Goal: Task Accomplishment & Management: Manage account settings

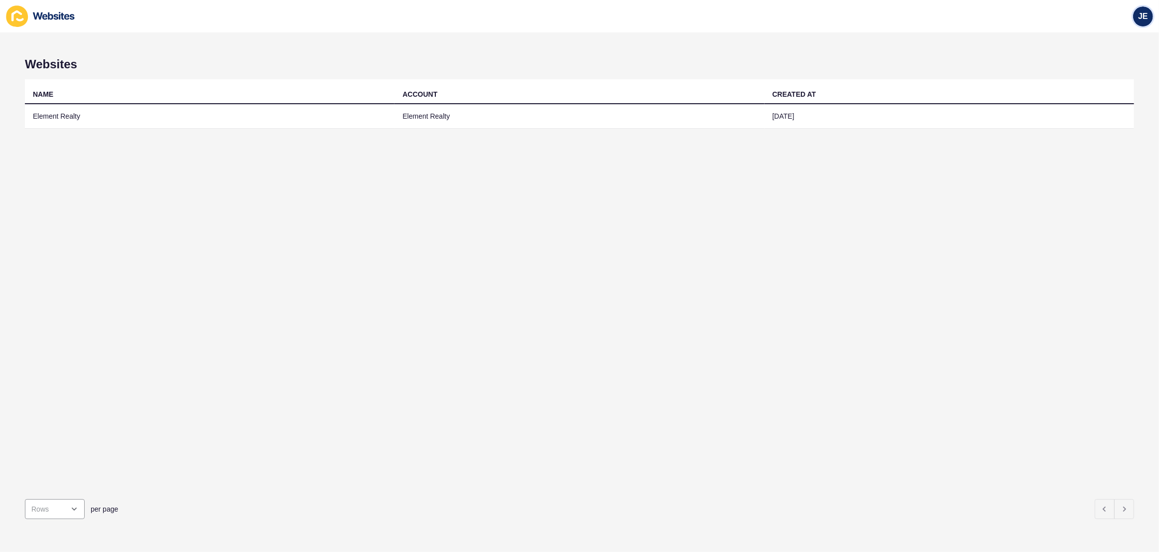
click at [1141, 19] on span "JE" at bounding box center [1143, 16] width 10 height 10
click at [1107, 78] on link "Logout" at bounding box center [1120, 83] width 73 height 22
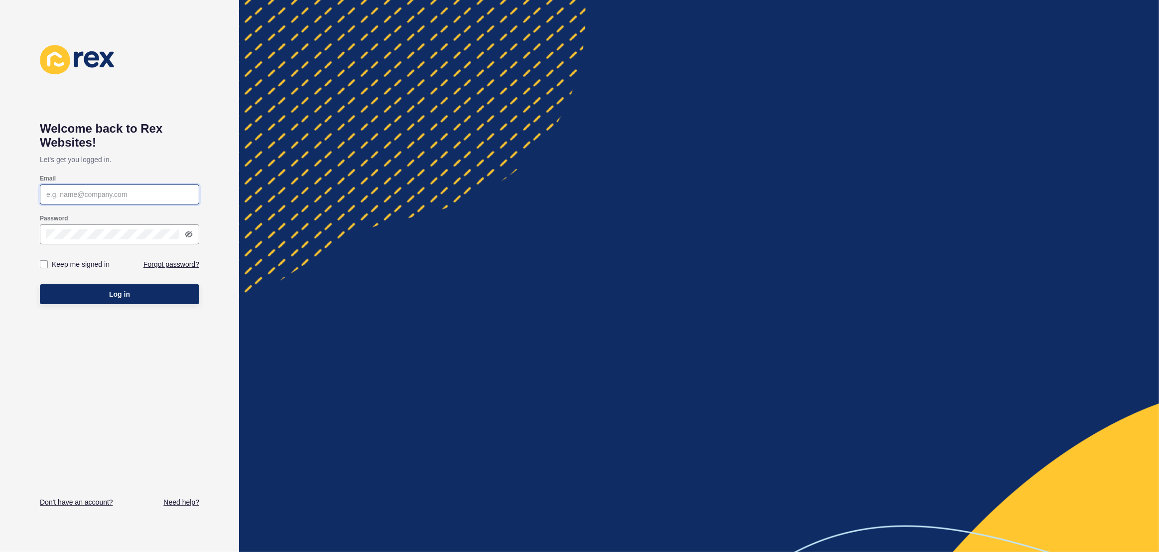
type input "justine.espinosa@rexsoftware.com.au"
click at [856, 42] on div at bounding box center [699, 276] width 920 height 552
click at [393, 92] on div at bounding box center [699, 276] width 920 height 552
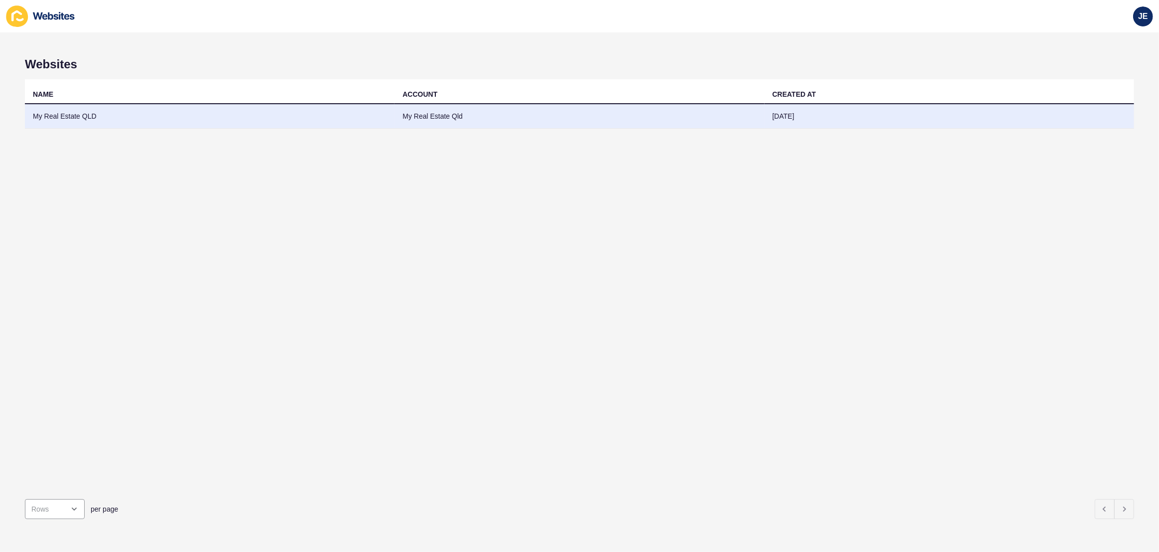
click at [495, 125] on td "My Real Estate Qld" at bounding box center [580, 116] width 370 height 24
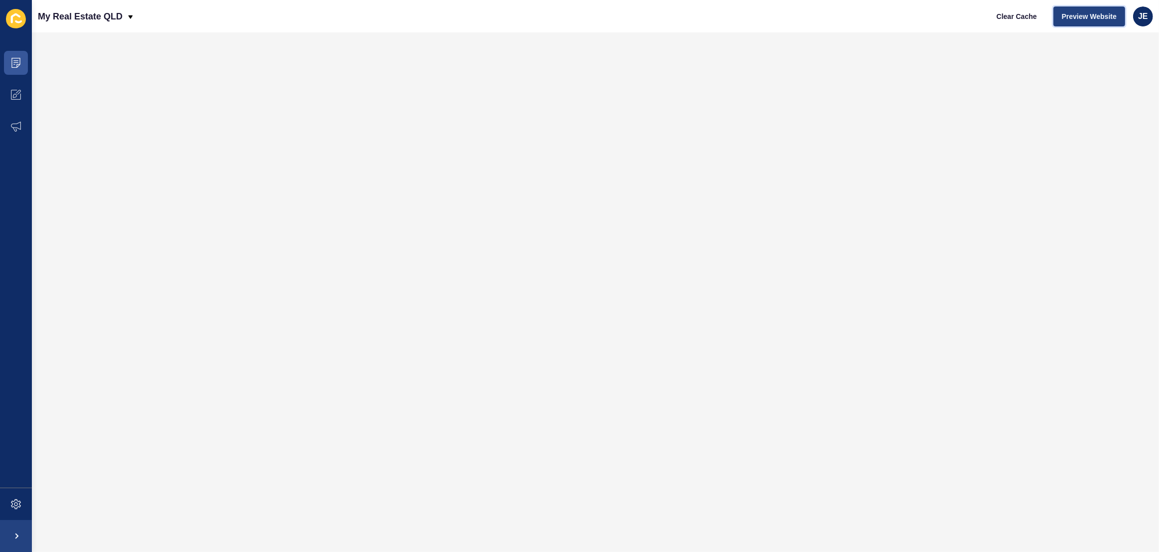
click at [1085, 18] on span "Preview Website" at bounding box center [1089, 16] width 55 height 10
click at [23, 506] on span at bounding box center [16, 504] width 32 height 32
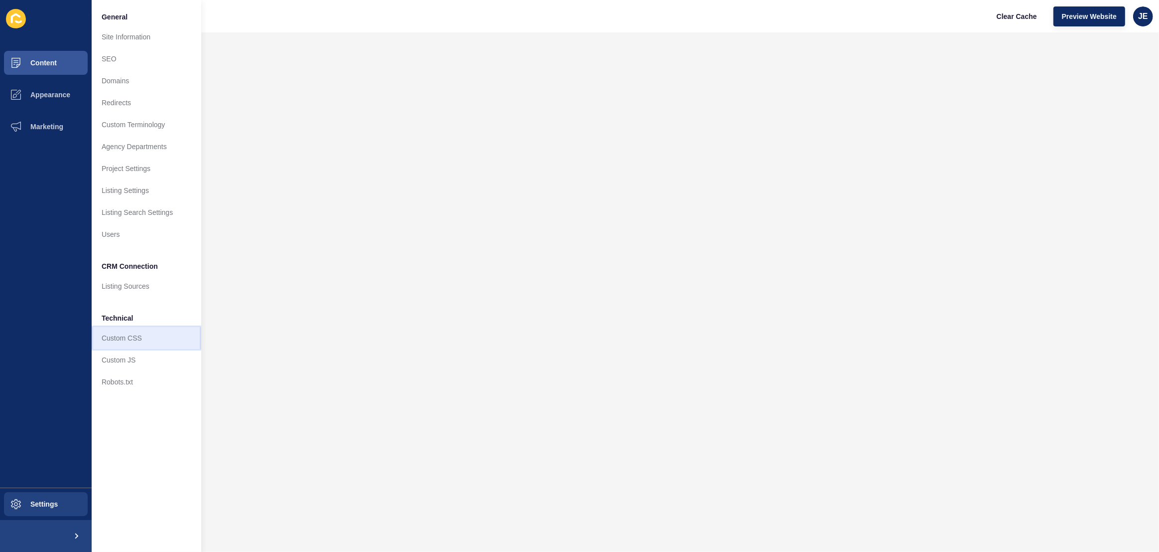
click at [139, 343] on link "Custom CSS" at bounding box center [147, 338] width 110 height 22
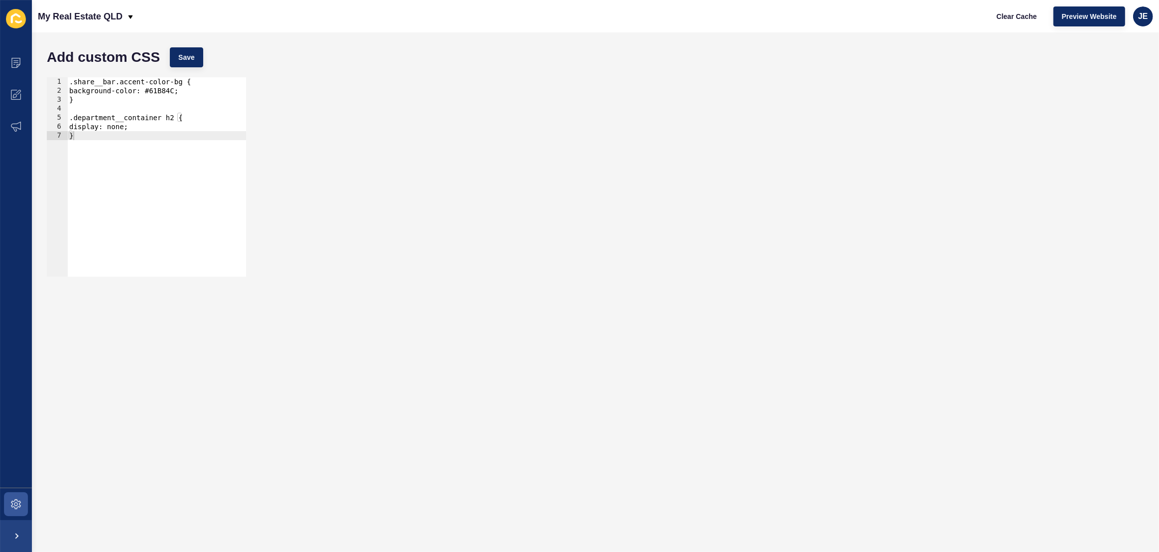
type textarea "}"
click at [177, 169] on div ".share__bar.accent-color-bg { background-color: #61B84C; } .department__contain…" at bounding box center [156, 185] width 179 height 217
paste textarea "agent-hero-image"
drag, startPoint x: 58, startPoint y: 154, endPoint x: 39, endPoint y: 153, distance: 19.0
click at [39, 153] on div "Add custom CSS Save #agent-hero-image 1 2 3 4 5 6 7 8 9 .share__bar.accent-colo…" at bounding box center [596, 291] width 1128 height 519
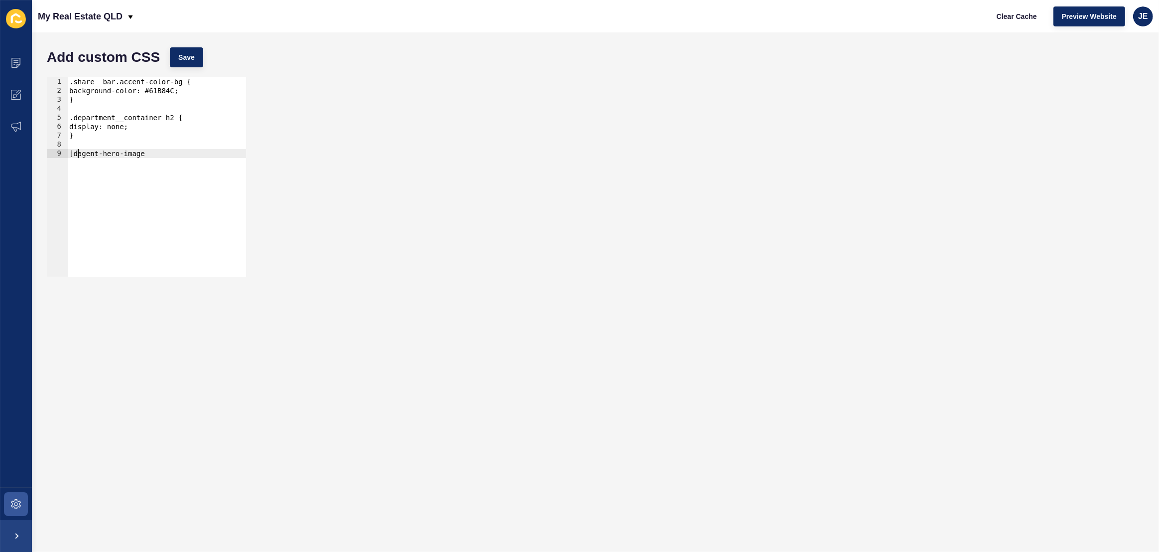
paste textarea "data-testid"
type textarea "}"
click at [165, 55] on div "Add custom CSS Save" at bounding box center [596, 57] width 1108 height 30
click at [186, 60] on span "Save" at bounding box center [186, 57] width 16 height 10
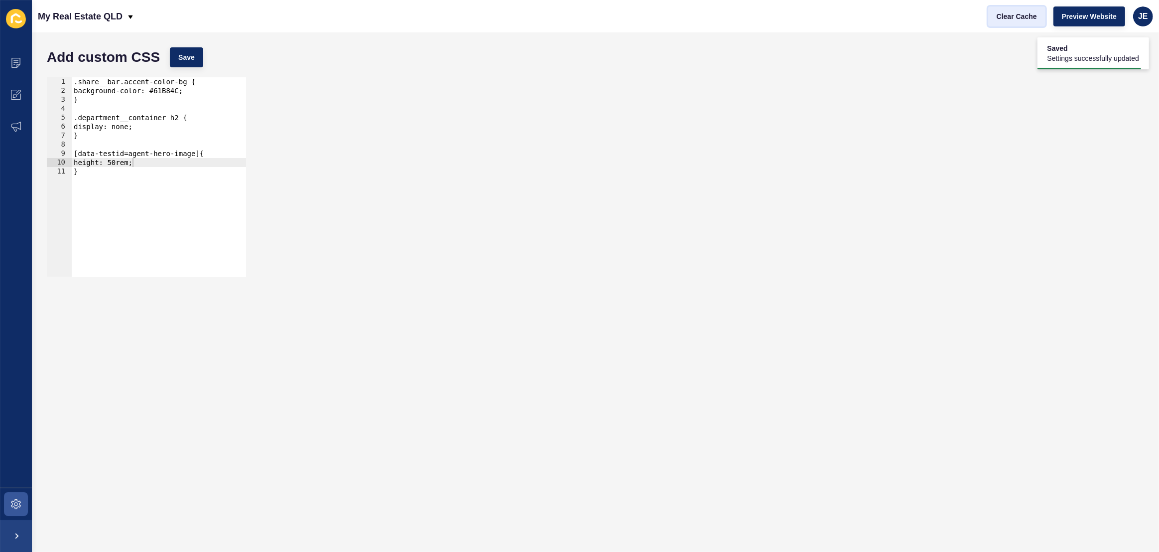
click at [1017, 21] on button "Clear Cache" at bounding box center [1017, 16] width 57 height 20
click at [128, 156] on div ".share__bar.accent-color-bg { background-color: #61B84C; } .department__contain…" at bounding box center [159, 185] width 174 height 217
click at [198, 153] on div ".share__bar.accent-color-bg { background-color: #61B84C; } .department__contain…" at bounding box center [159, 185] width 174 height 217
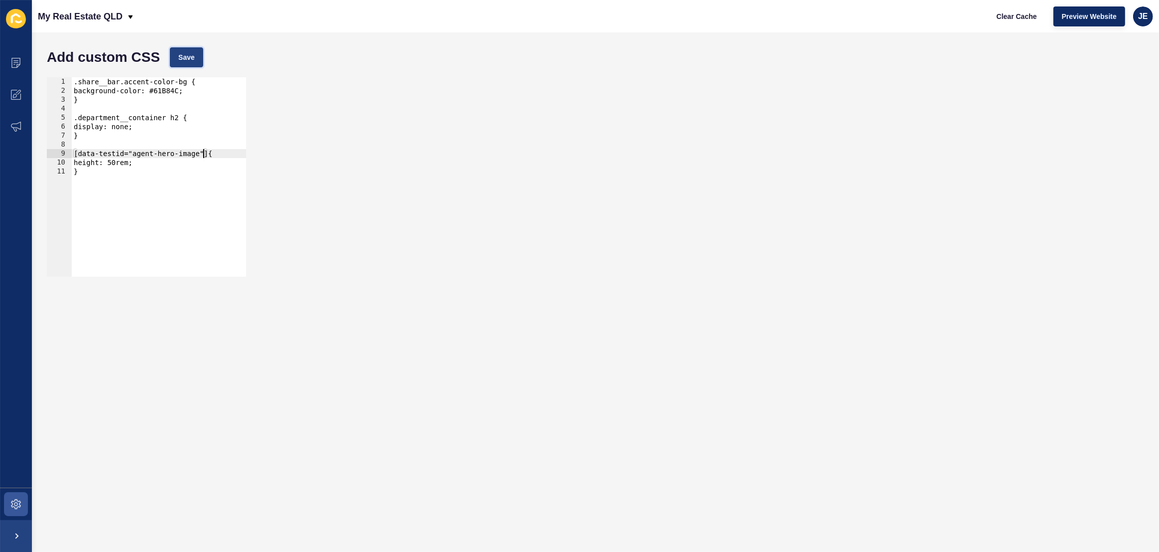
click at [196, 55] on button "Save" at bounding box center [186, 57] width 33 height 20
click at [1013, 16] on span "Clear Cache" at bounding box center [1017, 16] width 40 height 10
drag, startPoint x: 128, startPoint y: 159, endPoint x: 152, endPoint y: 161, distance: 24.5
click at [128, 159] on div ".share__bar.accent-color-bg { background-color: #61B84C; } .department__contain…" at bounding box center [159, 185] width 174 height 217
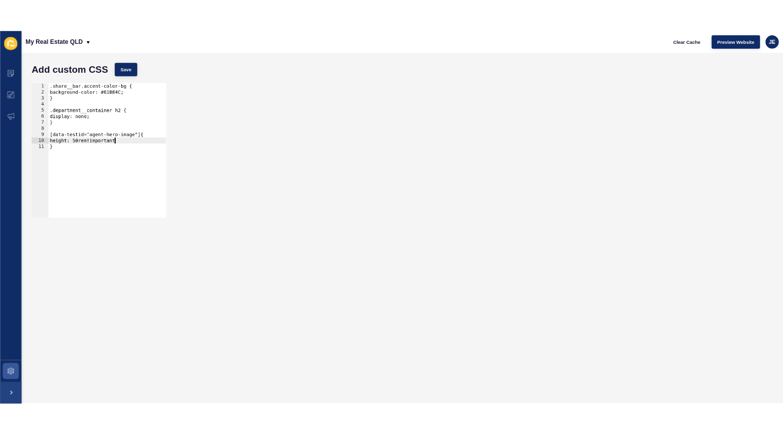
scroll to position [0, 6]
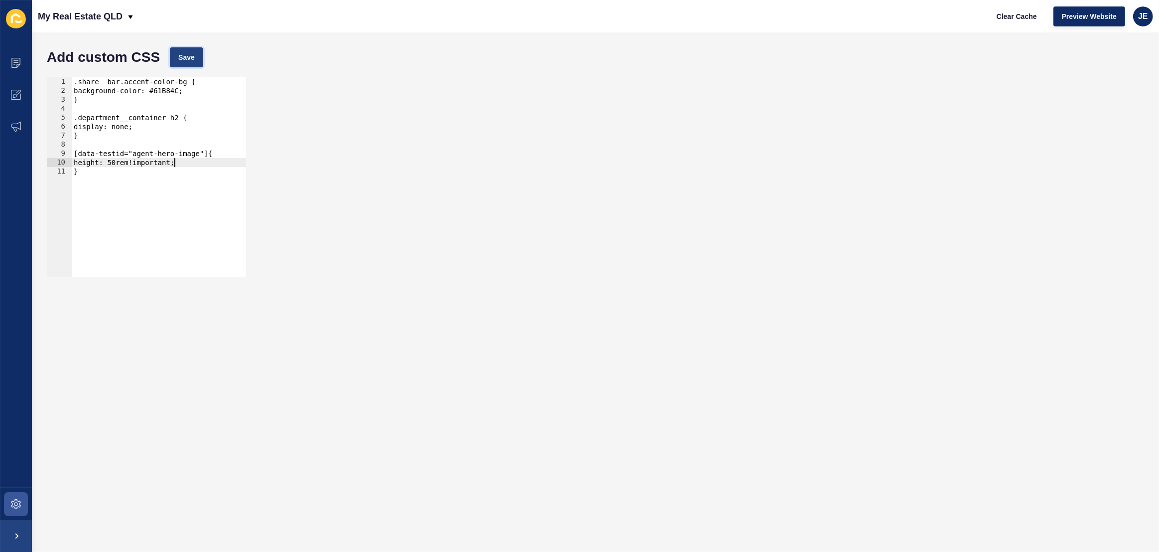
click at [190, 65] on button "Save" at bounding box center [186, 57] width 33 height 20
click at [1012, 18] on span "Clear Cache" at bounding box center [1017, 16] width 40 height 10
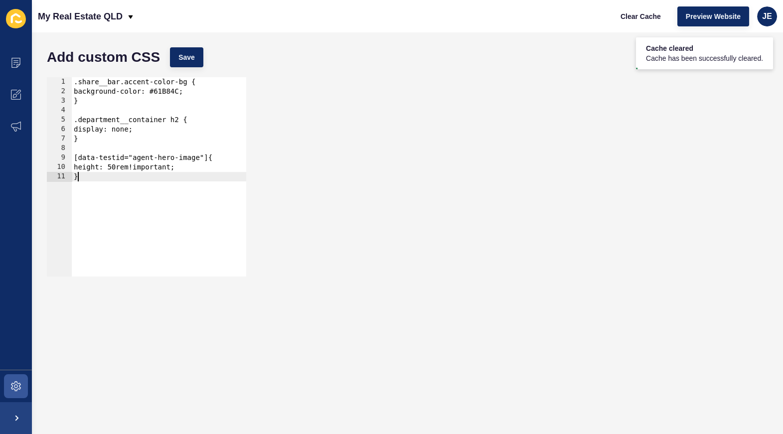
scroll to position [0, 0]
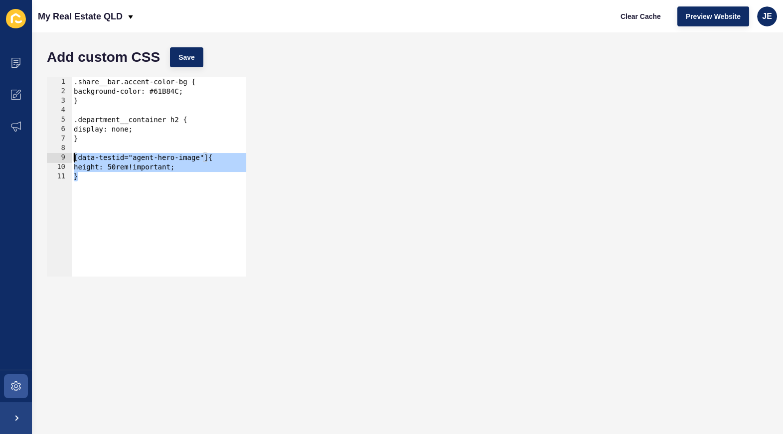
drag, startPoint x: 94, startPoint y: 182, endPoint x: 54, endPoint y: 160, distance: 45.5
click at [54, 160] on div "} 1 2 3 4 5 6 7 8 9 10 11 .share__bar.accent-color-bg { background-color: #61B8…" at bounding box center [146, 176] width 199 height 199
click at [98, 184] on div ".share__bar.accent-color-bg { background-color: #61B84C; } .department__contain…" at bounding box center [159, 186] width 174 height 218
type textarea "}"
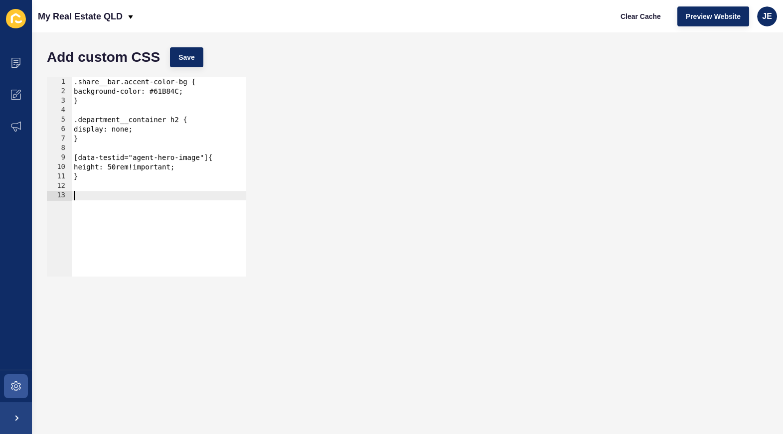
paste textarea "}"
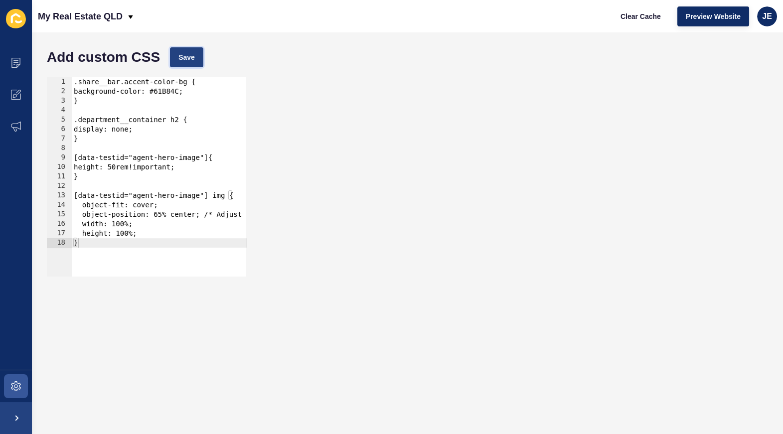
click at [188, 62] on span "Save" at bounding box center [186, 57] width 16 height 10
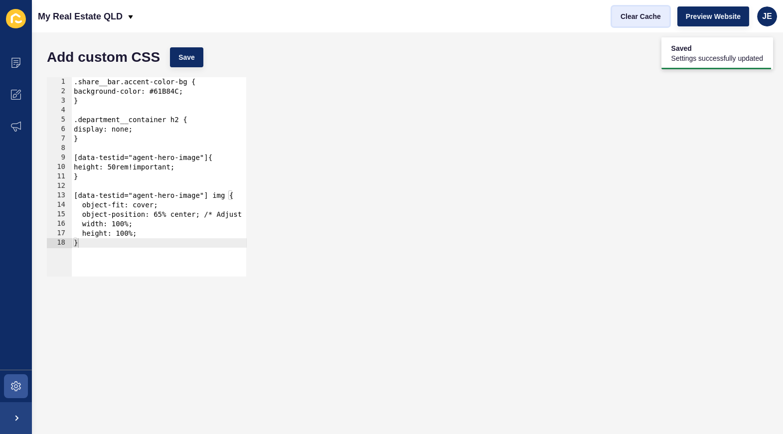
click at [637, 15] on span "Clear Cache" at bounding box center [640, 16] width 40 height 10
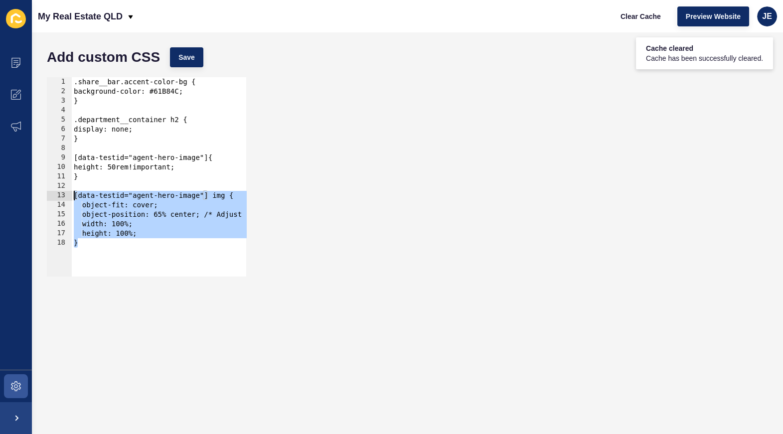
drag, startPoint x: 103, startPoint y: 240, endPoint x: 36, endPoint y: 191, distance: 82.0
click at [36, 191] on div "Add custom CSS Save } 1 2 3 4 5 6 7 8 9 10 11 12 13 14 15 16 17 18 .share__bar.…" at bounding box center [407, 233] width 751 height 402
paste textarea "}"
type textarea "}"
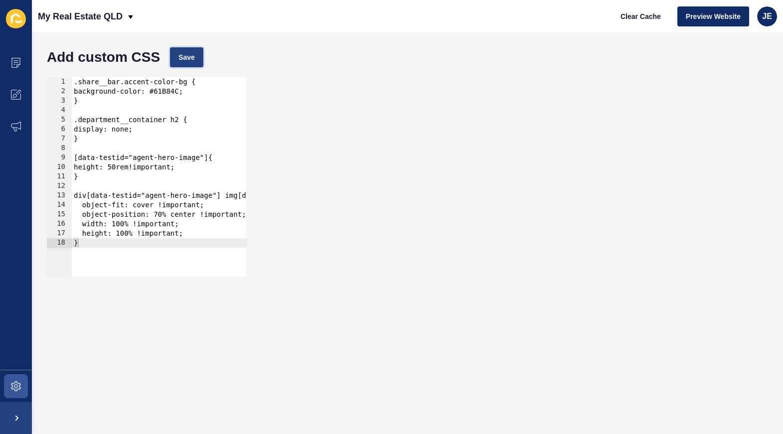
click at [184, 52] on span "Save" at bounding box center [186, 57] width 16 height 10
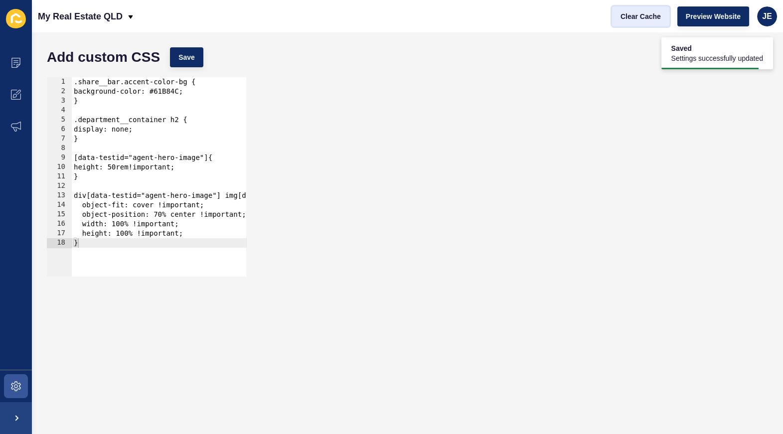
click at [656, 12] on span "Clear Cache" at bounding box center [640, 16] width 40 height 10
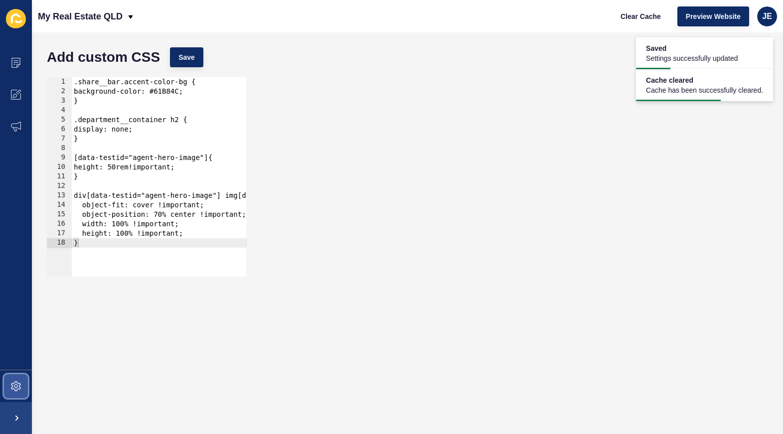
click at [8, 383] on span at bounding box center [16, 386] width 32 height 32
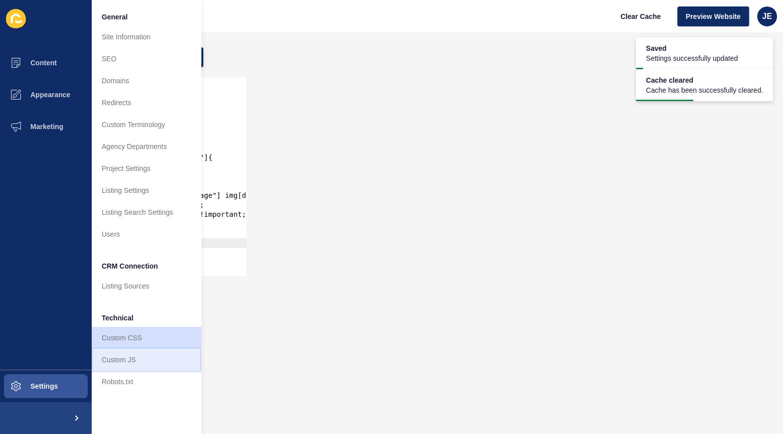
click at [112, 356] on link "Custom JS" at bounding box center [147, 360] width 110 height 22
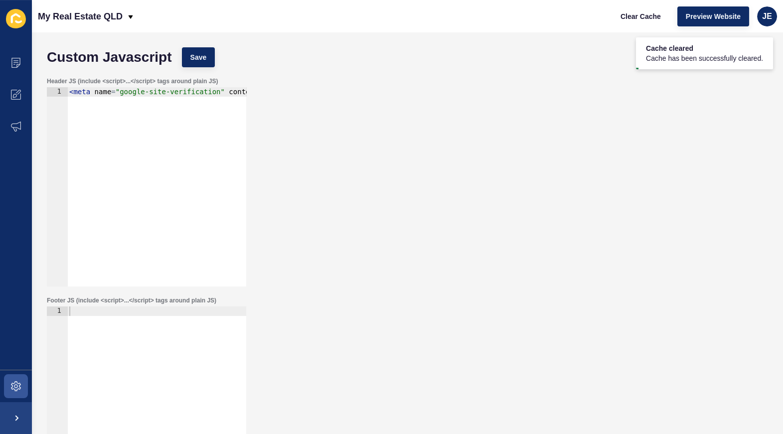
click at [115, 346] on div at bounding box center [156, 415] width 179 height 218
paste textarea "</script>"
type textarea "</script>"
click at [123, 297] on label "Footer JS (include <script>...</script> tags around plain JS)" at bounding box center [131, 300] width 169 height 8
click at [119, 316] on div at bounding box center [156, 415] width 179 height 218
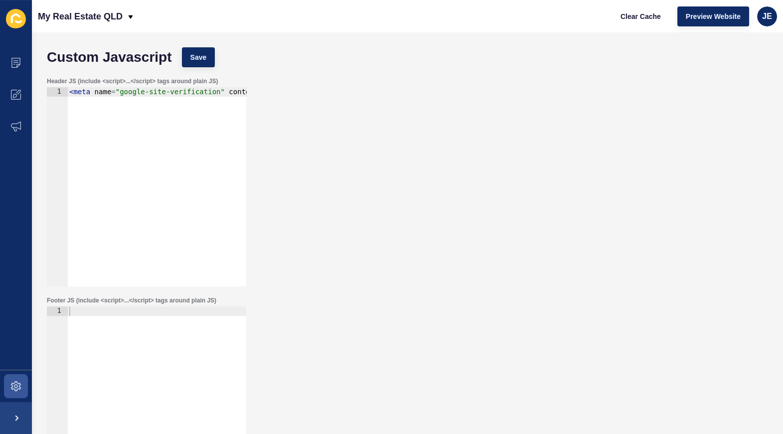
paste textarea "</script>"
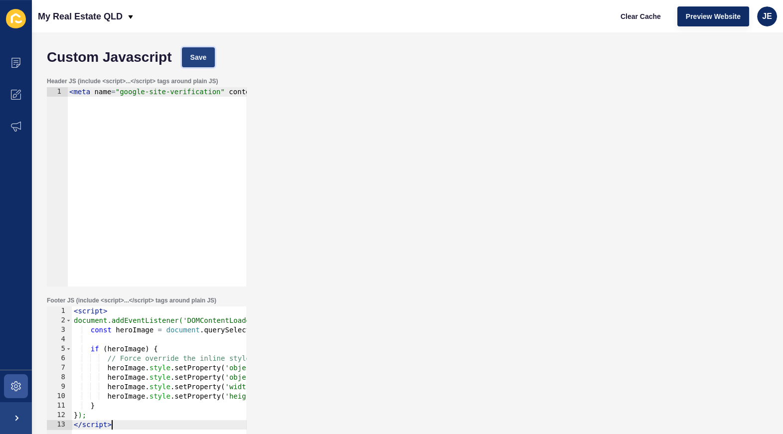
click at [190, 55] on span "Save" at bounding box center [198, 57] width 16 height 10
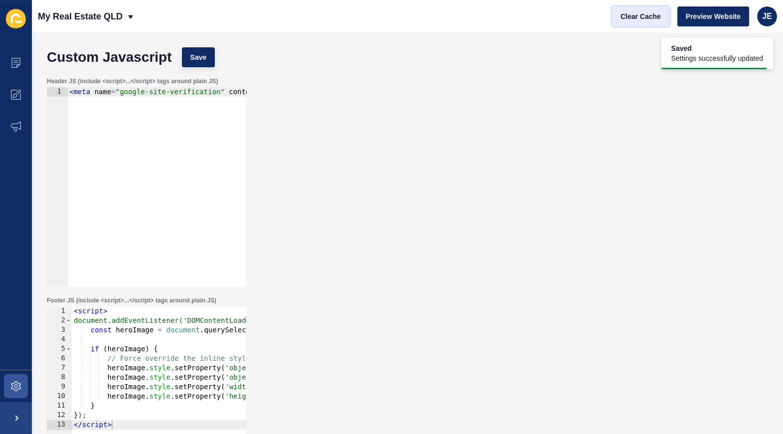
click at [659, 16] on span "Clear Cache" at bounding box center [640, 16] width 40 height 10
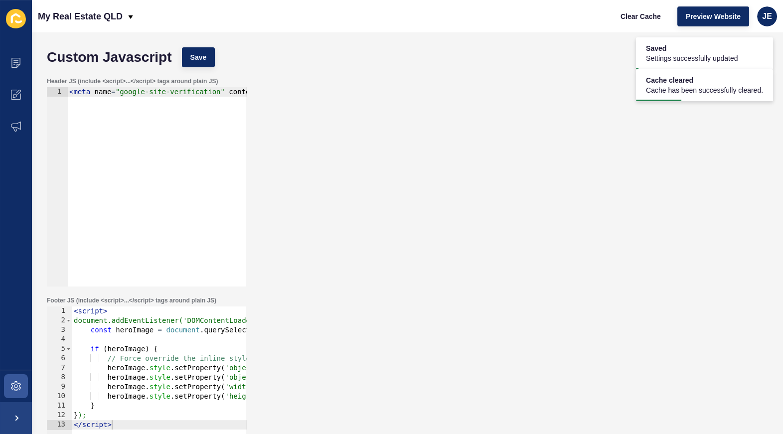
click at [92, 361] on div "< script > document.addEventListener('DOMContentLoaded', function() { const her…" at bounding box center [252, 411] width 360 height 211
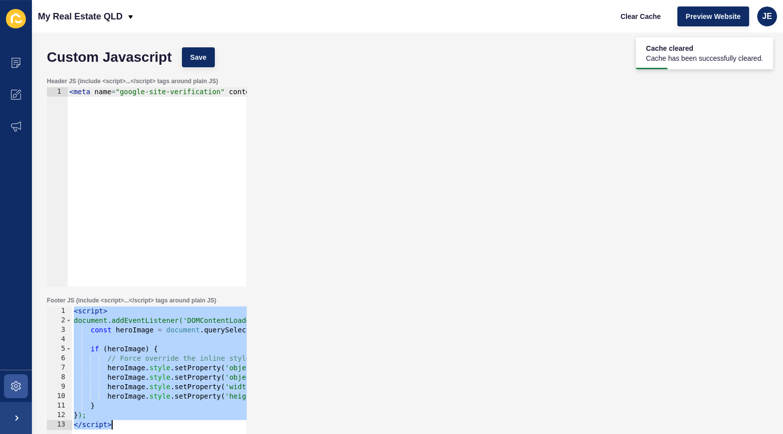
paste textarea
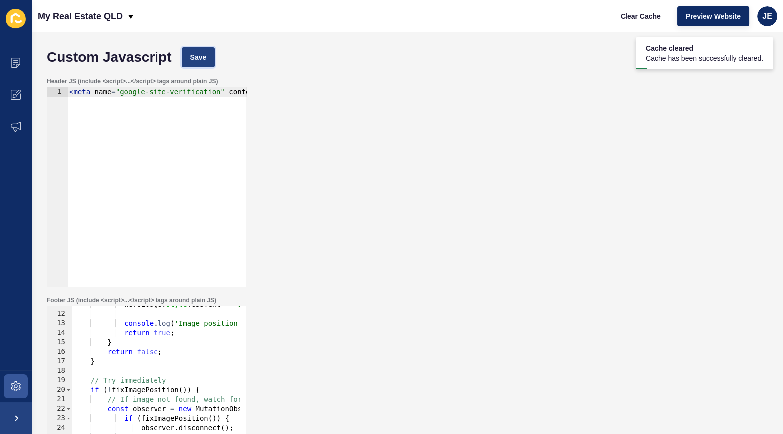
click at [210, 52] on button "Save" at bounding box center [198, 57] width 33 height 20
click at [641, 18] on span "Clear Cache" at bounding box center [640, 16] width 40 height 10
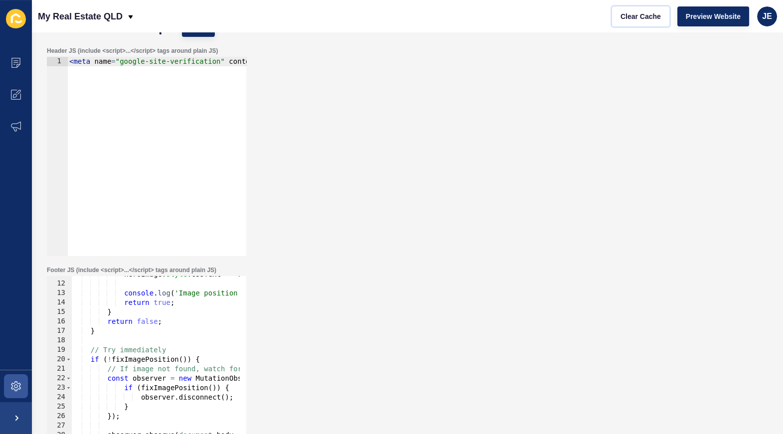
scroll to position [77, 0]
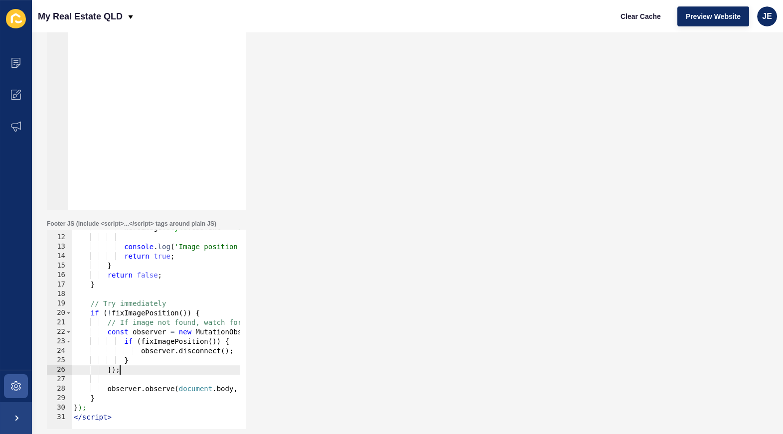
click at [137, 371] on div "heroImage . style . cssText = 'object-fit: cover; object-position: 75% center; …" at bounding box center [314, 328] width 485 height 211
type textarea "}); </script>"
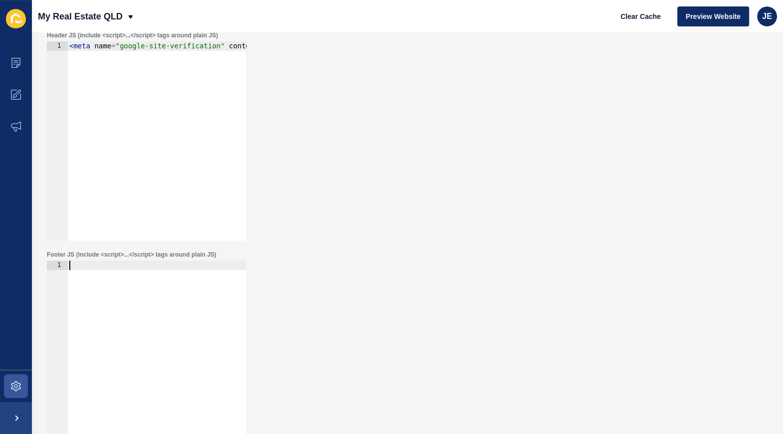
scroll to position [0, 0]
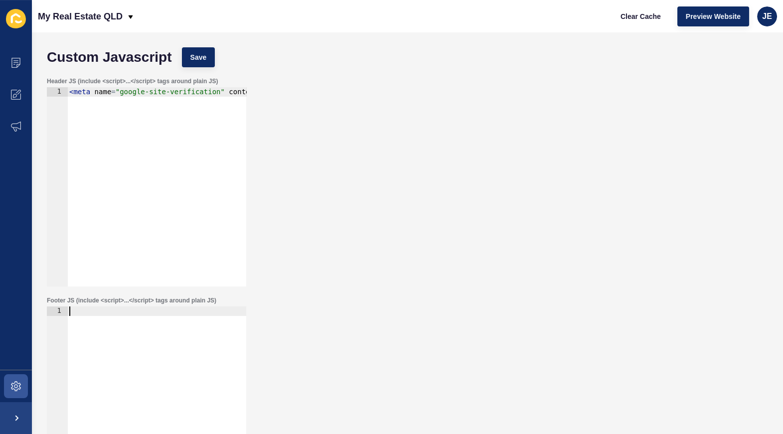
click at [190, 46] on div "Custom Javascript Save" at bounding box center [407, 57] width 731 height 30
click at [194, 54] on span "Save" at bounding box center [198, 57] width 16 height 10
click at [627, 14] on span "Clear Cache" at bounding box center [640, 16] width 40 height 10
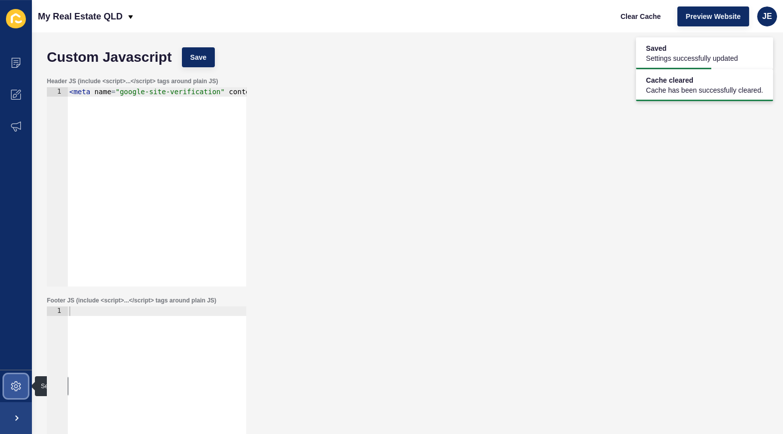
click at [21, 388] on span at bounding box center [16, 386] width 32 height 32
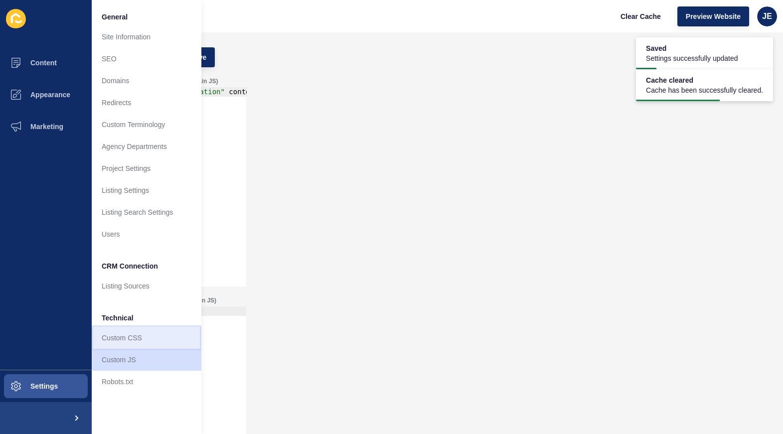
click at [112, 336] on link "Custom CSS" at bounding box center [147, 338] width 110 height 22
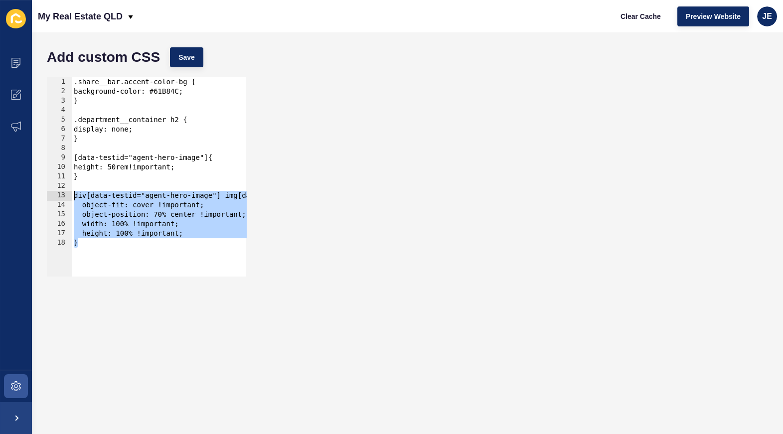
drag, startPoint x: 119, startPoint y: 247, endPoint x: 23, endPoint y: 191, distance: 110.7
click at [23, 191] on div "Content Appearance Marketing Settings My Real Estate QLD Clear Cache Preview We…" at bounding box center [391, 217] width 783 height 434
paste textarea "}"
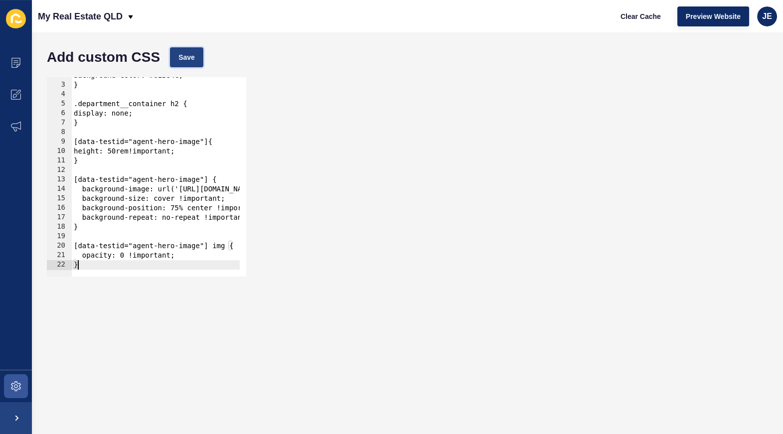
click at [173, 57] on button "Save" at bounding box center [186, 57] width 33 height 20
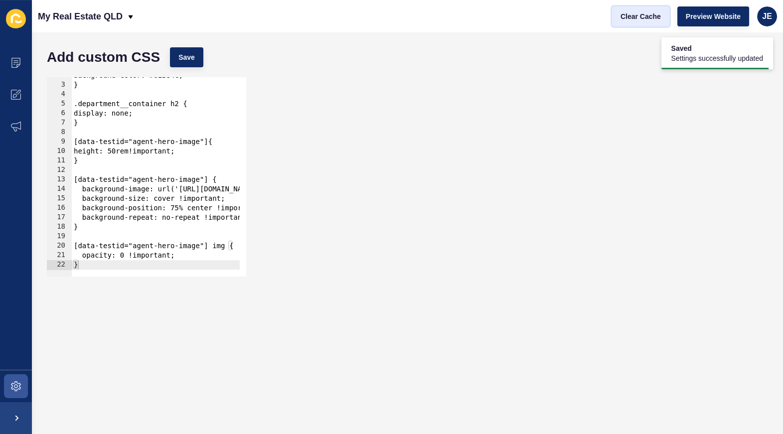
click at [643, 13] on span "Clear Cache" at bounding box center [640, 16] width 40 height 10
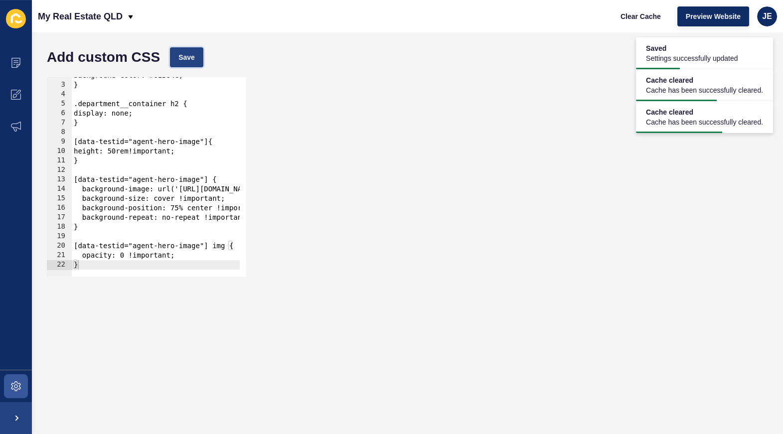
click at [187, 61] on span "Save" at bounding box center [186, 57] width 16 height 10
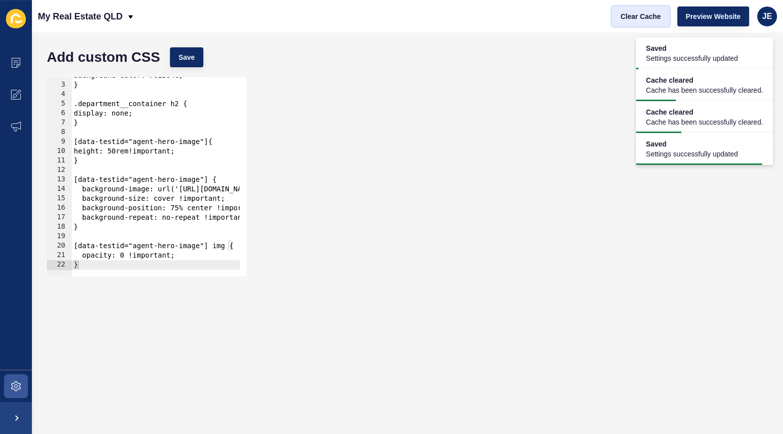
click at [631, 15] on span "Clear Cache" at bounding box center [640, 16] width 40 height 10
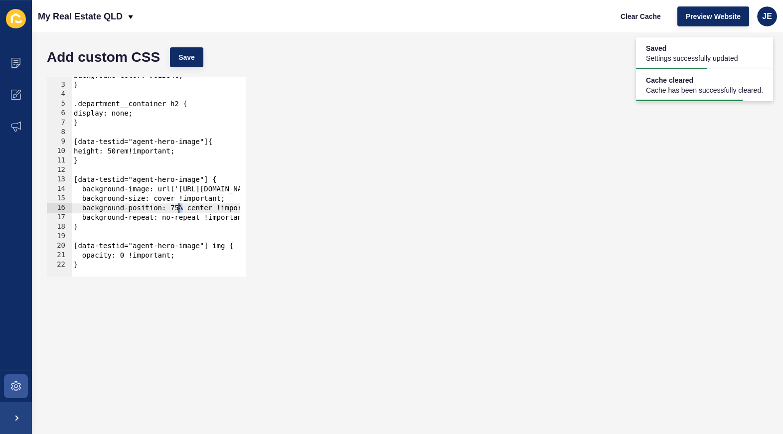
click at [179, 208] on div "background-color: #61B84C; } .department__container h2 { display: none; } [data…" at bounding box center [423, 176] width 703 height 211
click at [186, 54] on span "Save" at bounding box center [186, 57] width 16 height 10
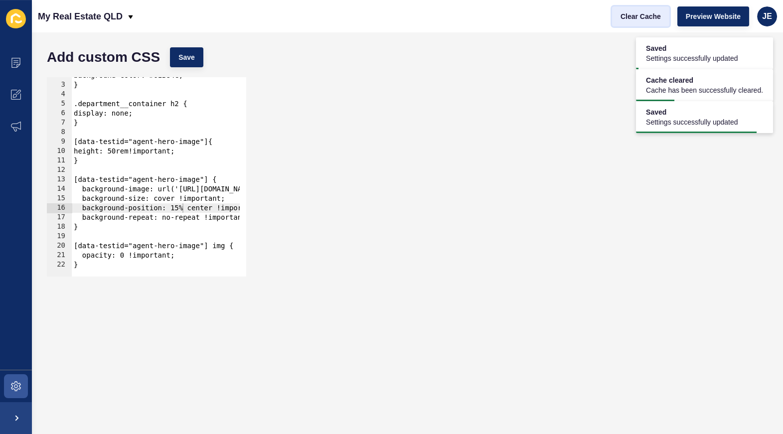
click at [662, 8] on button "Clear Cache" at bounding box center [640, 16] width 57 height 20
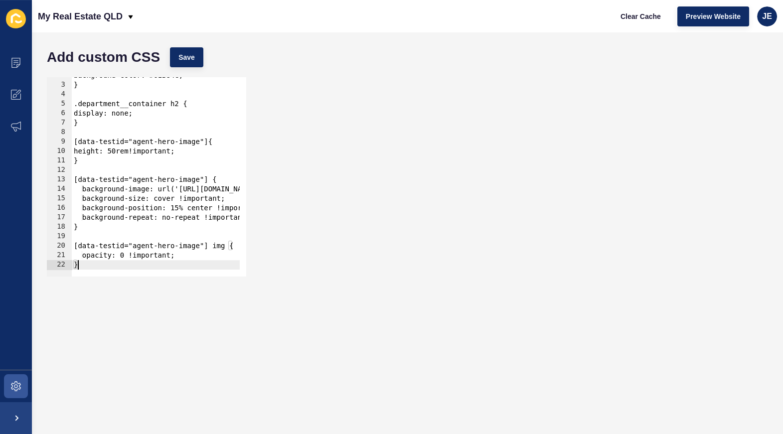
scroll to position [0, 0]
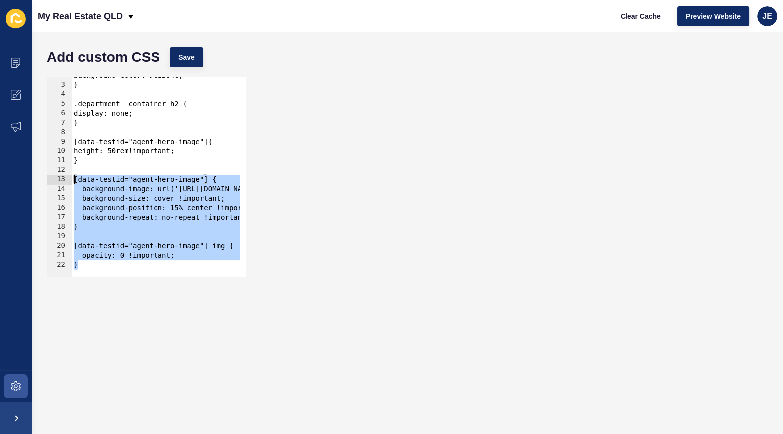
drag, startPoint x: 95, startPoint y: 266, endPoint x: 44, endPoint y: 174, distance: 104.8
click at [44, 174] on div "} 2 3 4 5 6 7 8 9 10 11 12 13 14 15 16 17 18 19 20 21 22 background-color: #61B…" at bounding box center [407, 176] width 731 height 209
paste textarea "}"
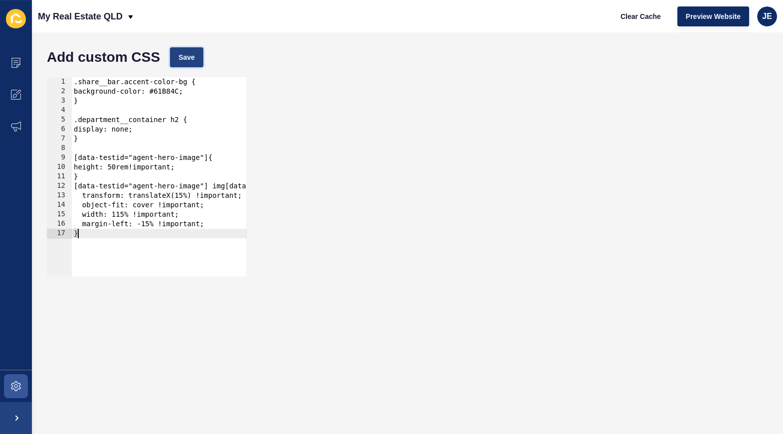
click at [188, 56] on span "Save" at bounding box center [186, 57] width 16 height 10
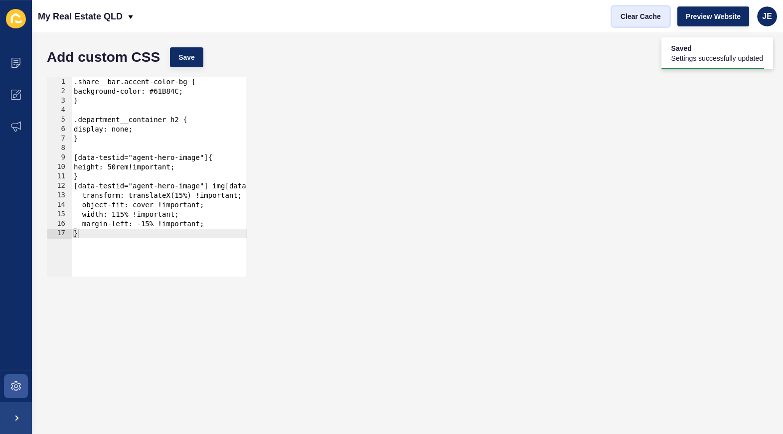
click at [640, 15] on span "Clear Cache" at bounding box center [640, 16] width 40 height 10
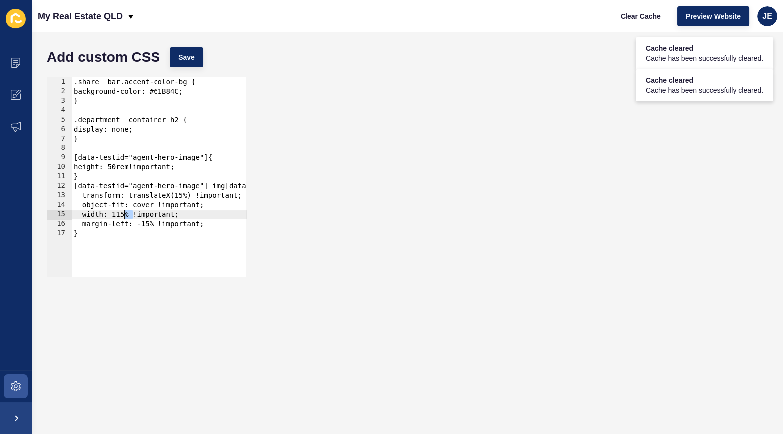
drag, startPoint x: 131, startPoint y: 217, endPoint x: 124, endPoint y: 217, distance: 7.0
click at [124, 217] on div ".share__bar.accent-color-bg { background-color: #61B84C; } .department__contain…" at bounding box center [233, 182] width 322 height 211
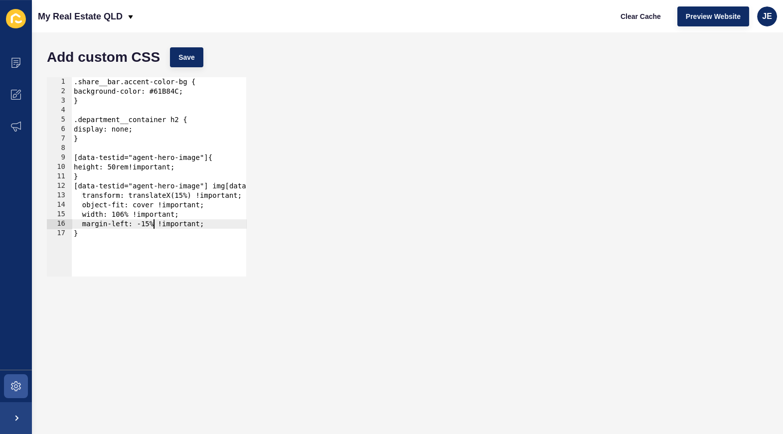
click at [156, 225] on div ".share__bar.accent-color-bg { background-color: #61B84C; } .department__contain…" at bounding box center [233, 182] width 322 height 211
click at [196, 57] on button "Save" at bounding box center [186, 57] width 33 height 20
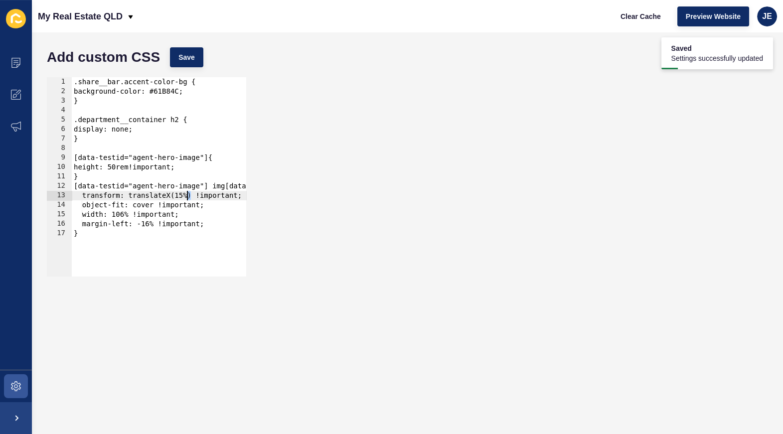
click at [187, 197] on div ".share__bar.accent-color-bg { background-color: #61B84C; } .department__contain…" at bounding box center [233, 182] width 322 height 211
click at [203, 55] on div "Add custom CSS Save" at bounding box center [407, 57] width 731 height 30
click at [193, 54] on span "Save" at bounding box center [186, 57] width 16 height 10
click at [659, 11] on span "Clear Cache" at bounding box center [640, 16] width 40 height 10
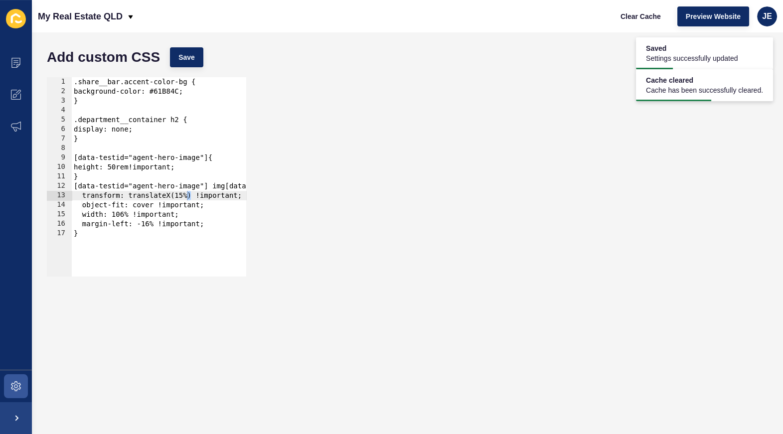
click at [219, 218] on div ".share__bar.accent-color-bg { background-color: #61B84C; } .department__contain…" at bounding box center [233, 182] width 322 height 211
click at [219, 224] on div ".share__bar.accent-color-bg { background-color: #61B84C; } .department__contain…" at bounding box center [233, 182] width 322 height 211
type textarea "margin-left: -16% !important;"
type textarea "ma"
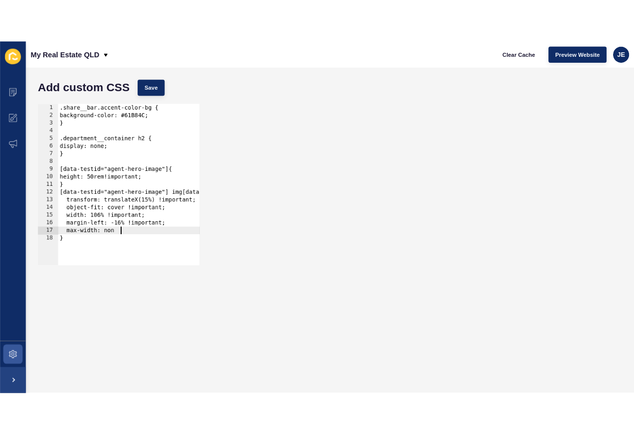
scroll to position [0, 5]
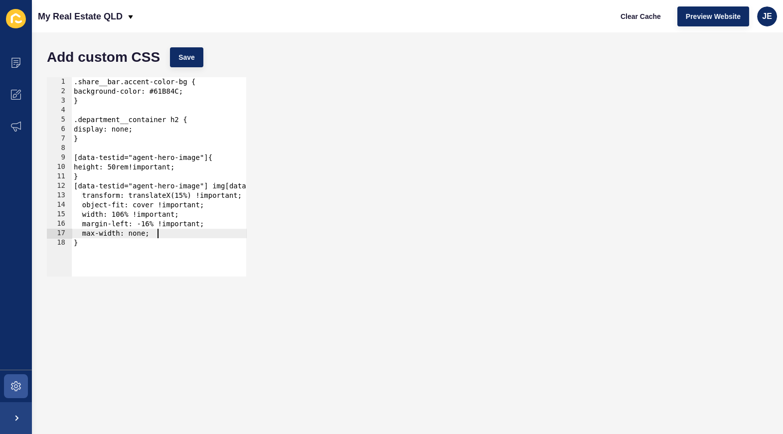
click at [187, 41] on div "Add custom CSS Save max-width: none; 1 2 3 4 5 6 7 8 9 10 11 12 13 14 15 16 17 …" at bounding box center [407, 233] width 751 height 402
click at [183, 56] on span "Save" at bounding box center [186, 57] width 16 height 10
click at [633, 16] on span "Clear Cache" at bounding box center [640, 16] width 40 height 10
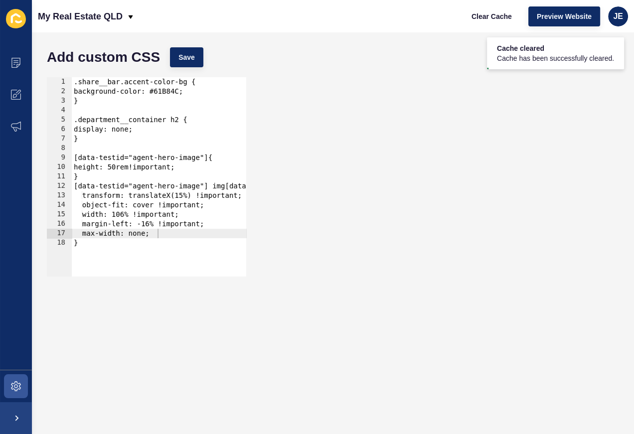
type textarea "}"
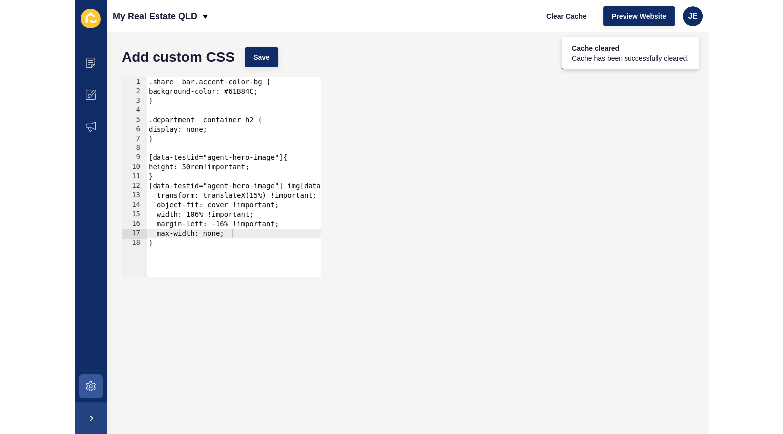
scroll to position [0, 0]
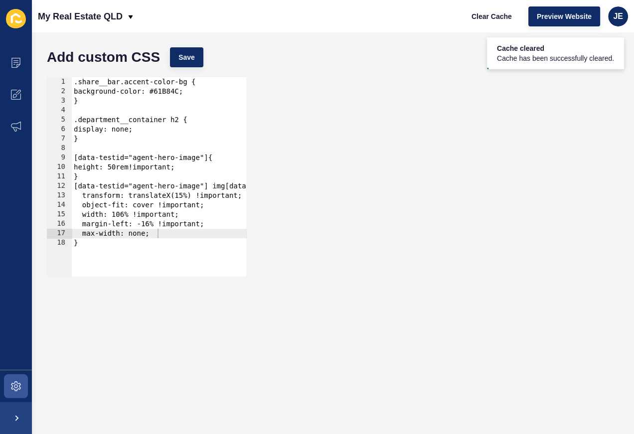
click at [85, 179] on div ".share__bar.accent-color-bg { background-color: #61B84C; } .department__contain…" at bounding box center [233, 182] width 322 height 211
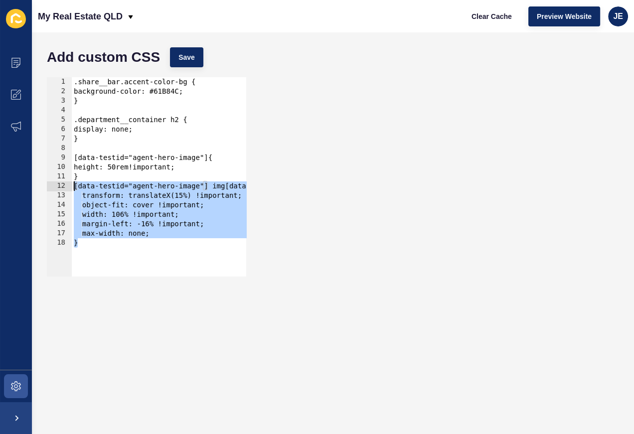
drag, startPoint x: 89, startPoint y: 247, endPoint x: 52, endPoint y: 187, distance: 70.4
click at [52, 187] on div "[data-testid="agent-hero-image"] img[data-testid="shared-image-component"] { 1 …" at bounding box center [146, 176] width 199 height 199
click at [87, 241] on div ".share__bar.accent-color-bg { background-color: #61B84C; } .department__contain…" at bounding box center [233, 182] width 322 height 211
drag, startPoint x: 86, startPoint y: 245, endPoint x: 65, endPoint y: 187, distance: 61.3
click at [65, 187] on div "} 1 2 3 4 5 6 7 8 9 10 11 12 13 14 15 16 17 18 .share__bar.accent-color-bg { ba…" at bounding box center [146, 176] width 199 height 199
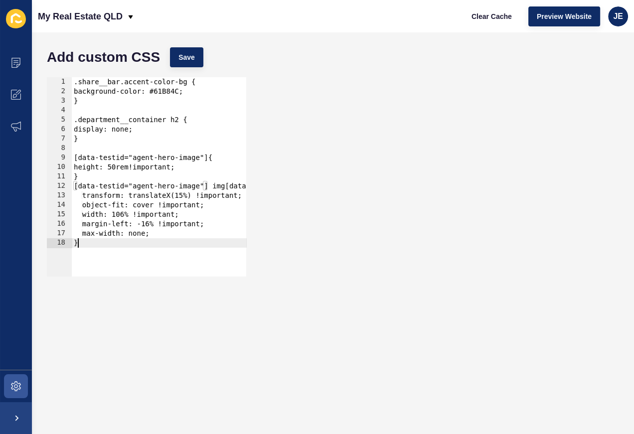
click at [80, 248] on div ".share__bar.accent-color-bg { background-color: #61B84C; } .department__contain…" at bounding box center [233, 182] width 322 height 211
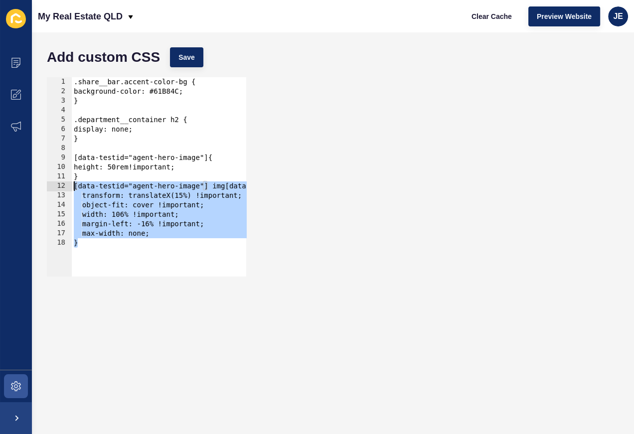
drag, startPoint x: 67, startPoint y: 212, endPoint x: 47, endPoint y: 184, distance: 34.7
click at [47, 184] on div "} 1 2 3 4 5 6 7 8 9 10 11 12 13 14 15 16 17 18 .share__bar.accent-color-bg { ba…" at bounding box center [146, 176] width 199 height 199
type textarea "[data-testid="agent-hero-image"] img[data-testid="shared-image-component"] { tr…"
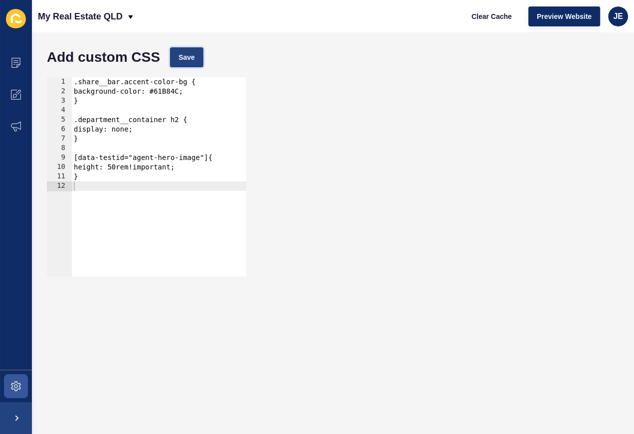
click at [175, 61] on button "Save" at bounding box center [186, 57] width 33 height 20
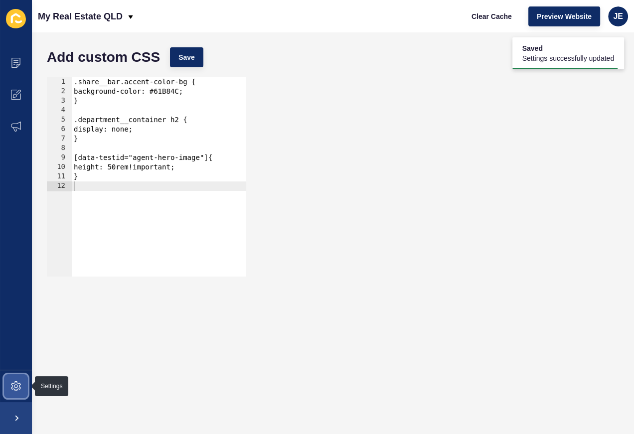
click at [17, 380] on span at bounding box center [16, 386] width 32 height 32
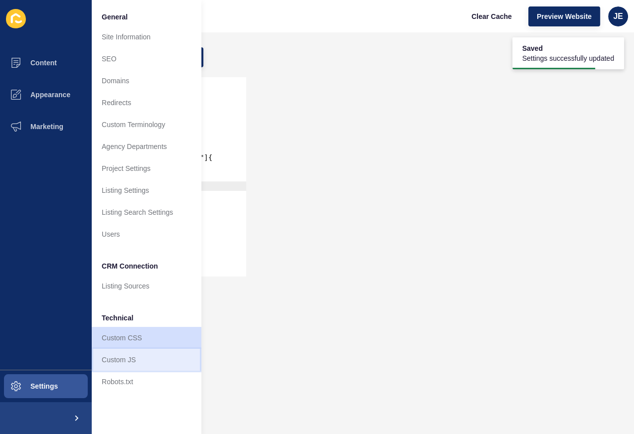
click at [141, 359] on link "Custom JS" at bounding box center [147, 360] width 110 height 22
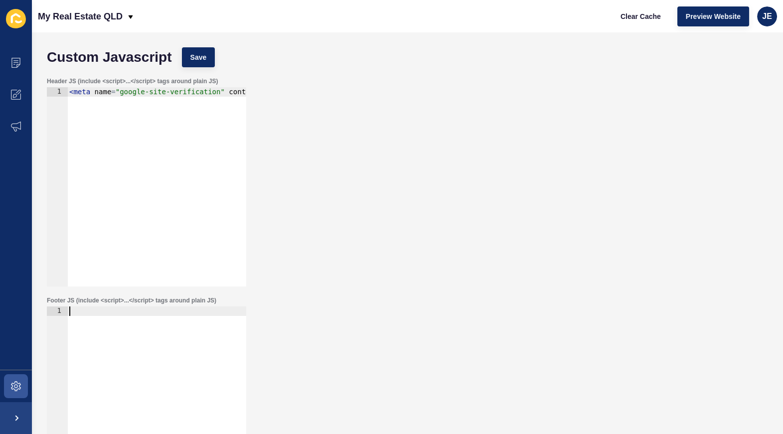
click at [131, 339] on div at bounding box center [156, 415] width 179 height 218
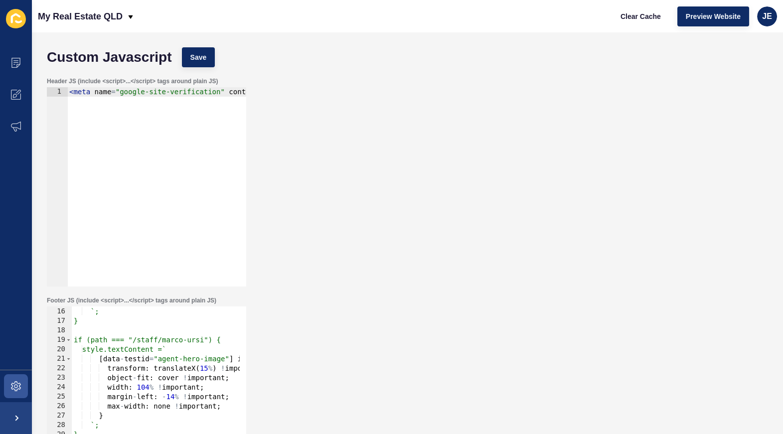
scroll to position [141, 0]
click at [205, 47] on div "Custom Javascript Save" at bounding box center [407, 57] width 731 height 30
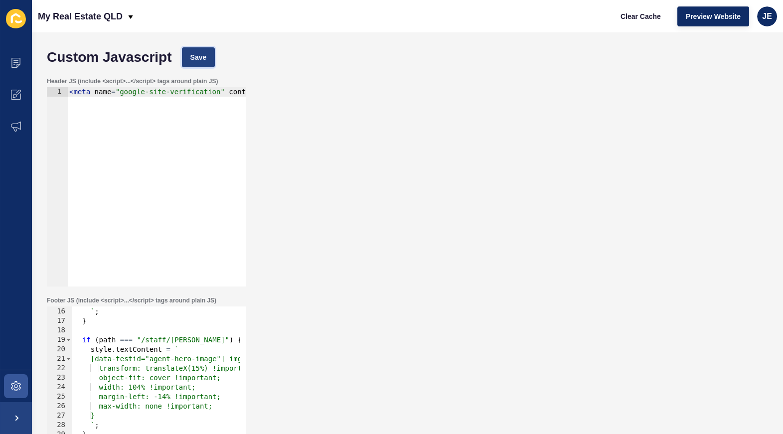
click at [206, 50] on button "Save" at bounding box center [198, 57] width 33 height 20
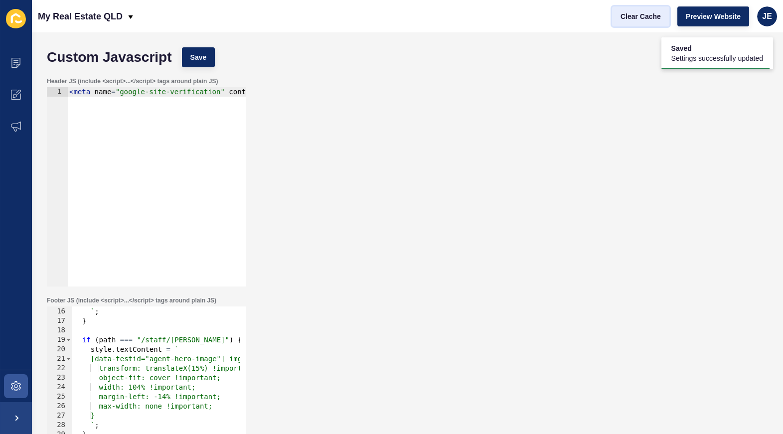
click at [636, 18] on span "Clear Cache" at bounding box center [640, 16] width 40 height 10
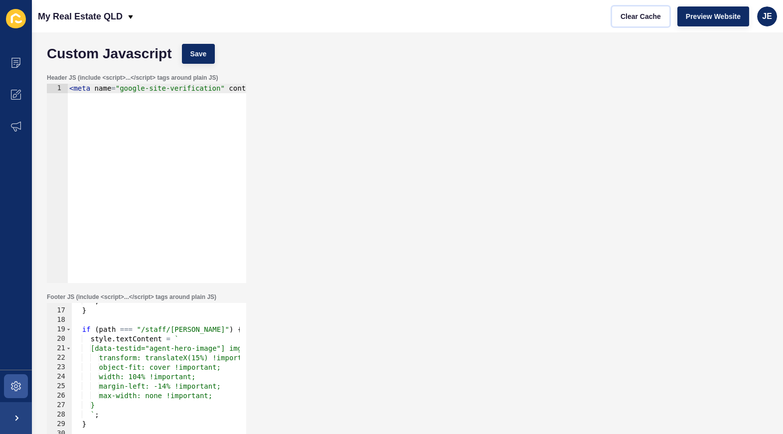
scroll to position [14, 0]
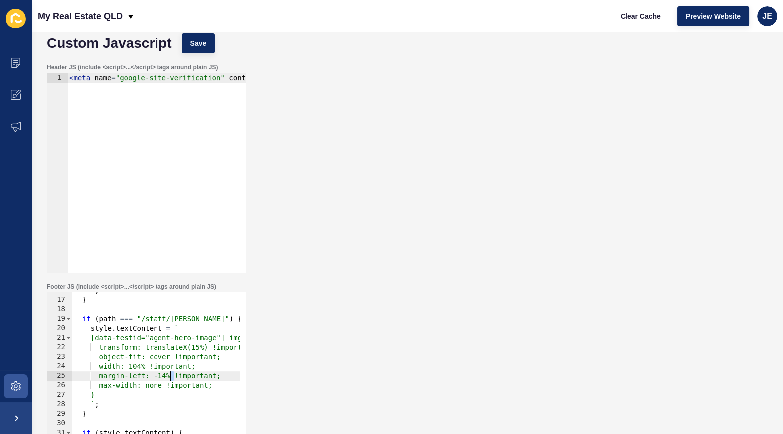
click at [171, 376] on div "` ; } if ( path === "/staff/marco-ursi" ) { style . textContent = ` [data-testi…" at bounding box center [275, 391] width 406 height 211
click at [146, 368] on div "` ; } if ( path === "/staff/marco-ursi" ) { style . textContent = ` [data-testi…" at bounding box center [275, 391] width 406 height 211
type textarea "width: 100% !important;"
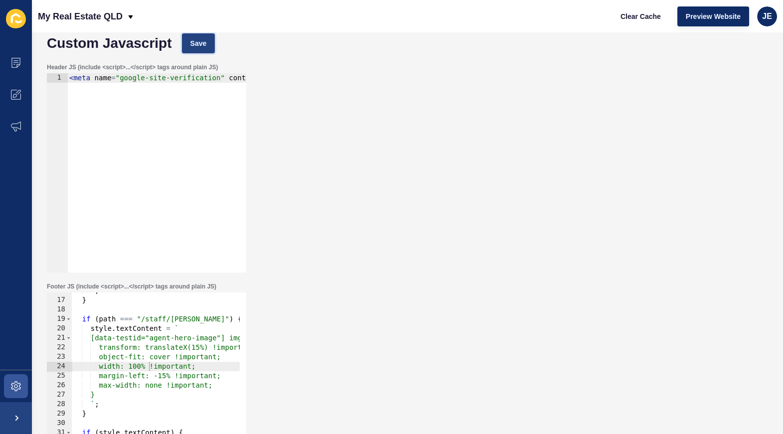
click at [196, 49] on button "Save" at bounding box center [198, 43] width 33 height 20
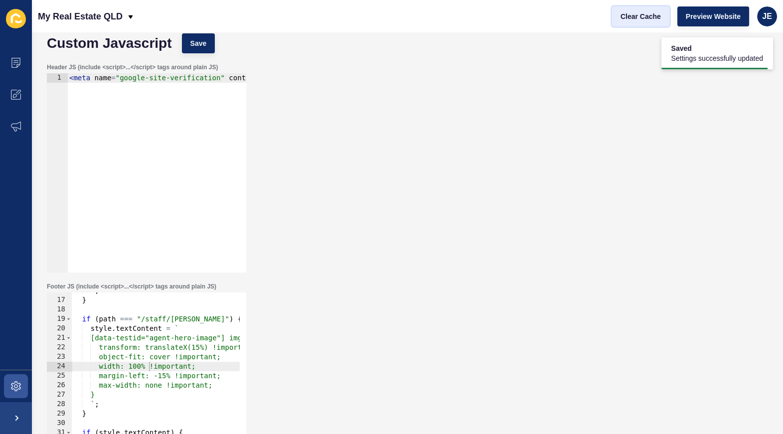
click at [644, 17] on span "Clear Cache" at bounding box center [640, 16] width 40 height 10
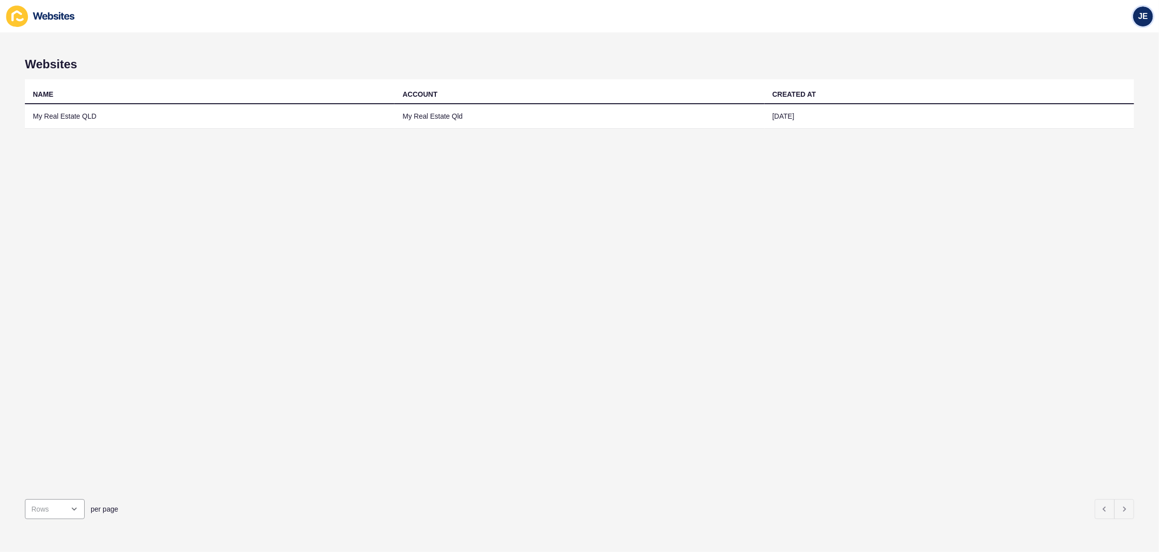
click at [754, 19] on div "JE" at bounding box center [1143, 16] width 20 height 20
click at [754, 77] on link "Logout" at bounding box center [1120, 83] width 73 height 22
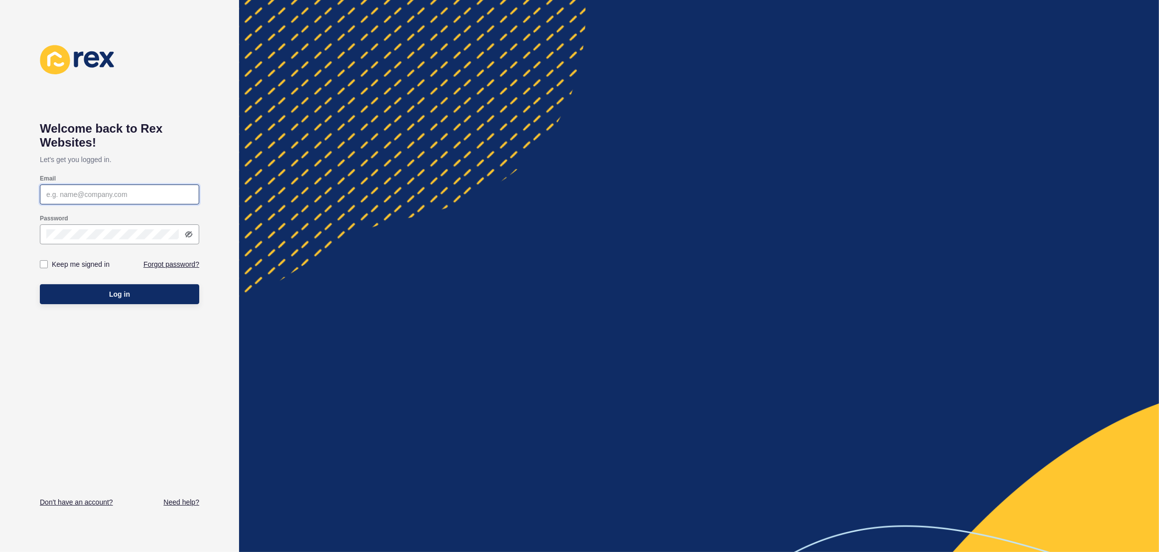
type input "[EMAIL_ADDRESS][PERSON_NAME][DOMAIN_NAME]"
click at [140, 287] on button "Log in" at bounding box center [119, 294] width 159 height 20
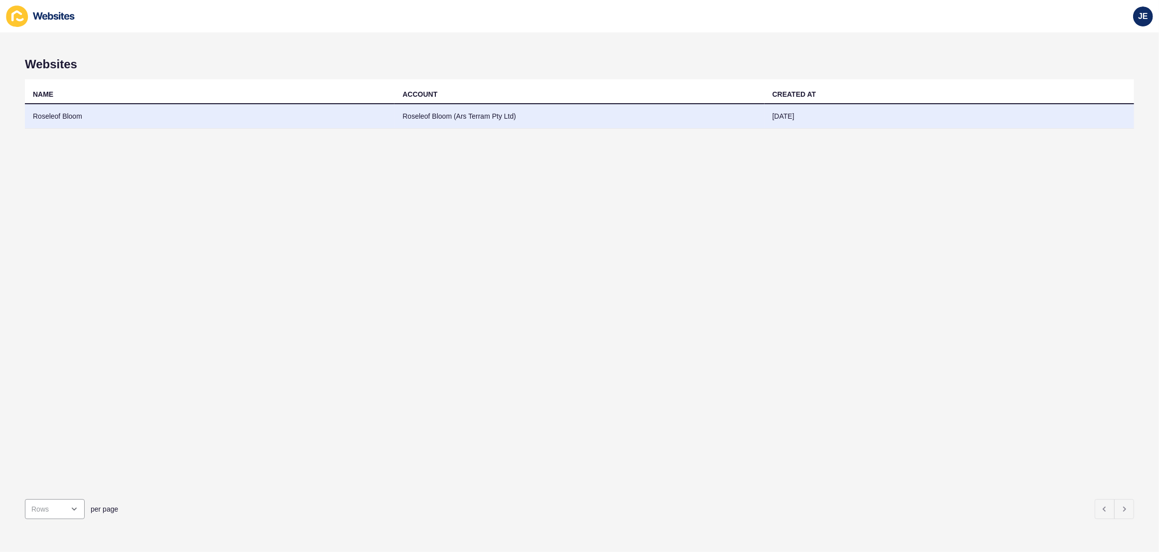
click at [223, 118] on td "Roseleof Bloom" at bounding box center [210, 116] width 370 height 24
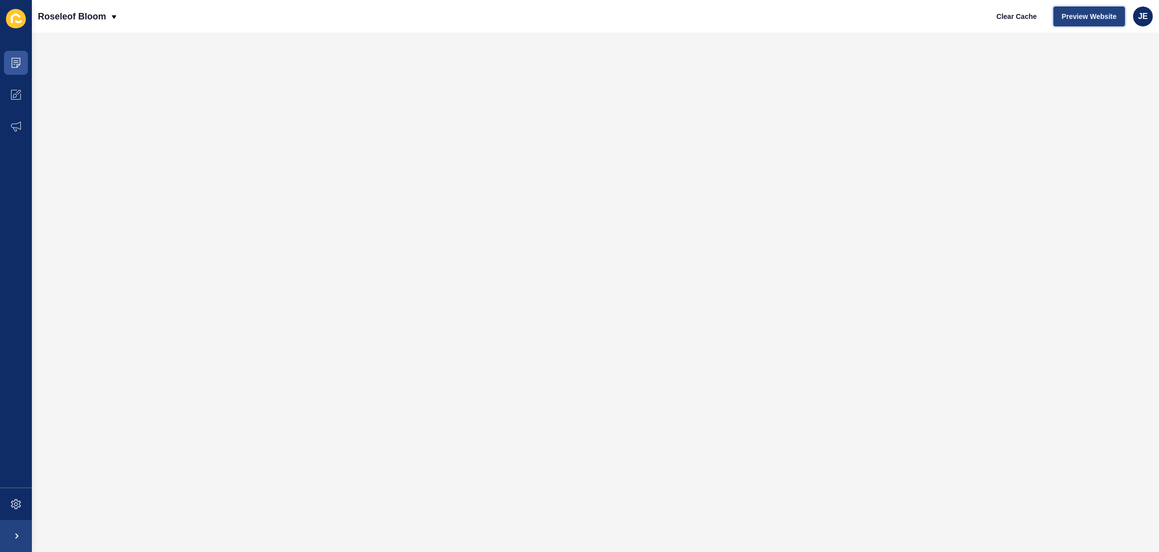
click at [1083, 9] on button "Preview Website" at bounding box center [1090, 16] width 72 height 20
click at [17, 489] on span at bounding box center [16, 504] width 32 height 32
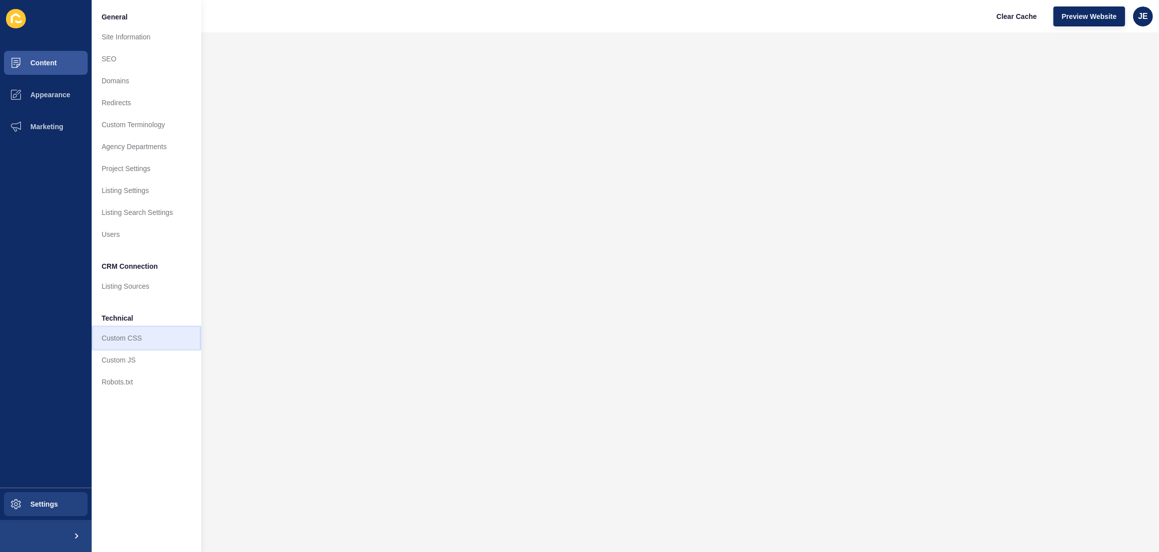
click at [130, 341] on link "Custom CSS" at bounding box center [147, 338] width 110 height 22
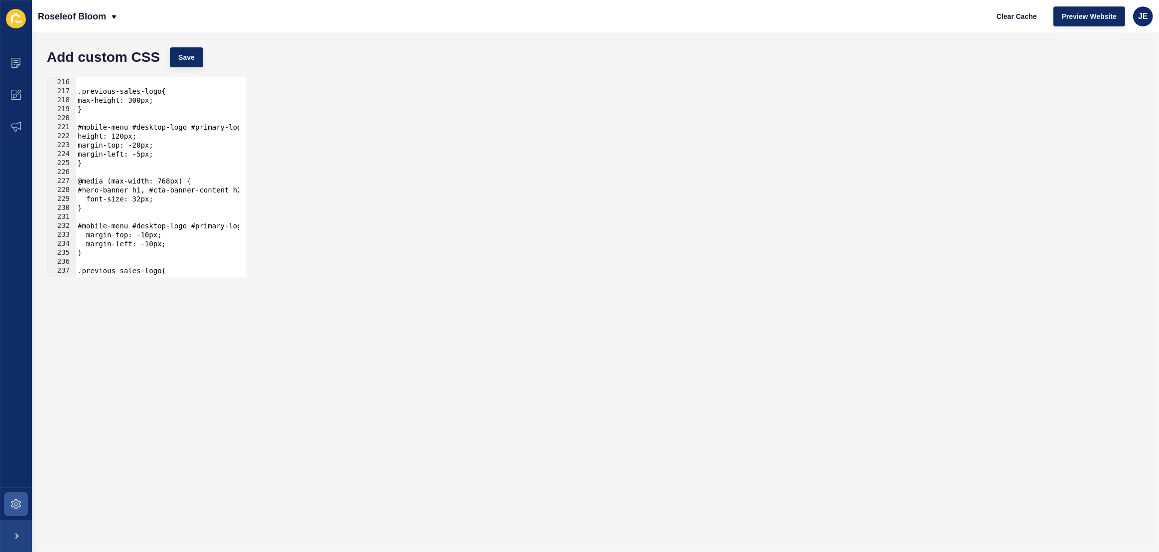
scroll to position [1928, 0]
click at [127, 169] on div "} .previous-sales-logo{ max-height: 300px; } #mobile-menu #desktop-logo #primar…" at bounding box center [283, 174] width 414 height 210
click at [128, 165] on div "} .previous-sales-logo{ max-height: 300px; } #mobile-menu #desktop-logo #primar…" at bounding box center [283, 174] width 414 height 210
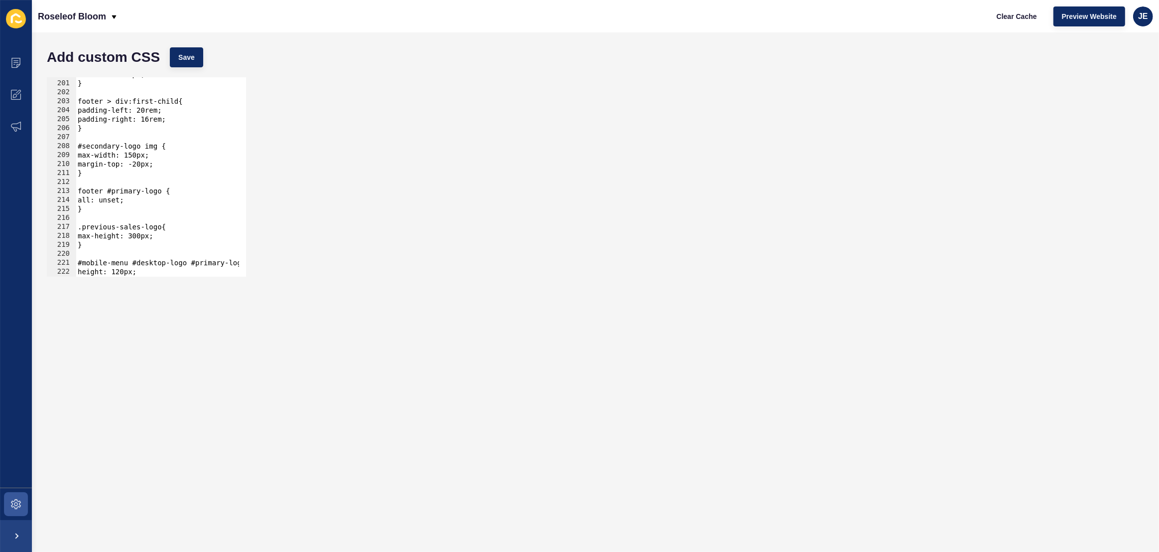
scroll to position [1765, 0]
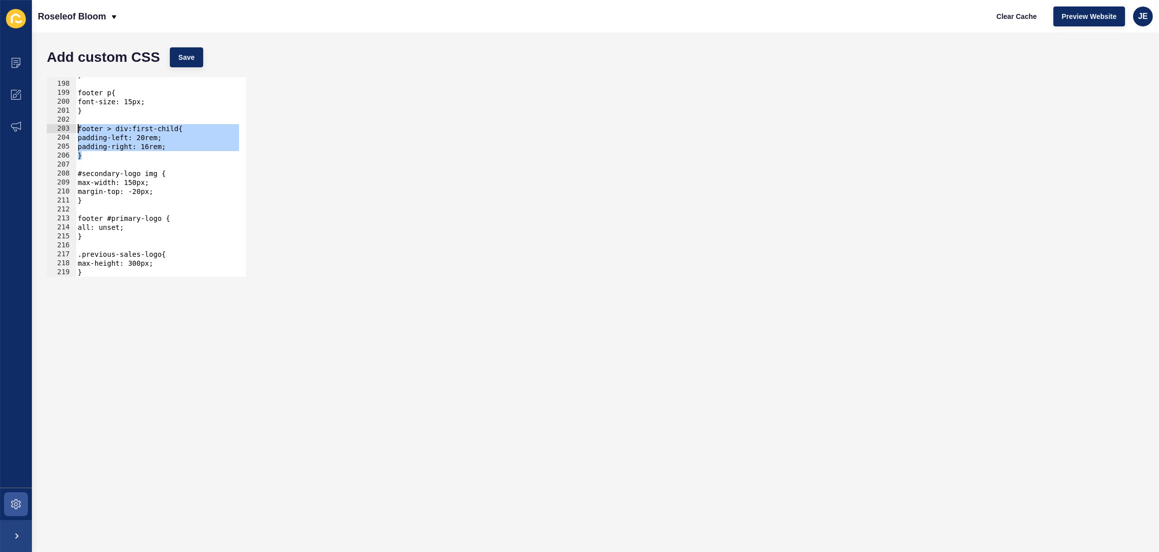
drag, startPoint x: 120, startPoint y: 158, endPoint x: 53, endPoint y: 131, distance: 72.0
click at [53, 131] on div "} 197 198 199 200 201 202 203 204 205 206 207 208 209 210 211 212 213 214 215 2…" at bounding box center [146, 176] width 199 height 199
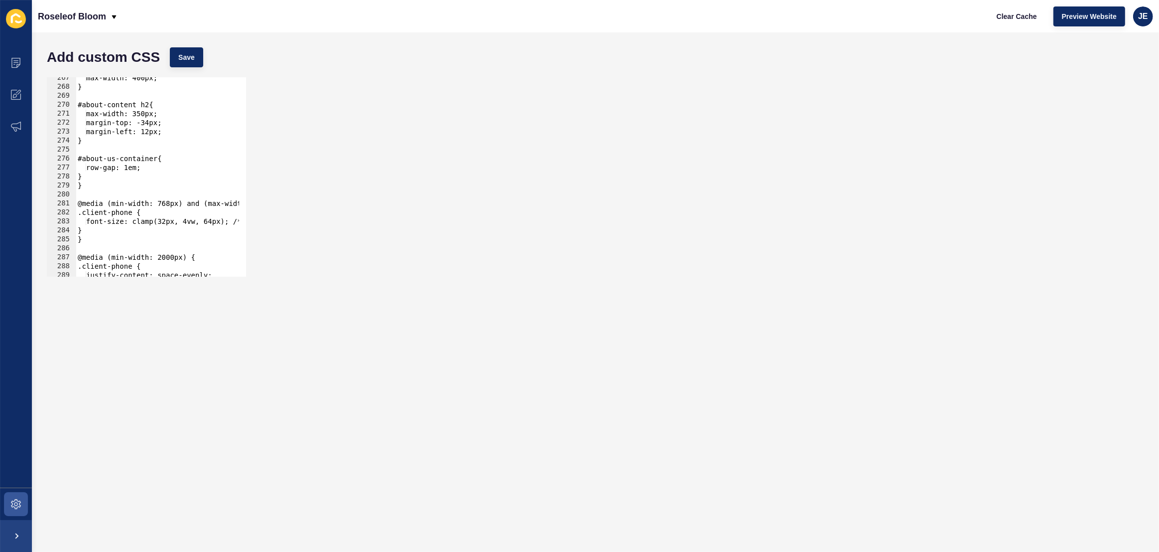
scroll to position [2416, 0]
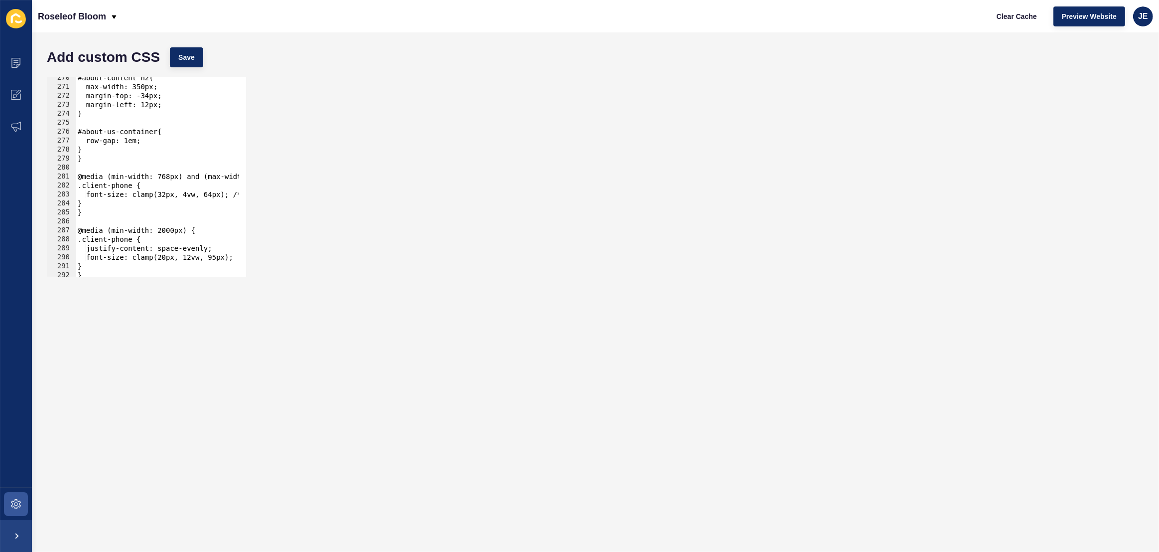
click at [113, 204] on div "#about-content h2{ max-width: 350px; margin-top: -34px; margin-left: 12px; } #a…" at bounding box center [283, 178] width 414 height 210
type textarea "}"
paste textarea "}"
drag, startPoint x: 84, startPoint y: 238, endPoint x: 75, endPoint y: 240, distance: 9.6
click at [75, 240] on div "} 270 271 272 273 274 275 276 277 278 279 280 281 282 283 284 285 286 287 288 2…" at bounding box center [146, 176] width 199 height 199
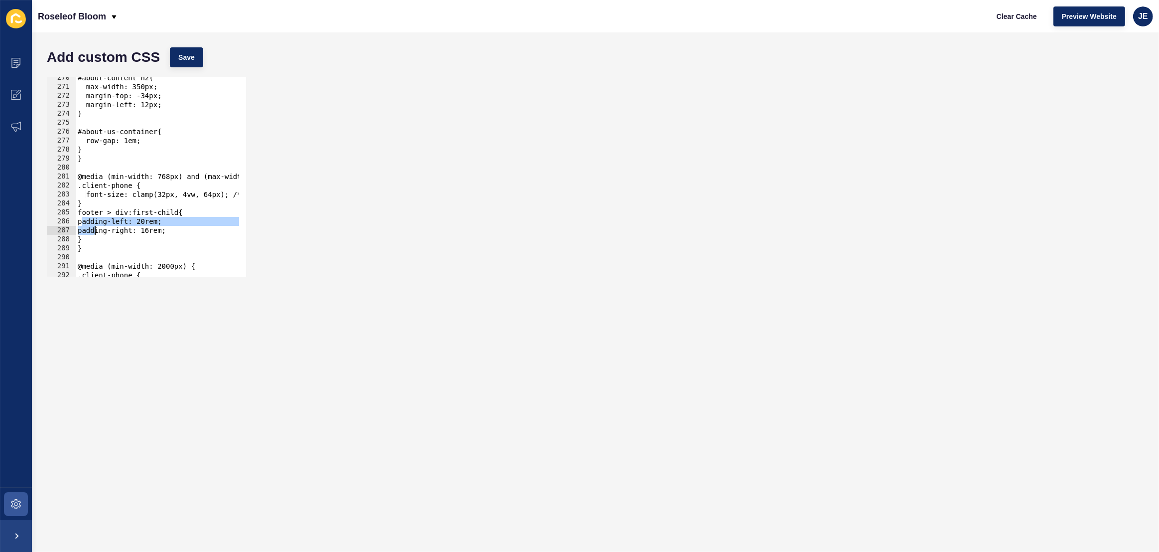
drag, startPoint x: 83, startPoint y: 225, endPoint x: 93, endPoint y: 232, distance: 12.6
click at [93, 232] on div "#about-content h2{ max-width: 350px; margin-top: -34px; margin-left: 12px; } #a…" at bounding box center [283, 178] width 414 height 210
click at [146, 248] on div "#about-content h2{ max-width: 350px; margin-top: -34px; margin-left: 12px; } #a…" at bounding box center [283, 178] width 414 height 210
click at [156, 224] on div "#about-content h2{ max-width: 350px; margin-top: -34px; margin-left: 12px; } #a…" at bounding box center [283, 178] width 414 height 210
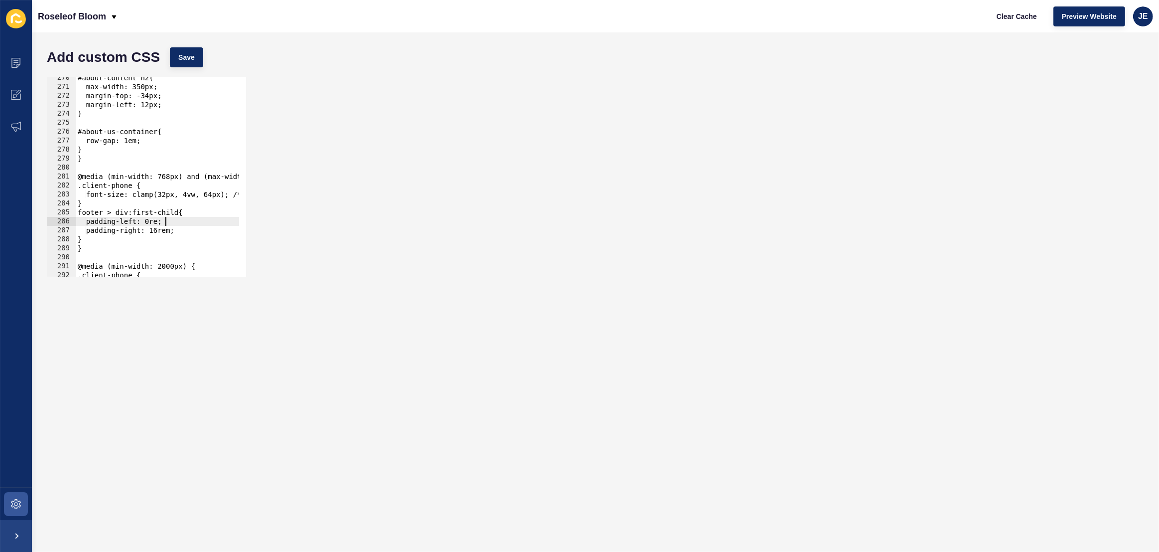
scroll to position [0, 6]
click at [196, 61] on button "Save" at bounding box center [186, 57] width 33 height 20
click at [1024, 11] on span "Clear Cache" at bounding box center [1017, 16] width 40 height 10
click at [170, 222] on div "#about-content h2{ max-width: 350px; margin-top: -34px; margin-left: 12px; } #a…" at bounding box center [283, 178] width 414 height 210
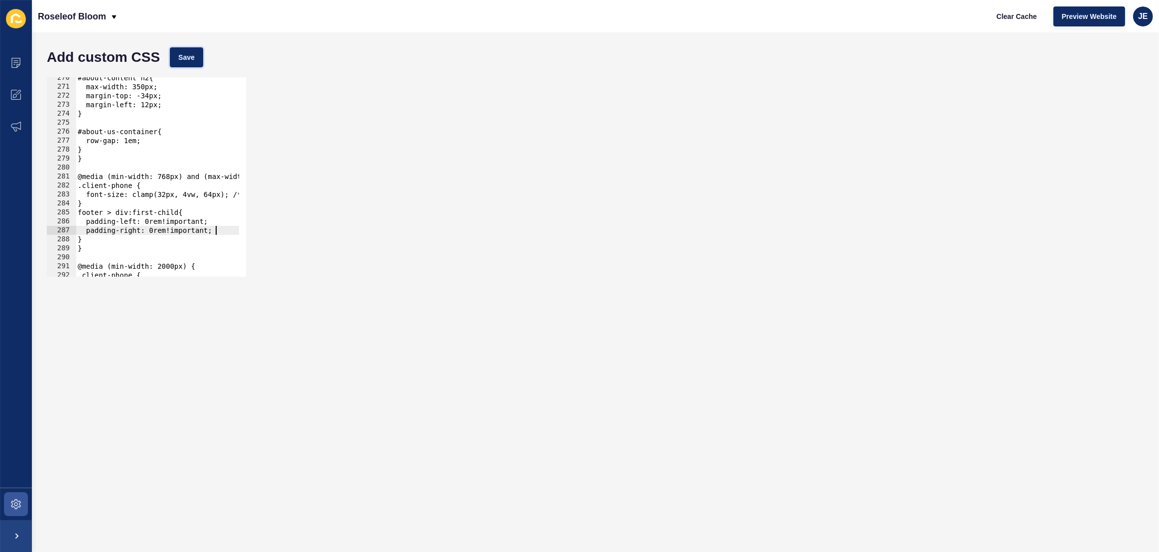
drag, startPoint x: 190, startPoint y: 64, endPoint x: 284, endPoint y: 78, distance: 95.2
click at [190, 64] on button "Save" at bounding box center [186, 57] width 33 height 20
click at [1002, 23] on button "Clear Cache" at bounding box center [1017, 16] width 57 height 20
click at [189, 60] on span "Save" at bounding box center [186, 57] width 16 height 10
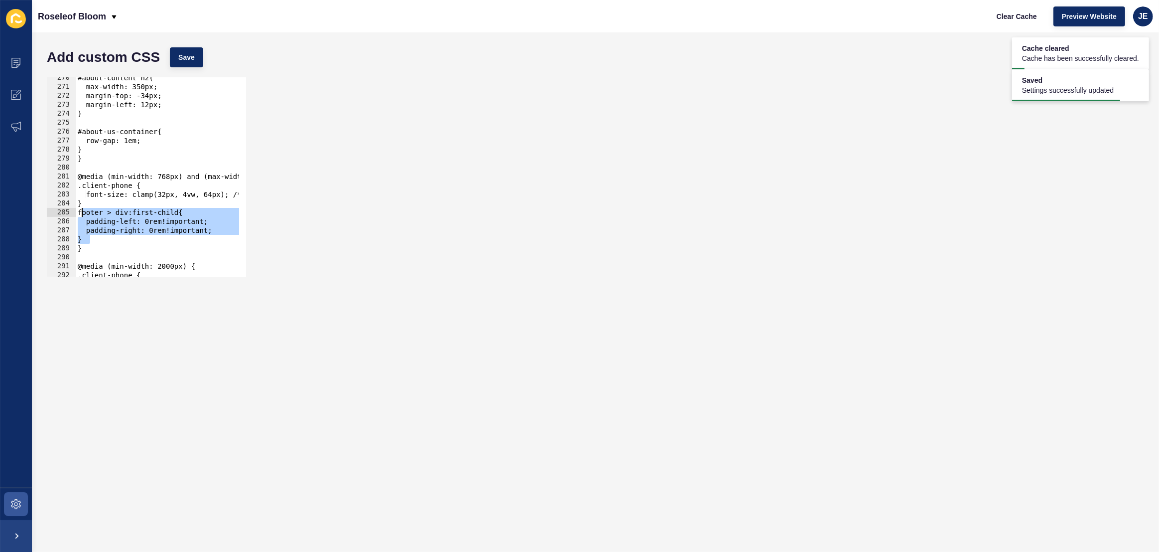
drag, startPoint x: 100, startPoint y: 240, endPoint x: 80, endPoint y: 216, distance: 30.4
click at [80, 216] on div "#about-content h2{ max-width: 350px; margin-top: -34px; margin-left: 12px; } #a…" at bounding box center [283, 178] width 414 height 210
type textarea "footer > div:first-child{ padding-left: 0rem!important;"
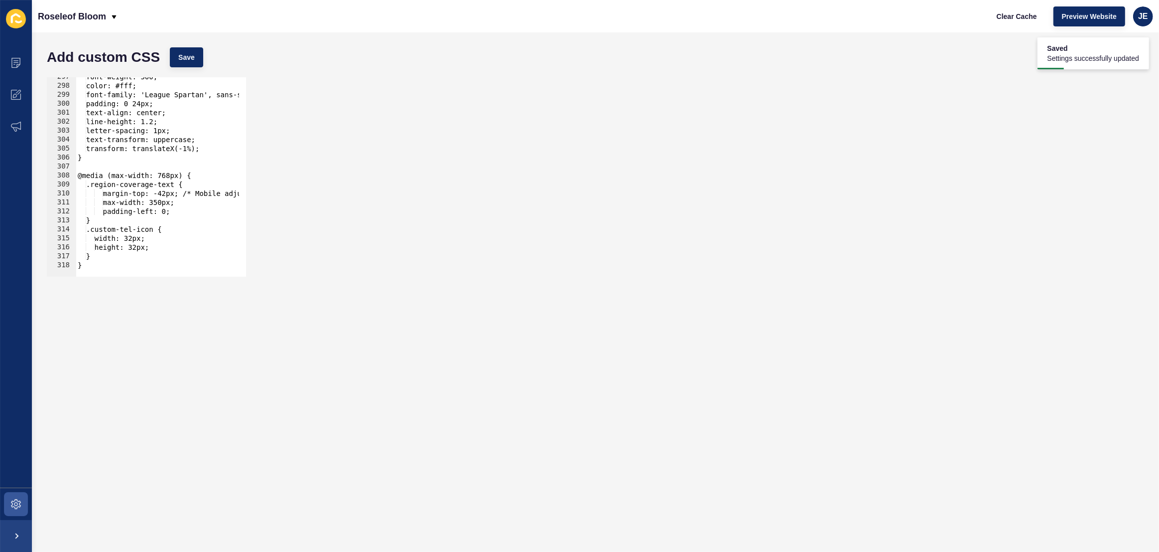
scroll to position [2632, 0]
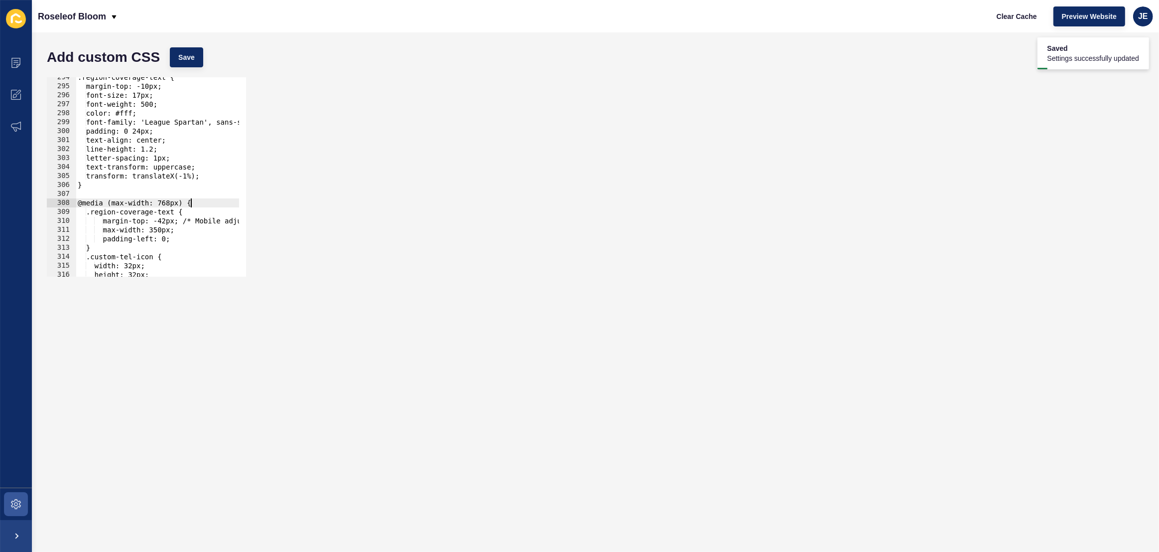
click at [195, 201] on div ".region-coverage-text { margin-top: -10px; font-size: 17px; font-weight: 500; c…" at bounding box center [283, 178] width 414 height 210
type textarea "@media (max-width: 768px) {"
paste textarea "}"
type textarea "max-width: 350px;"
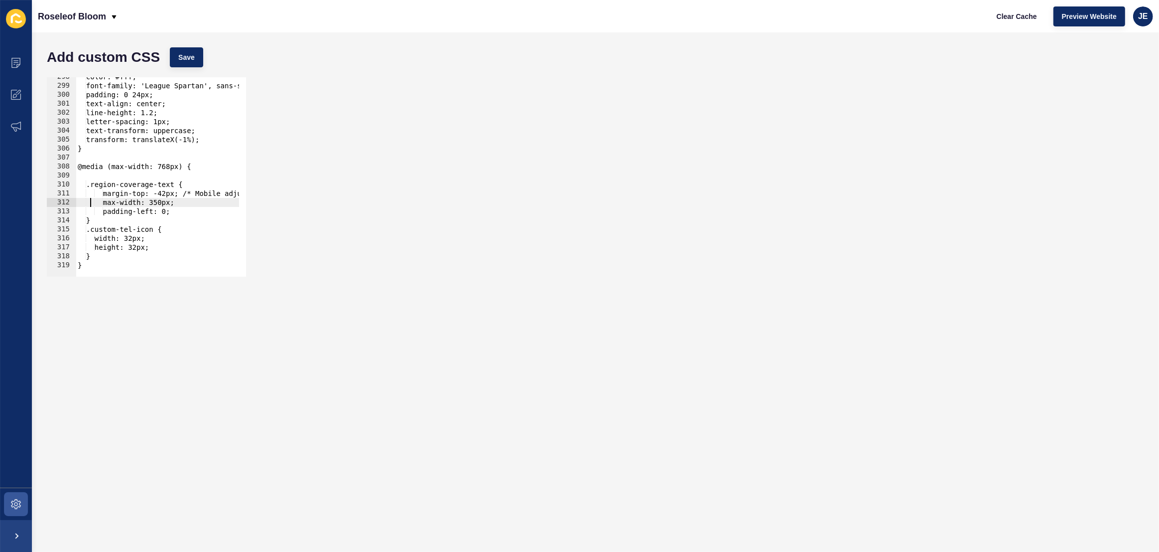
click at [132, 174] on div "color: #fff; font-family: 'League Spartan', sans-serif; padding: 0 24px; text-a…" at bounding box center [283, 177] width 414 height 210
paste textarea "}"
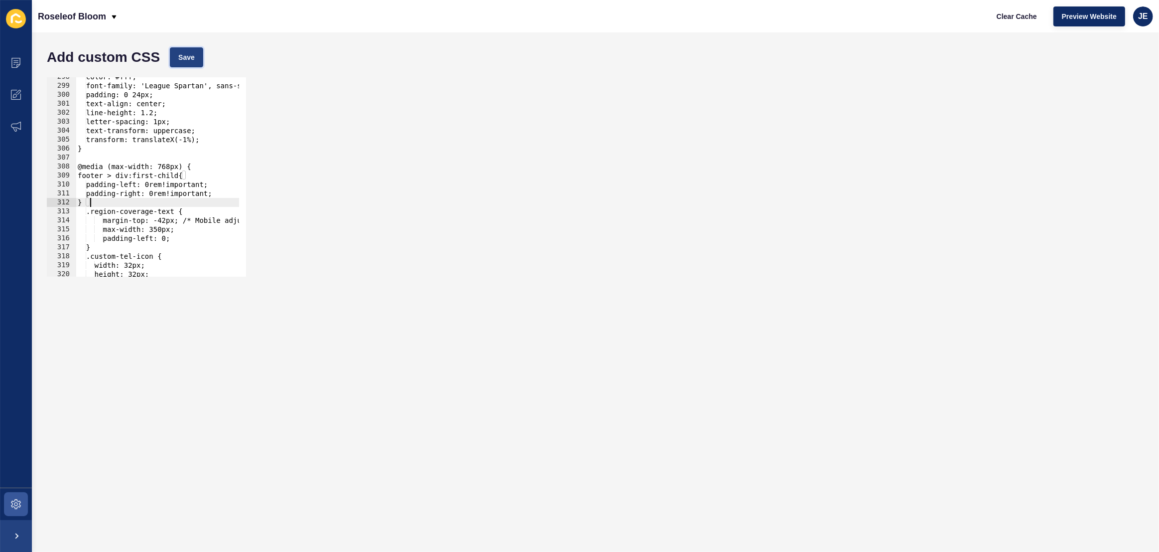
click at [191, 64] on button "Save" at bounding box center [186, 57] width 33 height 20
click at [1020, 14] on span "Clear Cache" at bounding box center [1017, 16] width 40 height 10
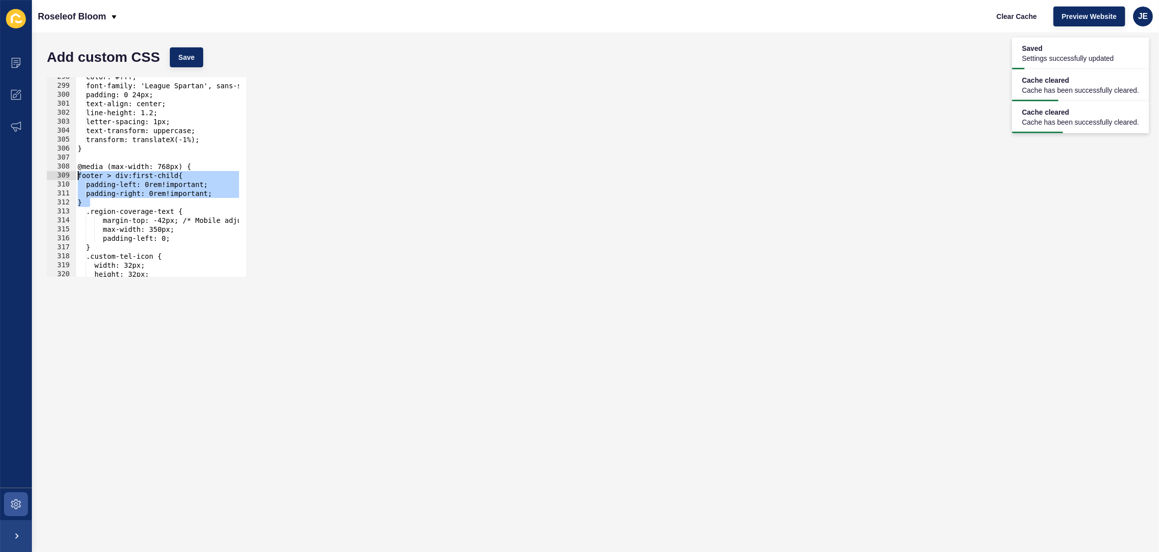
drag, startPoint x: 101, startPoint y: 200, endPoint x: 71, endPoint y: 177, distance: 38.0
click at [71, 177] on div "} 298 299 300 301 302 303 304 305 306 307 308 309 310 311 312 313 314 315 316 3…" at bounding box center [146, 176] width 199 height 199
click at [119, 201] on div "color: #fff; font-family: 'League Spartan', sans-serif; padding: 0 24px; text-a…" at bounding box center [283, 177] width 414 height 210
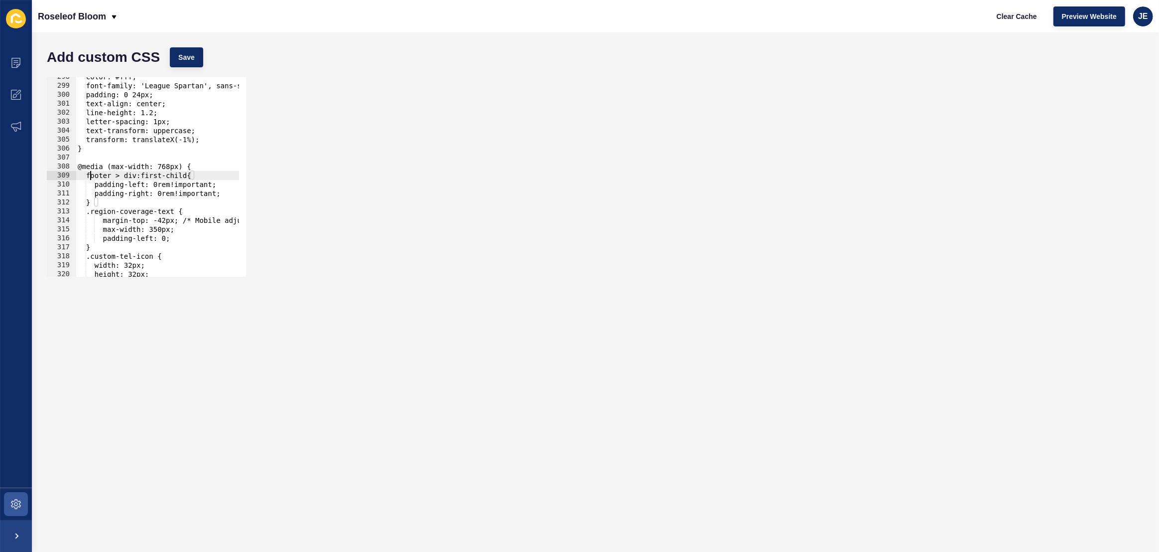
click at [91, 177] on div "color: #fff; font-family: 'League Spartan', sans-serif; padding: 0 24px; text-a…" at bounding box center [283, 177] width 414 height 210
click at [150, 197] on div "color: #fff; font-family: 'League Spartan', sans-serif; padding: 0 24px; text-a…" at bounding box center [283, 177] width 414 height 210
type textarea "padding-right: 0rem!important;"
click at [235, 194] on div "color: #fff; font-family: 'League Spartan', sans-serif; padding: 0 24px; text-a…" at bounding box center [283, 177] width 414 height 210
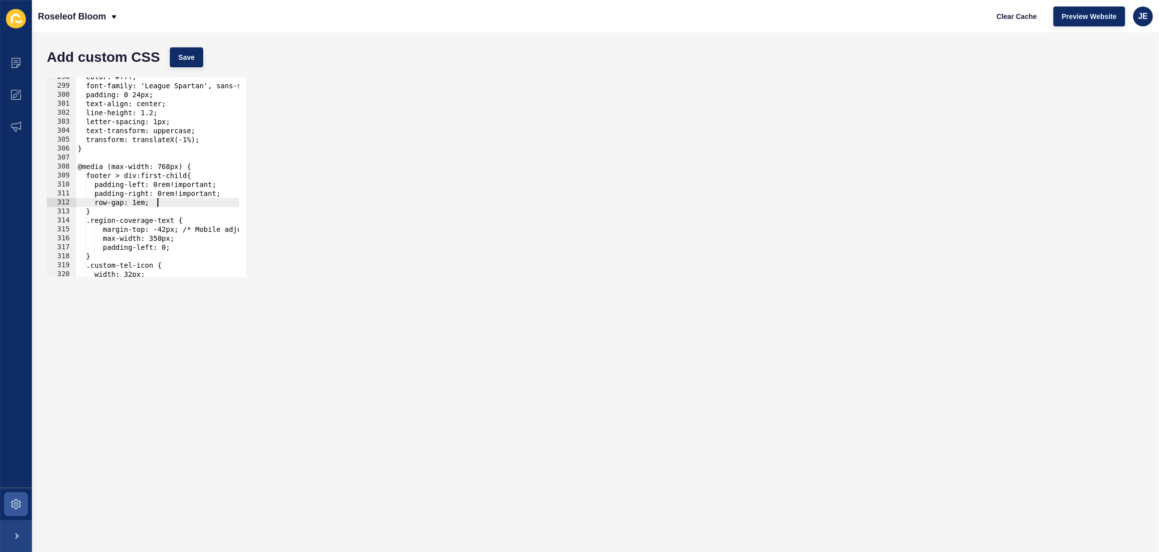
click at [153, 203] on div "color: #fff; font-family: 'League Spartan', sans-serif; padding: 0 24px; text-a…" at bounding box center [283, 177] width 414 height 210
type textarea "row-gap: 1em!important;"
click at [194, 63] on button "Save" at bounding box center [186, 57] width 33 height 20
click at [1001, 18] on span "Clear Cache" at bounding box center [1017, 16] width 40 height 10
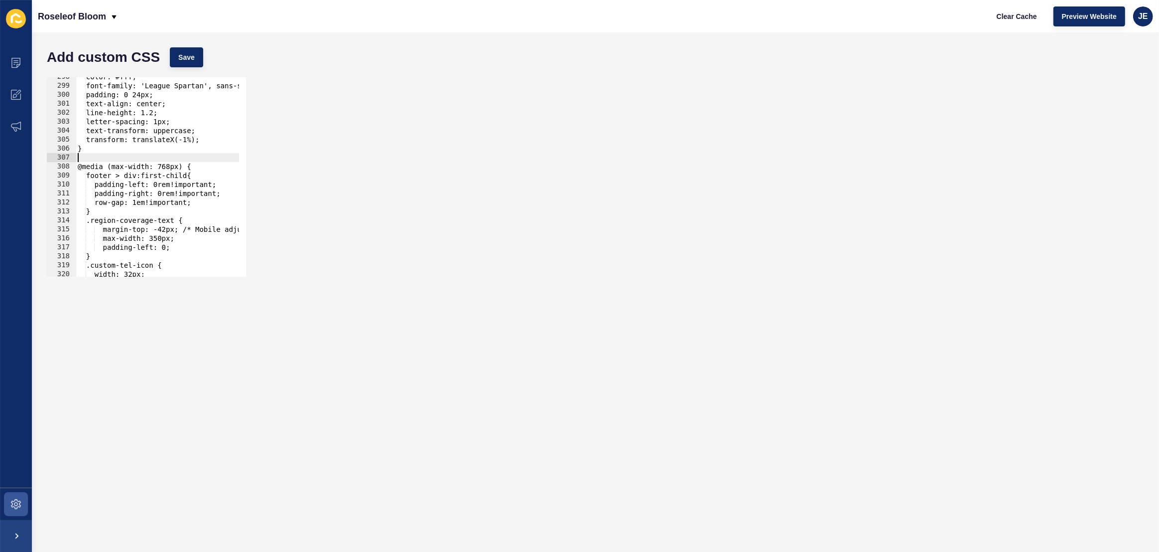
scroll to position [0, 0]
click at [136, 154] on div "color: #fff; font-family: 'League Spartan', sans-serif; padding: 0 24px; text-a…" at bounding box center [283, 177] width 414 height 210
click at [134, 151] on div "color: #fff; font-family: 'League Spartan', sans-serif; padding: 0 24px; text-a…" at bounding box center [283, 177] width 414 height 210
type textarea "}"
paste textarea "(min-width: 1024px)"
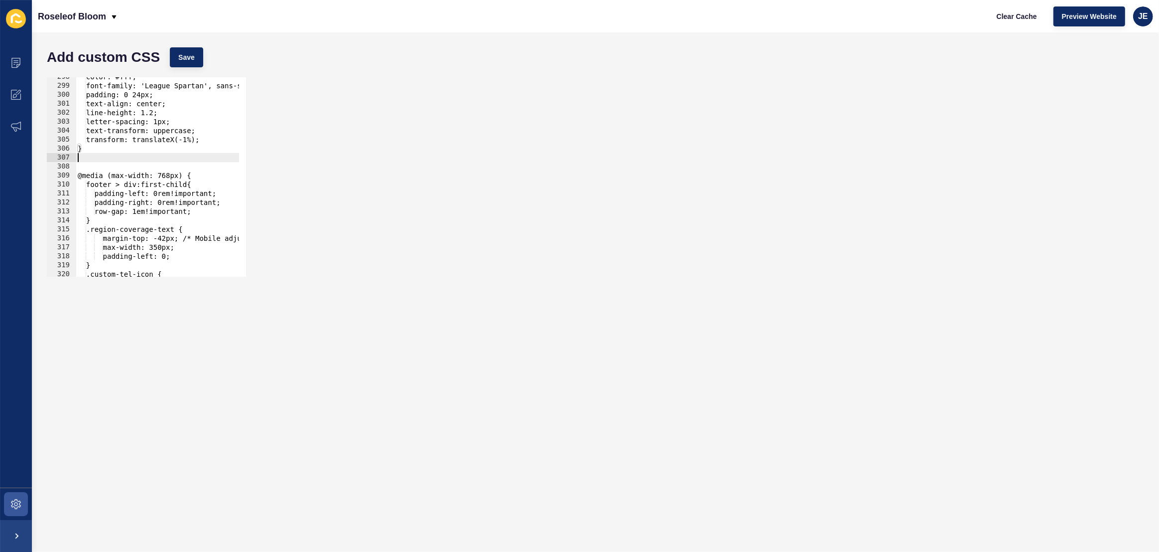
type textarea "(min-width: 1024px)"
paste textarea "(min-width: 1024px)"
click at [112, 169] on div "color: #fff; font-family: 'League Spartan', sans-serif; padding: 0 24px; text-a…" at bounding box center [283, 177] width 414 height 210
click at [204, 168] on div "color: #fff; font-family: 'League Spartan', sans-serif; padding: 0 24px; text-a…" at bounding box center [283, 177] width 414 height 210
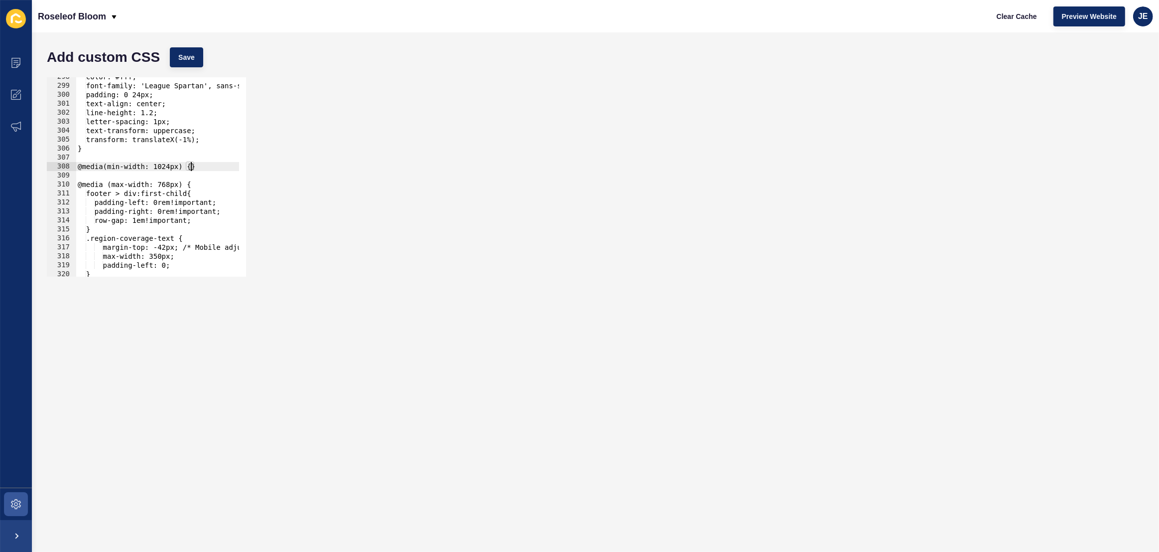
scroll to position [0, 0]
type textarea "}"
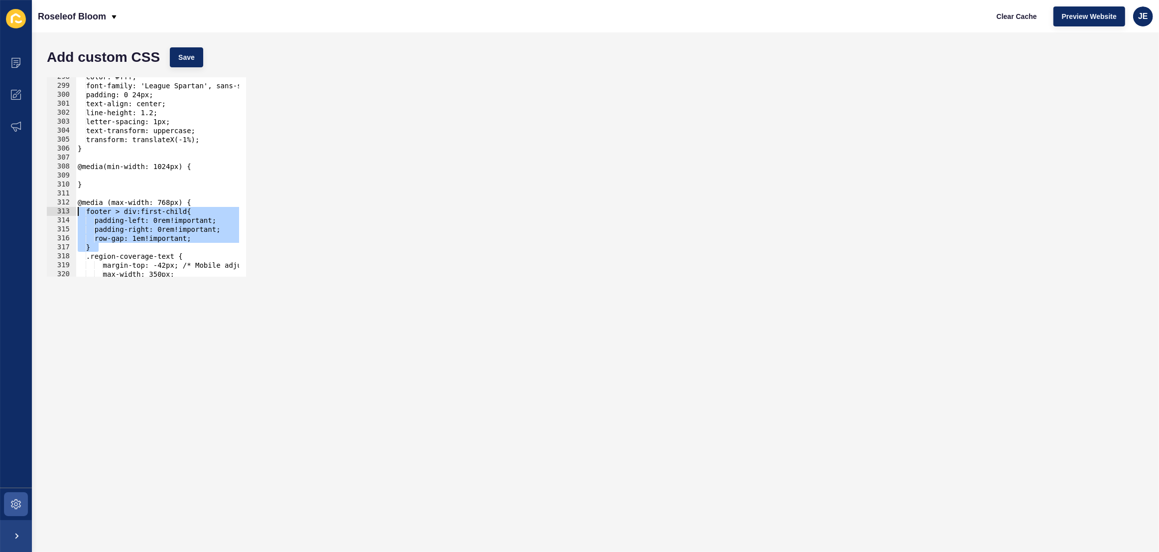
drag, startPoint x: 103, startPoint y: 245, endPoint x: 74, endPoint y: 211, distance: 44.9
click at [74, 211] on div "298 299 300 301 302 303 304 305 306 307 308 309 310 311 312 313 314 315 316 317…" at bounding box center [146, 176] width 199 height 199
type textarea "footer > div:first-child{ padding-left: 0rem!important;"
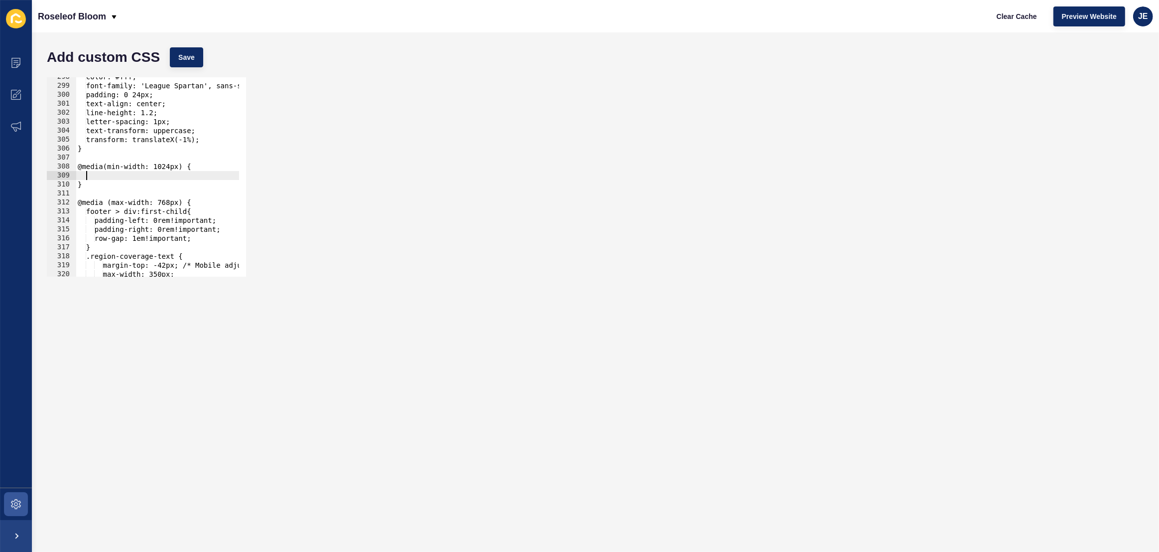
click at [101, 175] on div "color: #fff; font-family: 'League Spartan', sans-serif; padding: 0 24px; text-a…" at bounding box center [283, 177] width 414 height 210
paste textarea "}"
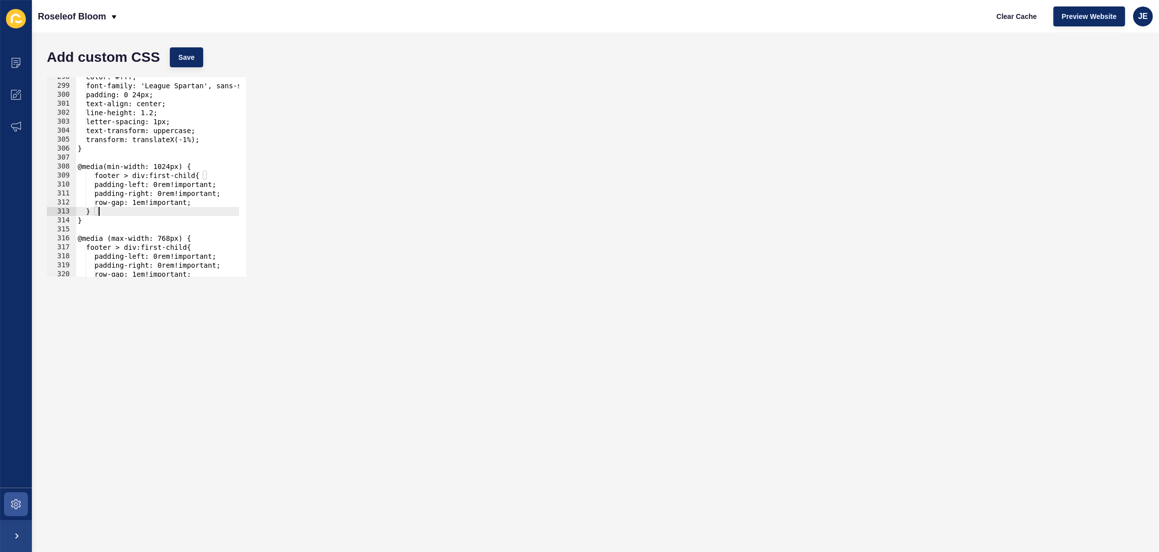
click at [102, 178] on div "color: #fff; font-family: 'League Spartan', sans-serif; padding: 0 24px; text-a…" at bounding box center [283, 177] width 414 height 210
click at [161, 186] on div "color: #fff; font-family: 'League Spartan', sans-serif; padding: 0 24px; text-a…" at bounding box center [283, 177] width 414 height 210
click at [165, 195] on div "color: #fff; font-family: 'League Spartan', sans-serif; padding: 0 24px; text-a…" at bounding box center [283, 177] width 414 height 210
click at [155, 202] on div "color: #fff; font-family: 'League Spartan', sans-serif; padding: 0 24px; text-a…" at bounding box center [283, 177] width 414 height 210
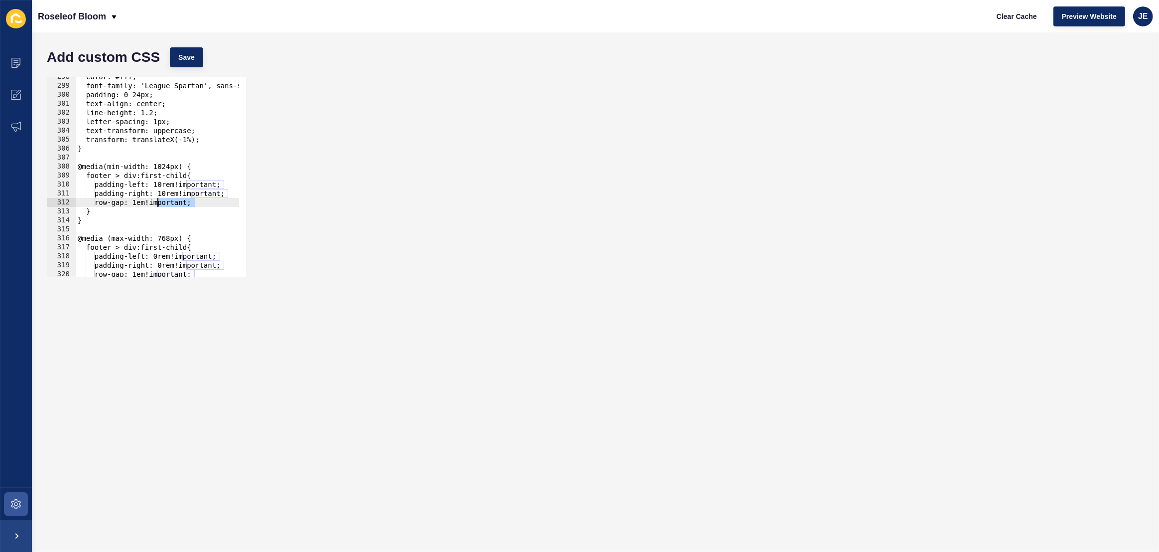
click at [155, 202] on div "color: #fff; font-family: 'League Spartan', sans-serif; padding: 0 24px; text-a…" at bounding box center [283, 177] width 414 height 210
click at [193, 61] on span "Save" at bounding box center [186, 57] width 16 height 10
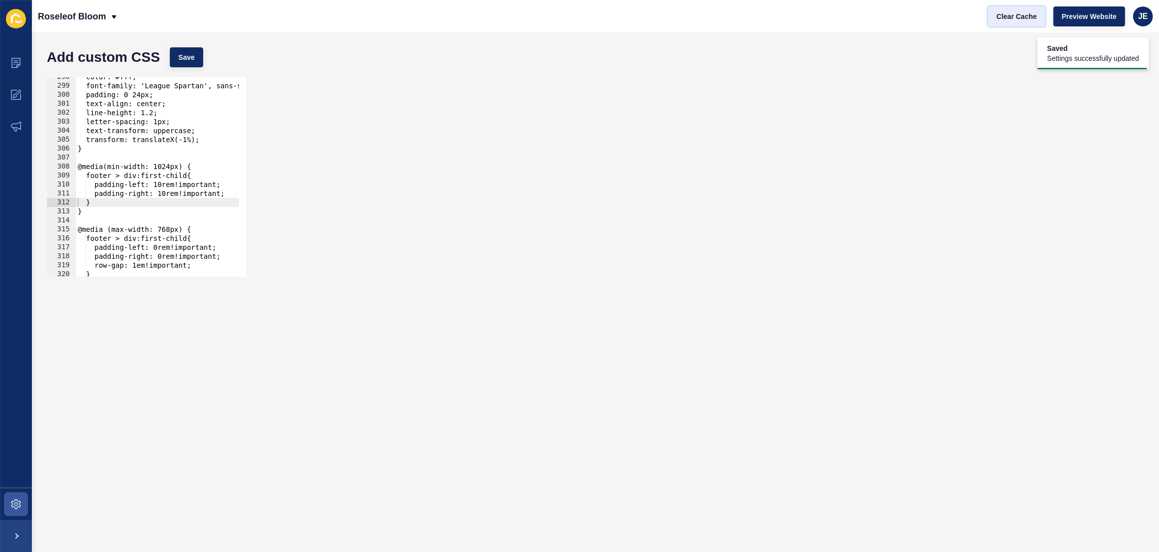
click at [1008, 17] on span "Clear Cache" at bounding box center [1017, 16] width 40 height 10
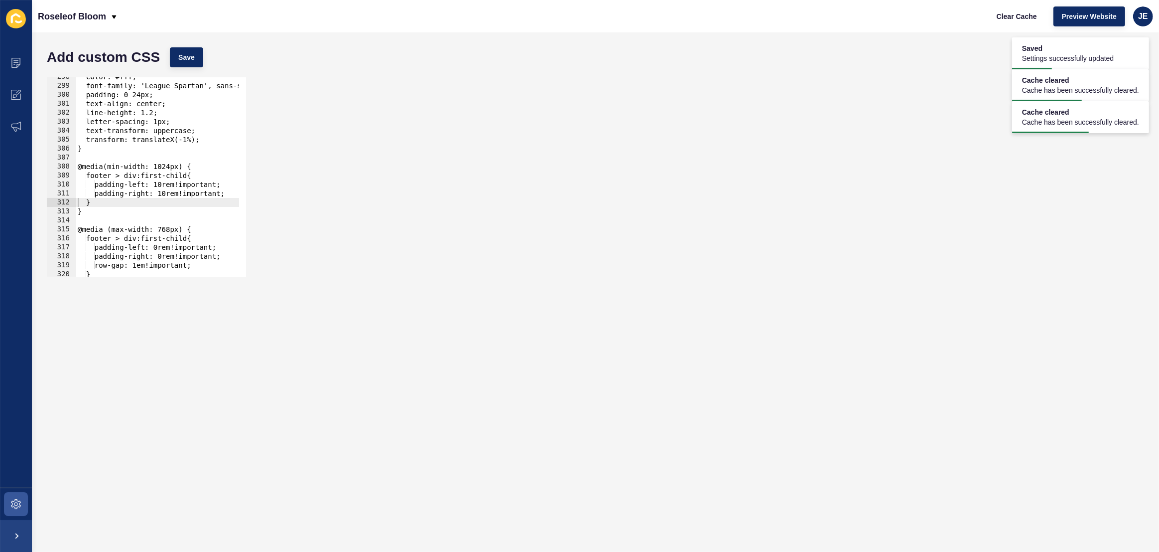
click at [166, 186] on div "color: #fff; font-family: 'League Spartan', sans-serif; padding: 0 24px; text-a…" at bounding box center [283, 177] width 414 height 210
click at [170, 186] on div "color: #fff; font-family: 'League Spartan', sans-serif; padding: 0 24px; text-a…" at bounding box center [283, 177] width 414 height 210
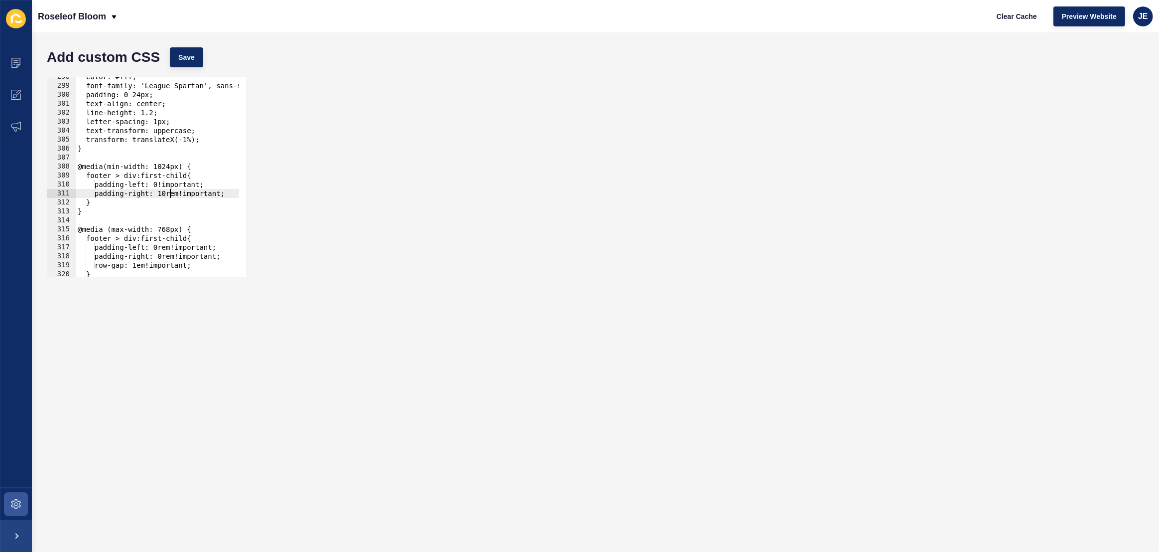
click at [170, 192] on div "color: #fff; font-family: 'League Spartan', sans-serif; padding: 0 24px; text-a…" at bounding box center [283, 177] width 414 height 210
click at [177, 195] on div "color: #fff; font-family: 'League Spartan', sans-serif; padding: 0 24px; text-a…" at bounding box center [283, 177] width 414 height 210
click at [181, 196] on div "color: #fff; font-family: 'League Spartan', sans-serif; padding: 0 24px; text-a…" at bounding box center [283, 177] width 414 height 210
type textarea "padding-right: 0!important;"
click at [196, 53] on button "Save" at bounding box center [186, 57] width 33 height 20
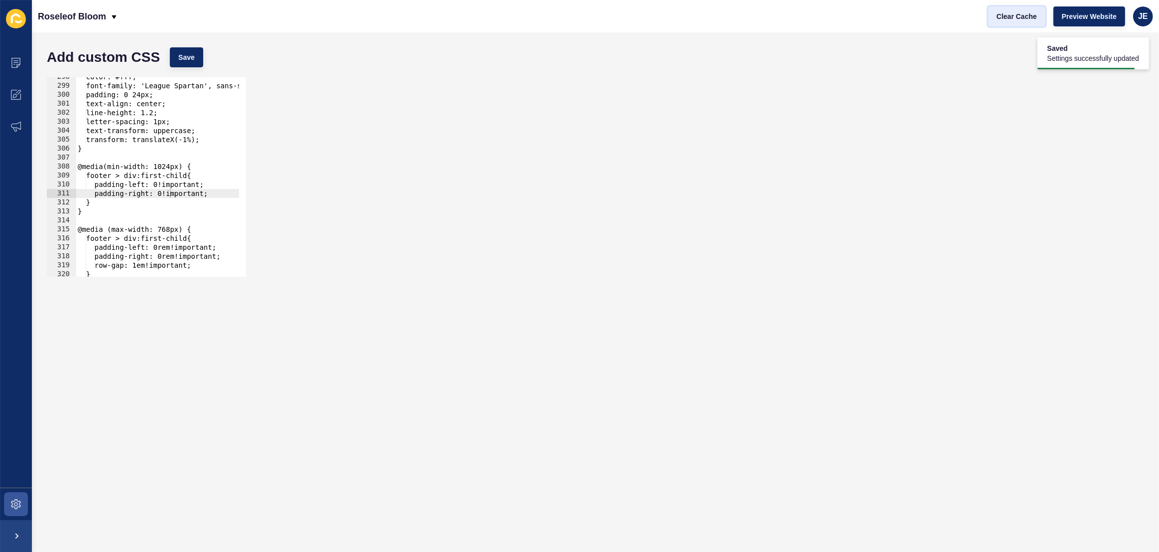
click at [1005, 18] on span "Clear Cache" at bounding box center [1017, 16] width 40 height 10
click at [108, 216] on div "color: #fff; font-family: 'League Spartan', sans-serif; padding: 0 24px; text-a…" at bounding box center [283, 177] width 414 height 210
click at [111, 214] on div "color: #fff; font-family: 'League Spartan', sans-serif; padding: 0 24px; text-a…" at bounding box center [283, 177] width 414 height 210
type textarea "}"
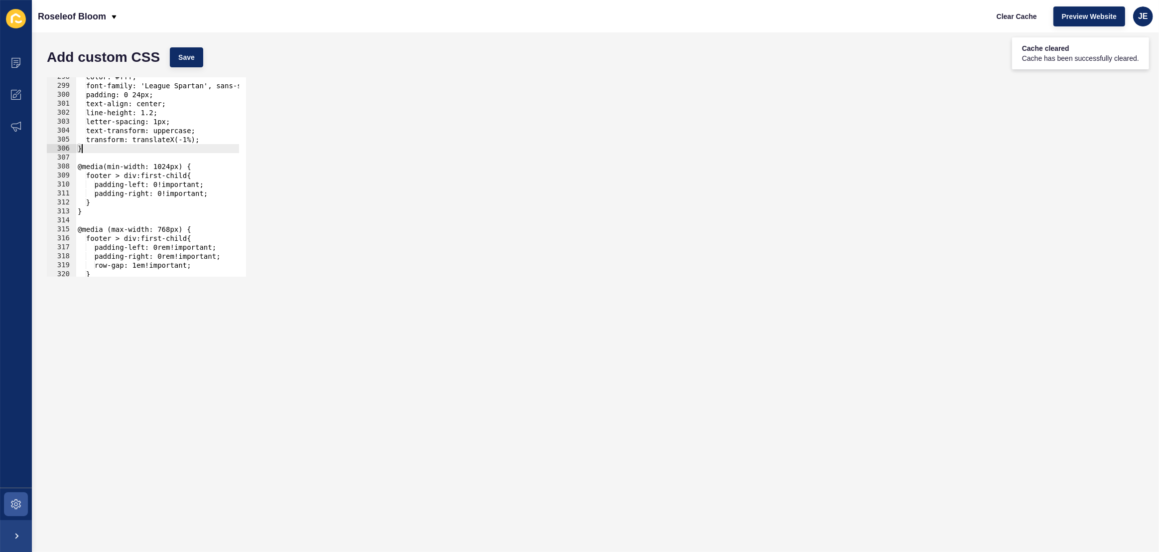
click at [99, 151] on div "color: #fff; font-family: 'League Spartan', sans-serif; padding: 0 24px; text-a…" at bounding box center [283, 177] width 414 height 210
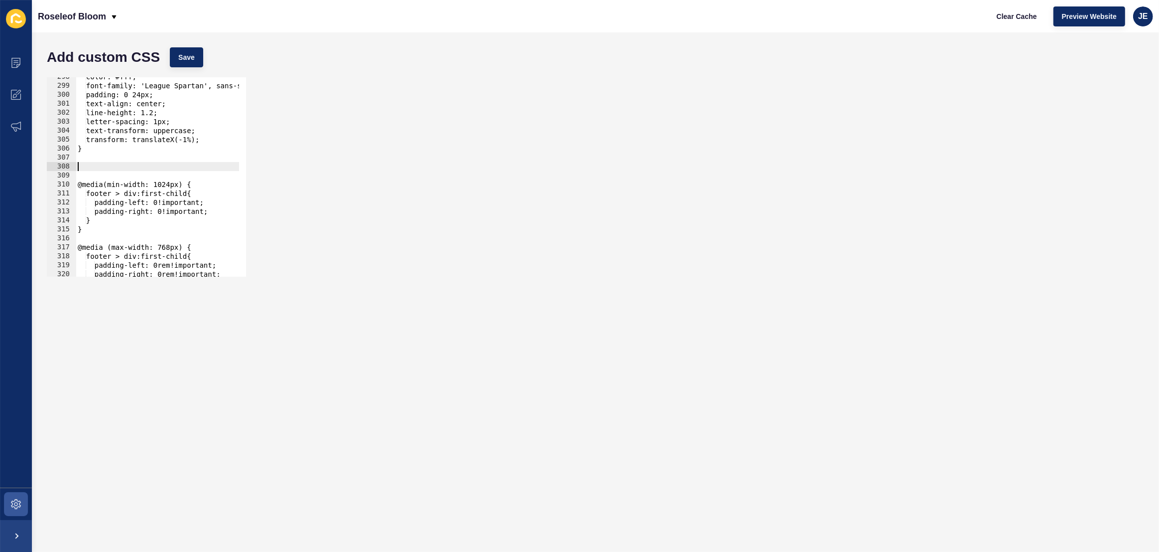
paste textarea "(min-width: 1536px)"
drag, startPoint x: 206, startPoint y: 182, endPoint x: 36, endPoint y: 182, distance: 169.9
click at [36, 182] on div "Add custom CSS Save (min-width: 1536px) 298 299 300 301 302 303 304 305 306 307…" at bounding box center [596, 291] width 1128 height 519
click at [80, 167] on div "color: #fff; font-family: 'League Spartan', sans-serif; padding: 0 24px; text-a…" at bounding box center [283, 177] width 414 height 210
drag, startPoint x: 161, startPoint y: 169, endPoint x: 37, endPoint y: 165, distance: 124.1
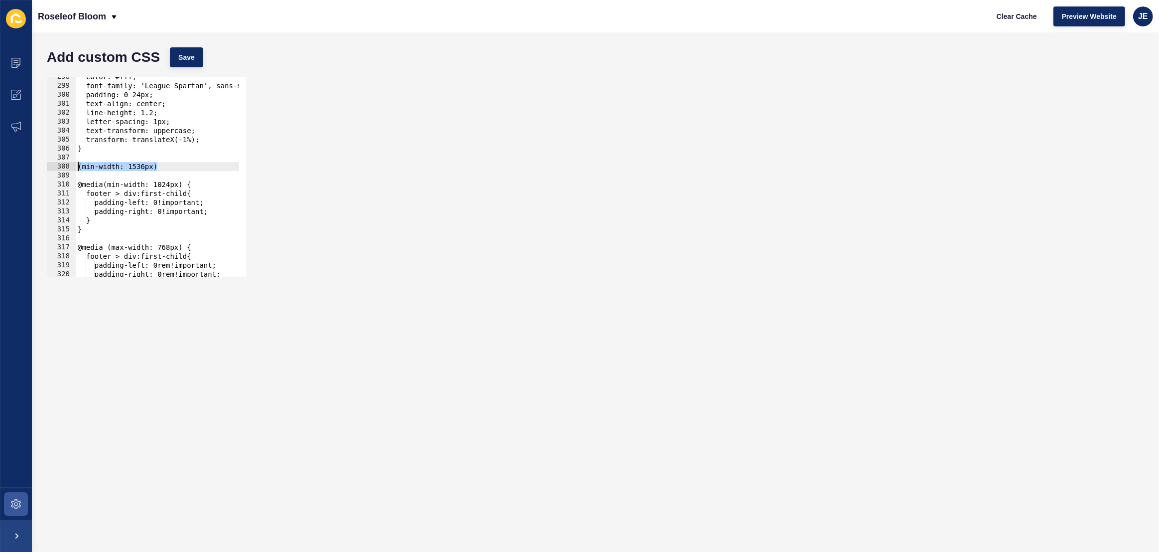
click at [37, 165] on div "Add custom CSS Save (min-width: 1536px) 298 299 300 301 302 303 304 305 306 307…" at bounding box center [596, 291] width 1128 height 519
paste textarea "@media(min-width: 1024px) {"
drag, startPoint x: 169, startPoint y: 168, endPoint x: 158, endPoint y: 169, distance: 11.1
click at [158, 169] on div "color: #fff; font-family: 'League Spartan', sans-serif; padding: 0 24px; text-a…" at bounding box center [283, 177] width 414 height 210
click at [195, 167] on div "color: #fff; font-family: 'League Spartan', sans-serif; padding: 0 24px; text-a…" at bounding box center [283, 177] width 414 height 210
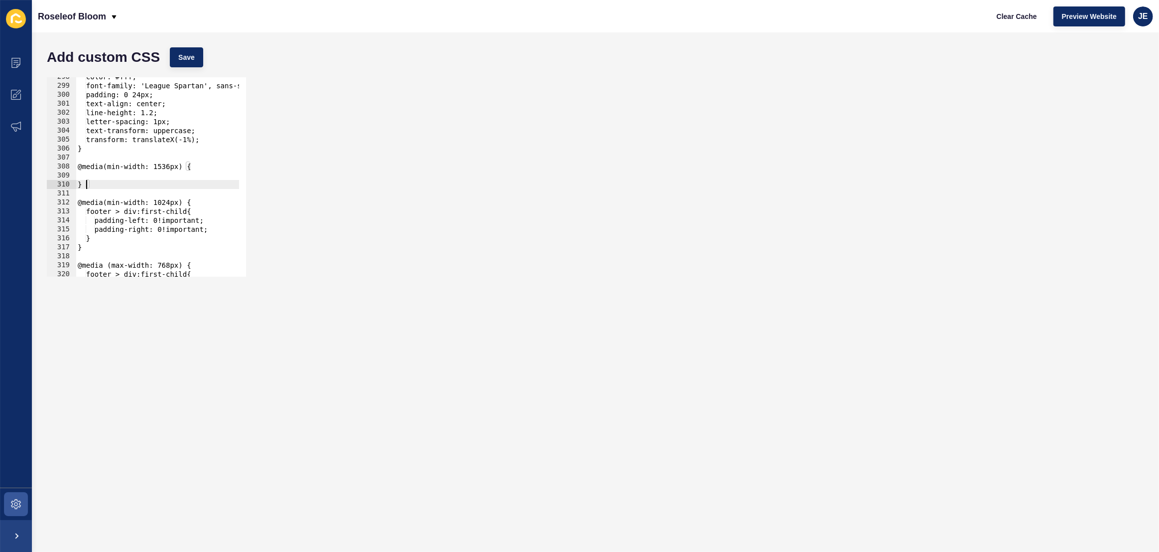
type textarea "}"
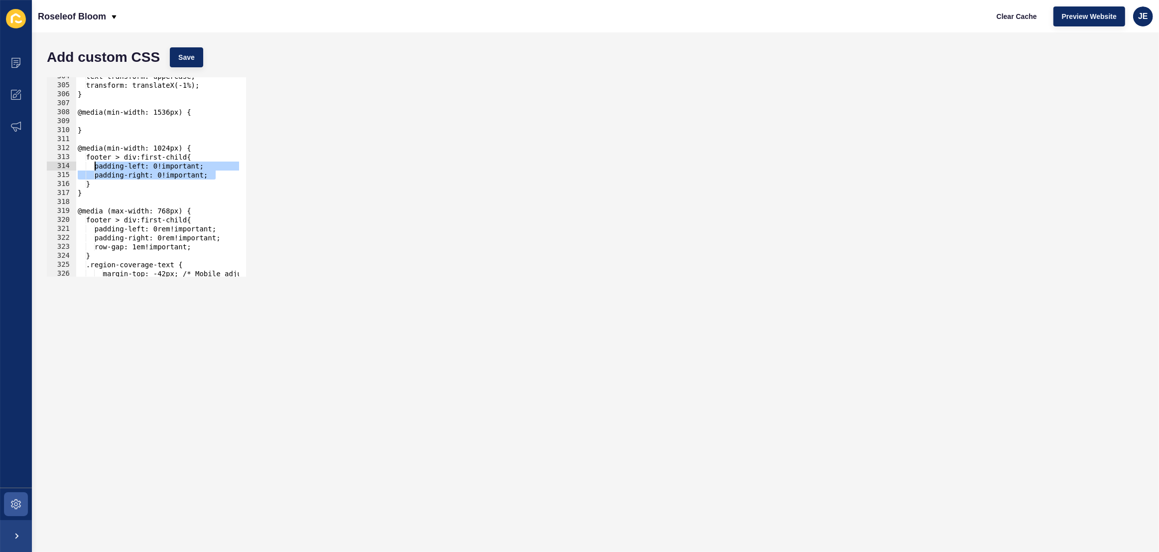
drag, startPoint x: 222, startPoint y: 174, endPoint x: 95, endPoint y: 166, distance: 126.8
click at [95, 166] on div "text-transform: uppercase; transform: translateX(-1%); } @media(min-width: 1536…" at bounding box center [283, 177] width 414 height 210
type textarea "padding-left: 0!important; padding-right: 0!important;"
click at [110, 122] on div "text-transform: uppercase; transform: translateX(-1%); } @media(min-width: 1536…" at bounding box center [283, 177] width 414 height 210
paste textarea "padding-right: 0!important;"
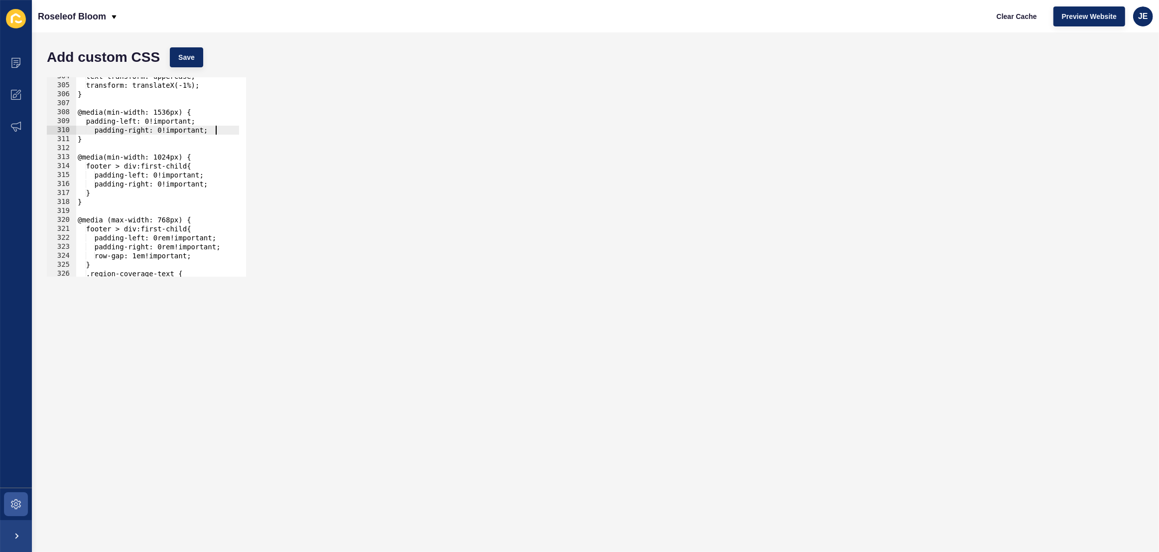
click at [103, 131] on div "text-transform: uppercase; transform: translateX(-1%); } @media(min-width: 1536…" at bounding box center [283, 177] width 414 height 210
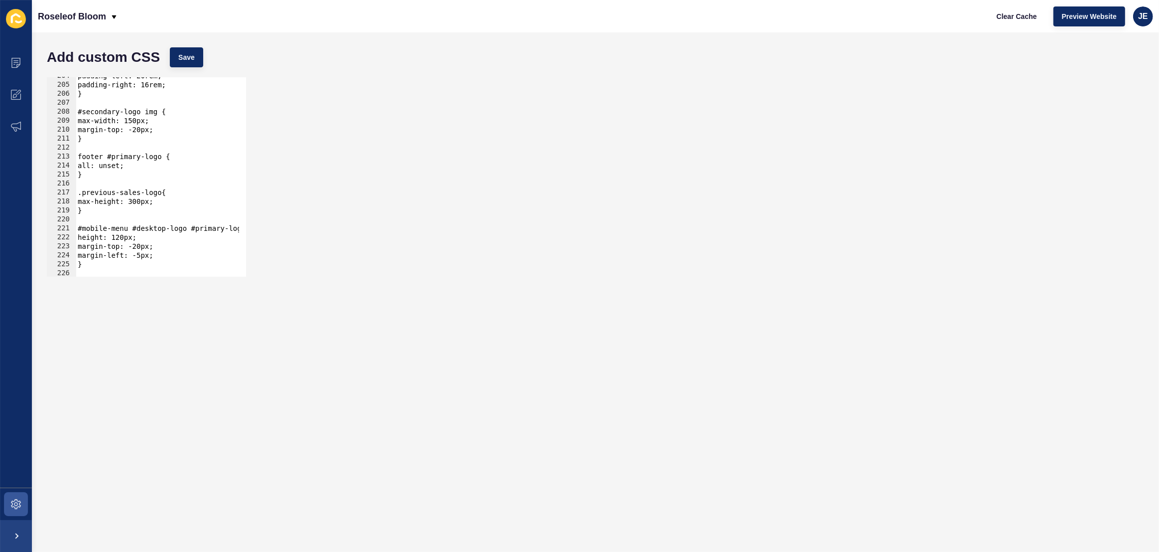
scroll to position [1772, 0]
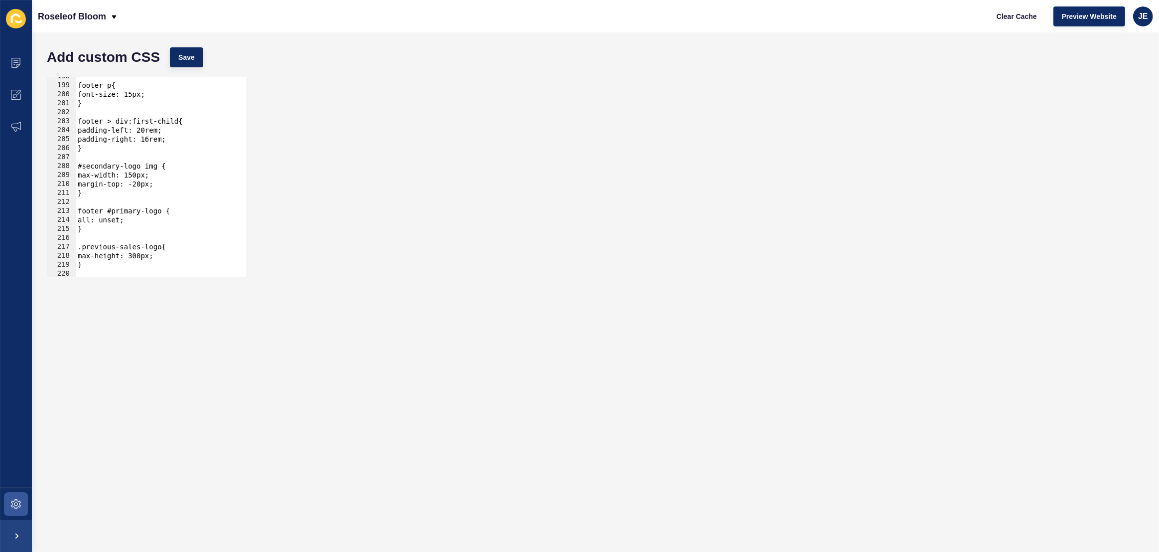
click at [152, 131] on div "footer p{ font-size: 15px; } footer > div:first-child{ padding-left: 20rem; pad…" at bounding box center [283, 177] width 414 height 210
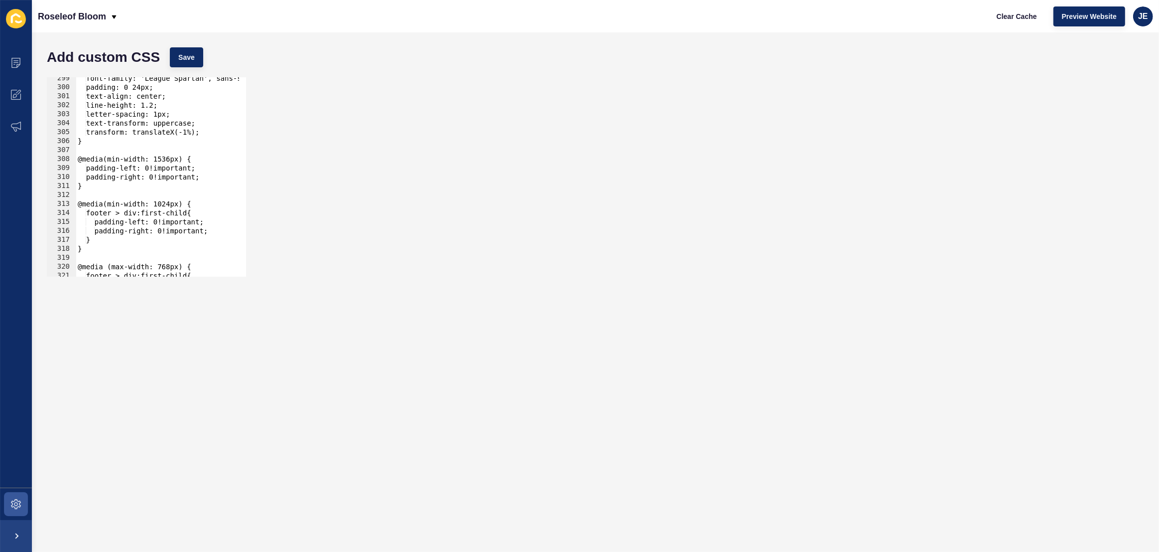
scroll to position [2622, 0]
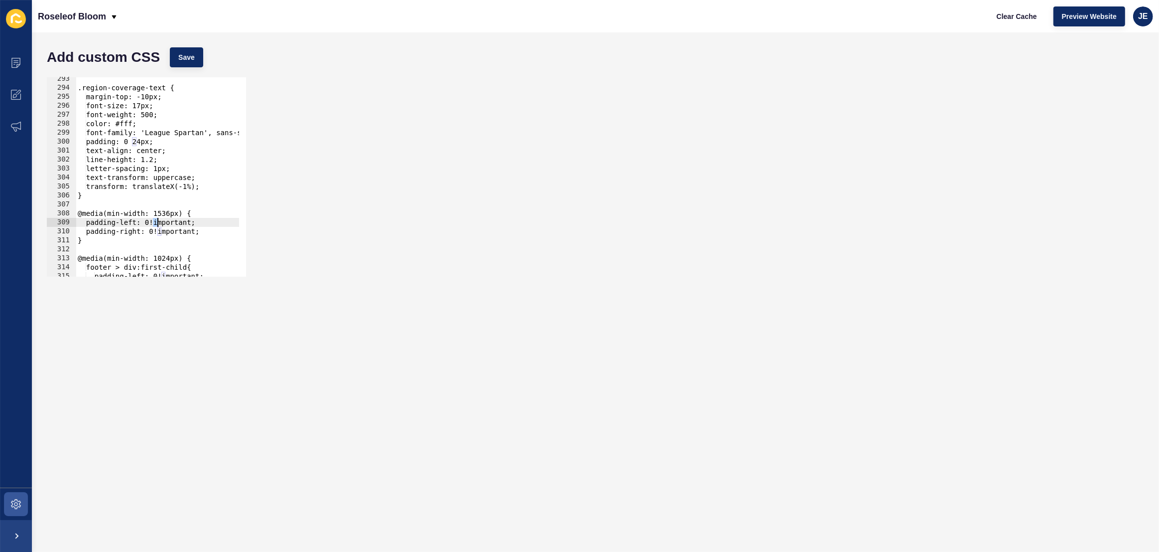
click at [156, 222] on div ".region-coverage-text { margin-top: -10px; font-size: 17px; font-weight: 500; c…" at bounding box center [283, 179] width 414 height 210
click at [210, 54] on div "Add custom CSS Save" at bounding box center [596, 57] width 1108 height 30
click at [195, 55] on button "Save" at bounding box center [186, 57] width 33 height 20
click at [1022, 18] on span "Clear Cache" at bounding box center [1017, 16] width 40 height 10
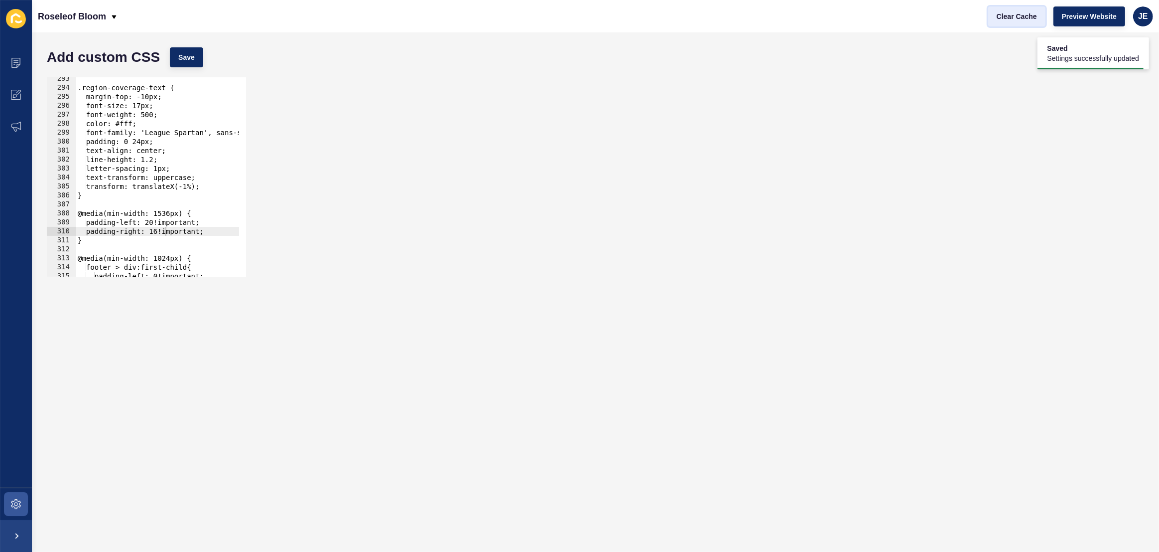
click at [1022, 18] on span "Clear Cache" at bounding box center [1017, 16] width 40 height 10
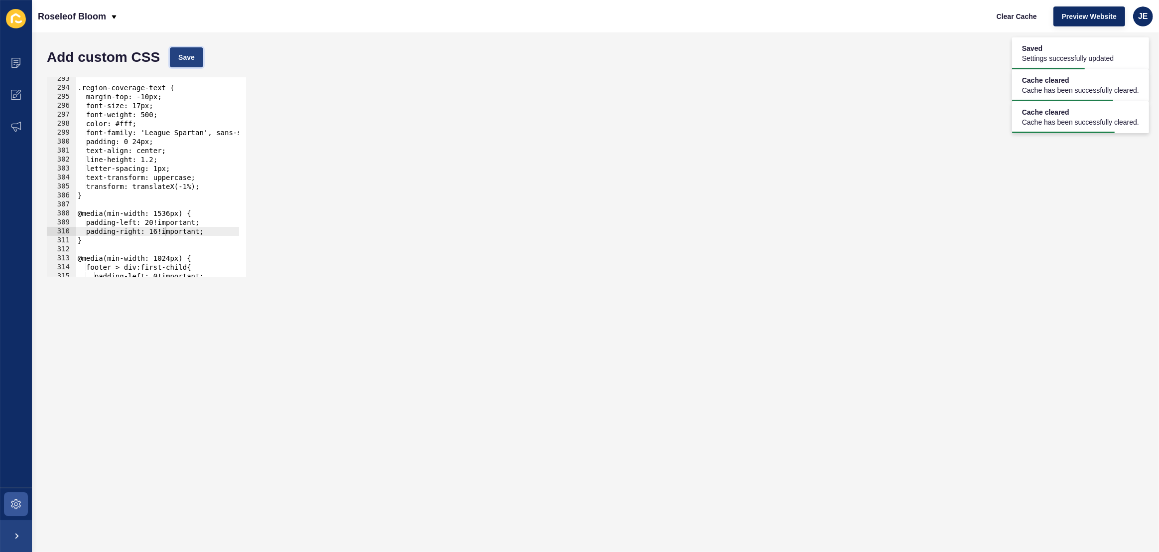
click at [185, 48] on button "Save" at bounding box center [186, 57] width 33 height 20
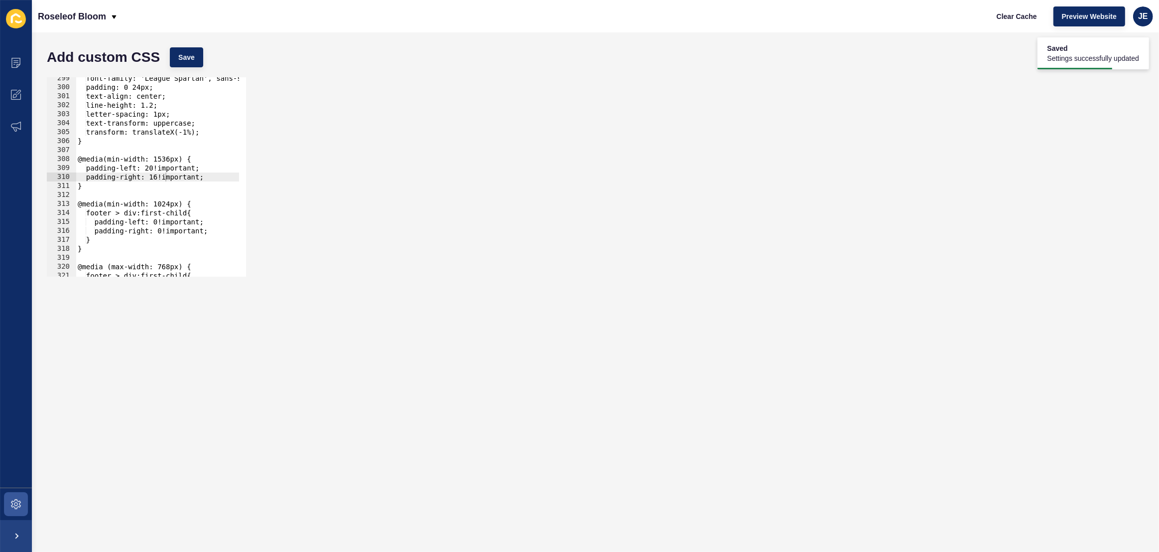
scroll to position [0, 0]
drag, startPoint x: 106, startPoint y: 237, endPoint x: 88, endPoint y: 211, distance: 31.1
click at [88, 211] on div "font-family: 'League Spartan', sans-serif; padding: 0 24px; text-align: center;…" at bounding box center [283, 179] width 414 height 210
type textarea "footer > div:first-child{ padding-left: 0!important;"
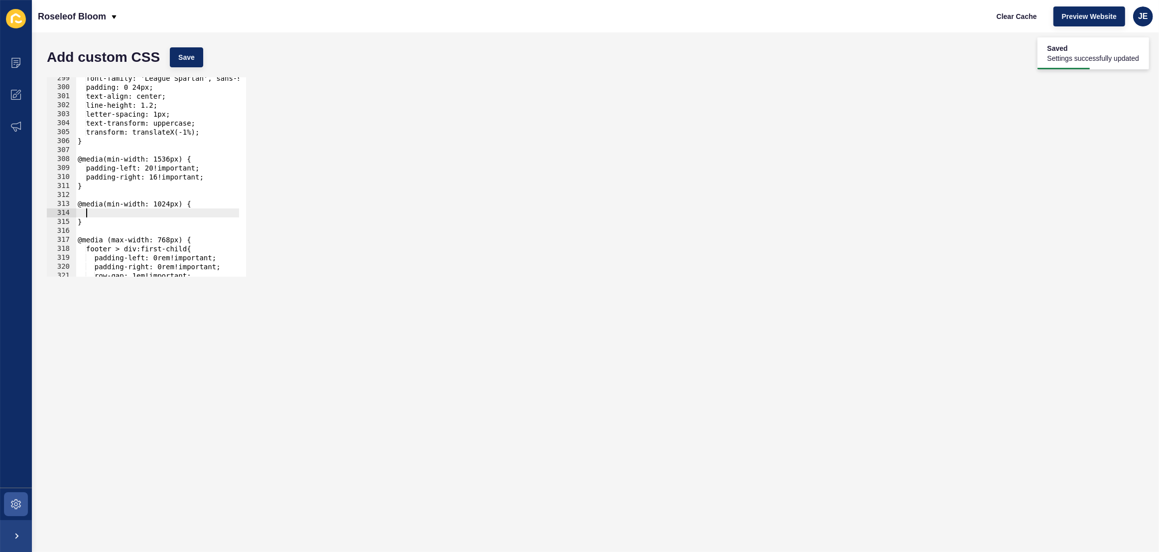
click at [222, 176] on div "font-family: 'League Spartan', sans-serif; padding: 0 24px; text-align: center;…" at bounding box center [283, 179] width 414 height 210
type textarea "padding-right: 16!important;"
paste textarea "}"
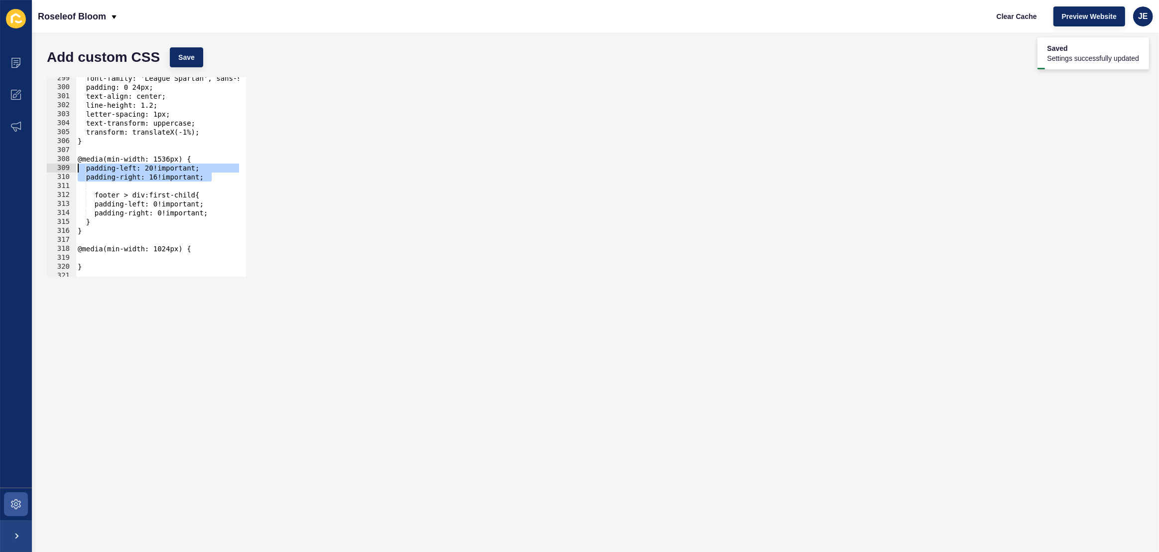
drag, startPoint x: 200, startPoint y: 175, endPoint x: 75, endPoint y: 170, distance: 125.6
click at [75, 170] on div "} 299 300 301 302 303 304 305 306 307 308 309 310 311 312 313 314 315 316 317 3…" at bounding box center [146, 176] width 199 height 199
type textarea "padding-left: 20!important; padding-right: 16!important;"
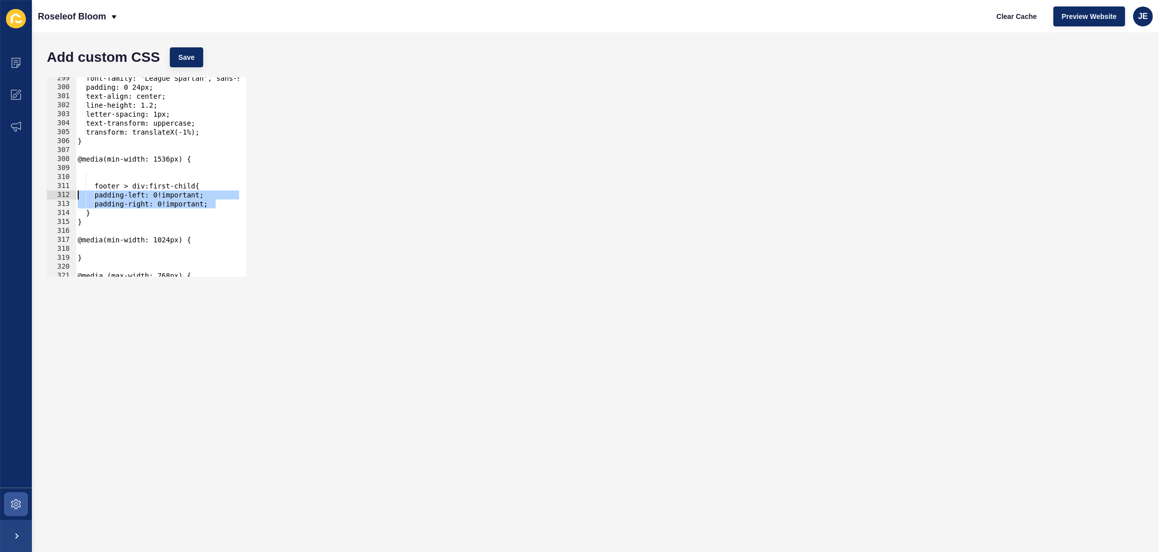
drag, startPoint x: 229, startPoint y: 204, endPoint x: 33, endPoint y: 191, distance: 196.2
click at [33, 190] on div "Add custom CSS Save 299 300 301 302 303 304 305 306 307 308 309 310 311 312 313…" at bounding box center [596, 291] width 1128 height 519
paste textarea "padding-right: 16"
click at [104, 188] on div "font-family: 'League Spartan', sans-serif; padding: 0 24px; text-align: center;…" at bounding box center [283, 179] width 414 height 210
drag, startPoint x: 92, startPoint y: 196, endPoint x: 99, endPoint y: 203, distance: 10.2
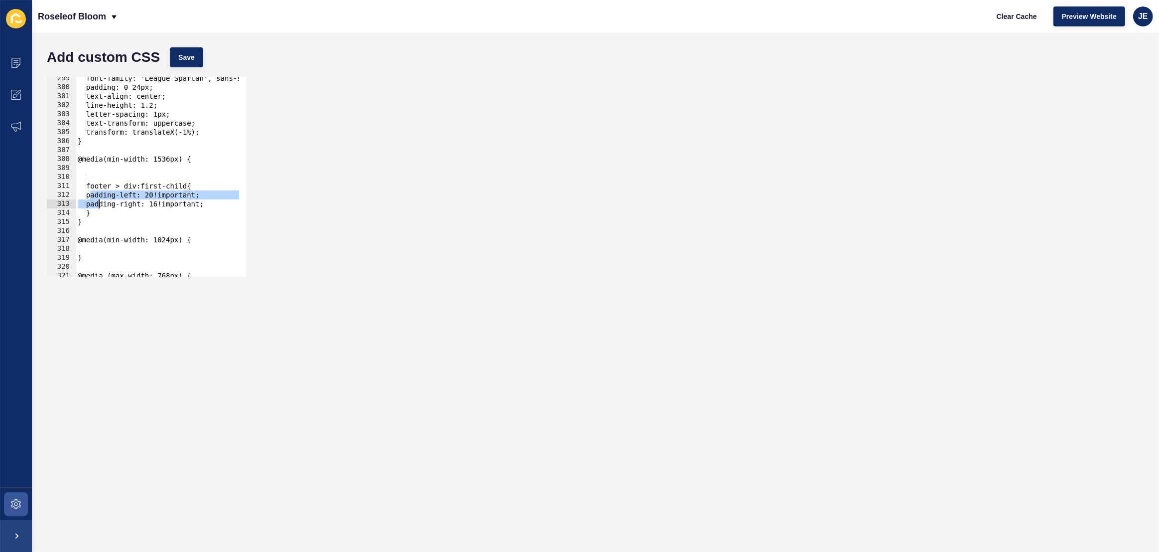
click at [99, 203] on div "font-family: 'League Spartan', sans-serif; padding: 0 24px; text-align: center;…" at bounding box center [283, 179] width 414 height 210
click at [194, 62] on span "Save" at bounding box center [186, 57] width 16 height 10
click at [1011, 17] on span "Clear Cache" at bounding box center [1017, 16] width 40 height 10
click at [995, 12] on button "Clear Cache" at bounding box center [1017, 16] width 57 height 20
drag, startPoint x: 108, startPoint y: 212, endPoint x: 82, endPoint y: 185, distance: 37.7
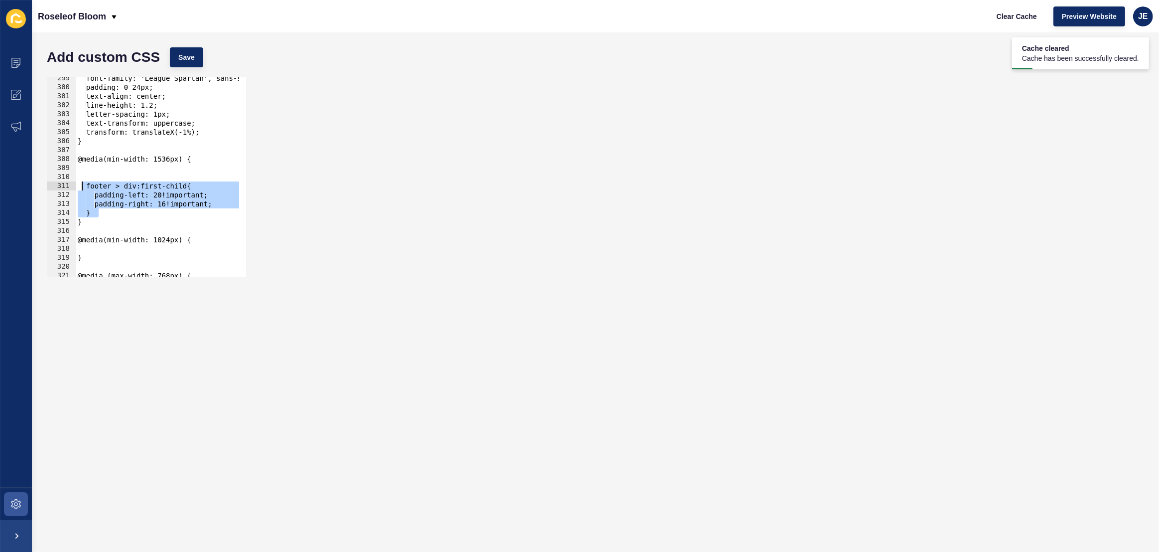
click at [83, 184] on div "font-family: 'League Spartan', sans-serif; padding: 0 24px; text-align: center;…" at bounding box center [283, 179] width 414 height 210
type textarea "footer > div:first-child{ padding-left: 20!important;"
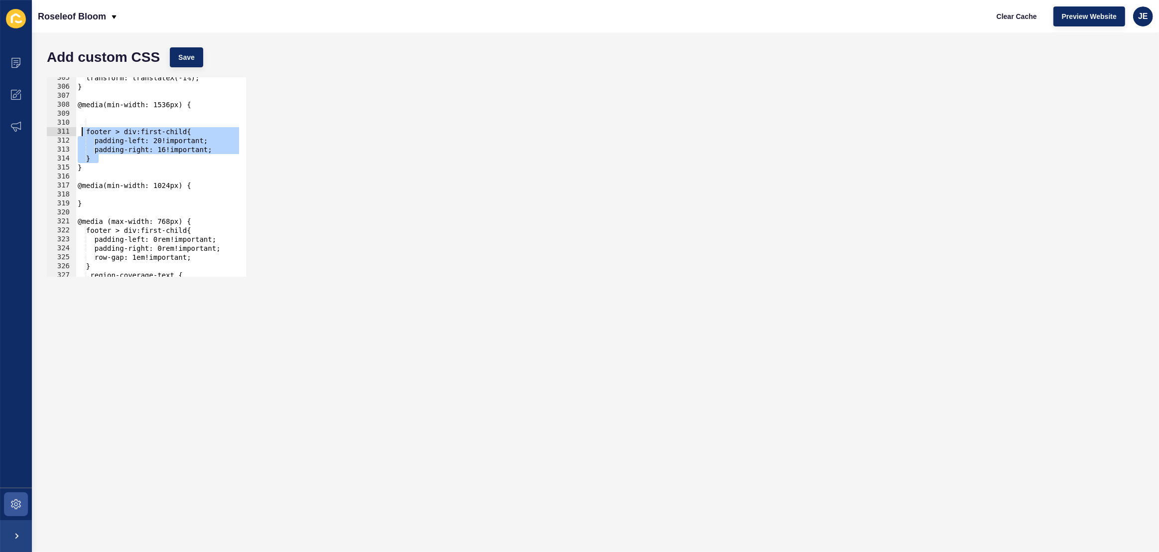
click at [106, 196] on div "transform: translateX(-1%); } @media(min-width: 1536px) { footer > div:first-ch…" at bounding box center [283, 178] width 414 height 210
type textarea "padding-left: 20!important; padding-right: 16!important;"
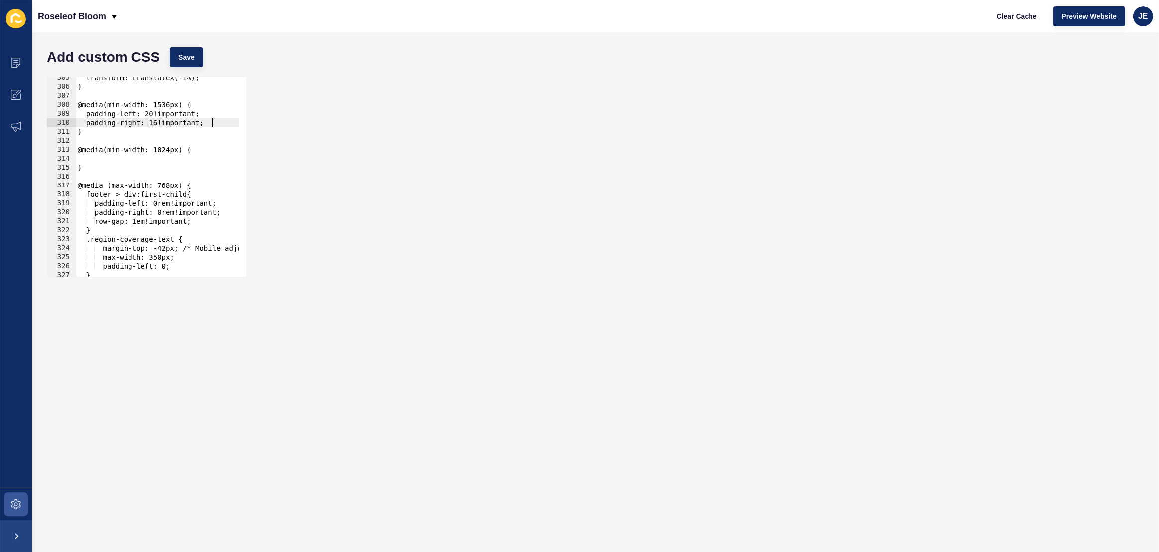
type textarea "padding-right: 0!important; }"
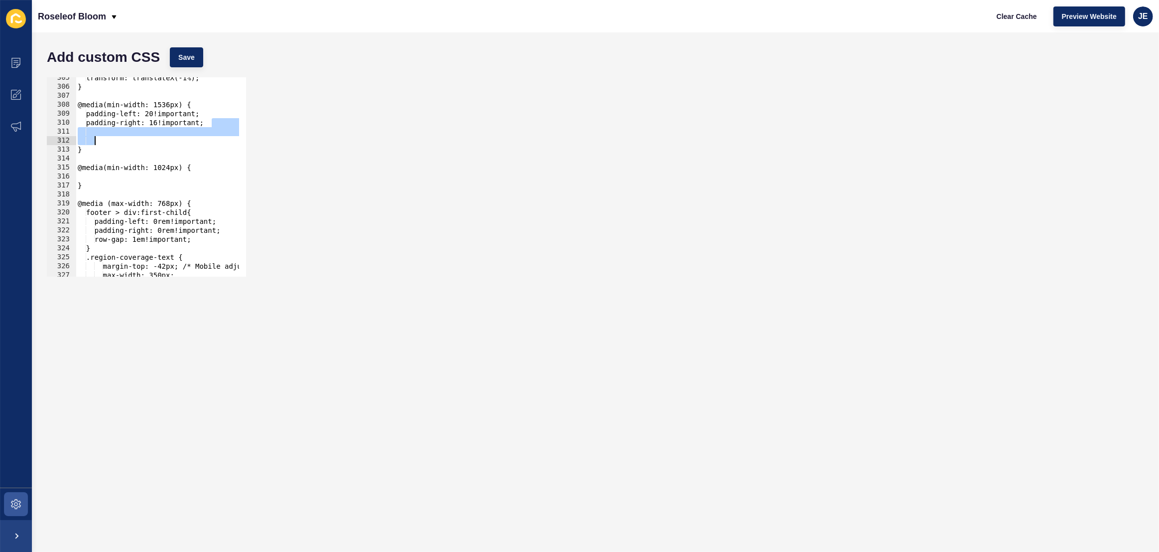
type textarea "padding-right: 0!important; }"
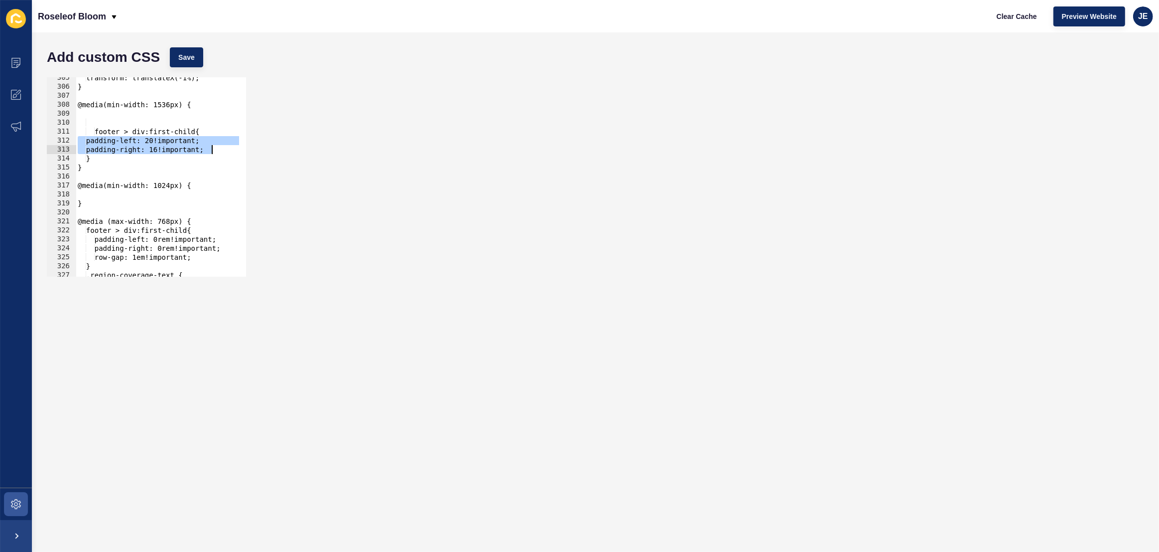
type textarea "padding-left: 20!important; padding-right: 16!important;"
click at [106, 195] on div "transform: translateX(-1%); } @media(min-width: 1536px) { footer > div:first-ch…" at bounding box center [283, 178] width 414 height 210
paste textarea "}"
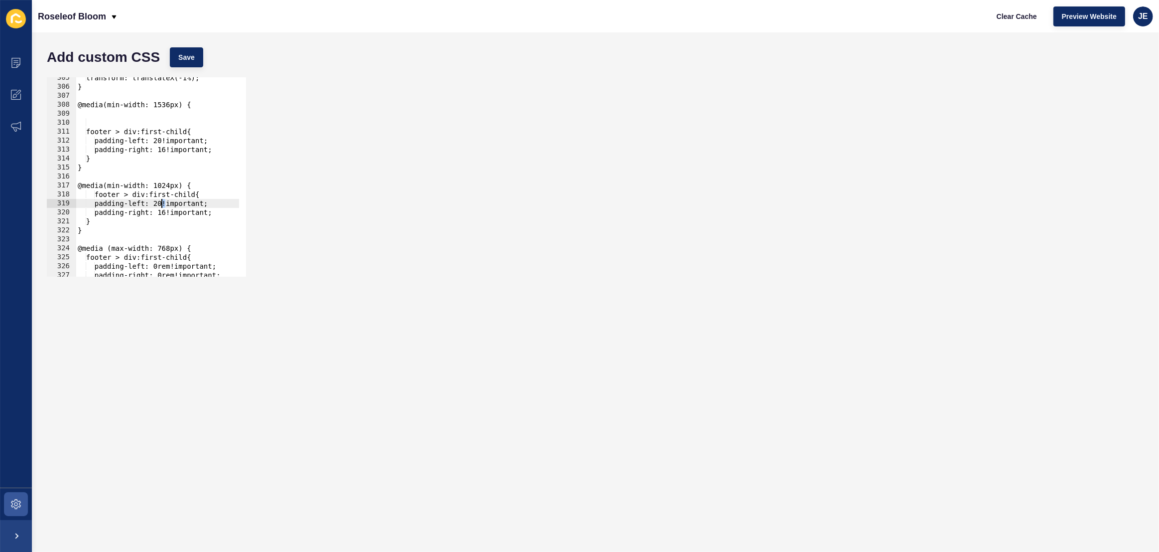
click at [161, 205] on div "transform: translateX(-1%); } @media(min-width: 1536px) { footer > div:first-ch…" at bounding box center [283, 178] width 414 height 210
click at [168, 214] on div "transform: translateX(-1%); } @media(min-width: 1536px) { footer > div:first-ch…" at bounding box center [283, 178] width 414 height 210
click at [169, 210] on div "transform: translateX(-1%); } @media(min-width: 1536px) { footer > div:first-ch…" at bounding box center [283, 178] width 414 height 210
type textarea "padding-right: 0!important;"
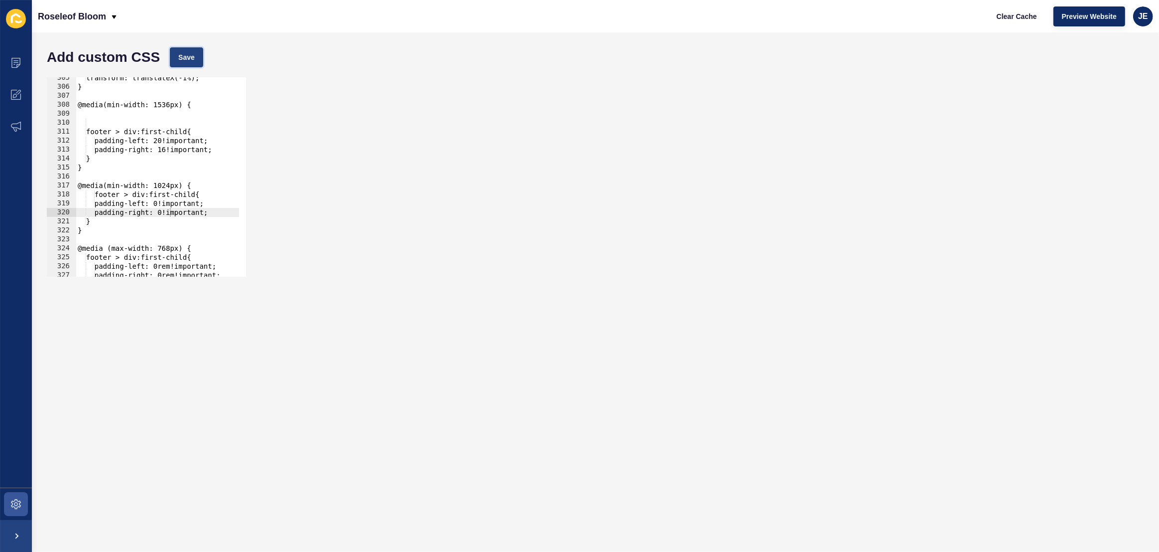
click at [192, 62] on span "Save" at bounding box center [186, 57] width 16 height 10
click at [999, 18] on span "Clear Cache" at bounding box center [1017, 16] width 40 height 10
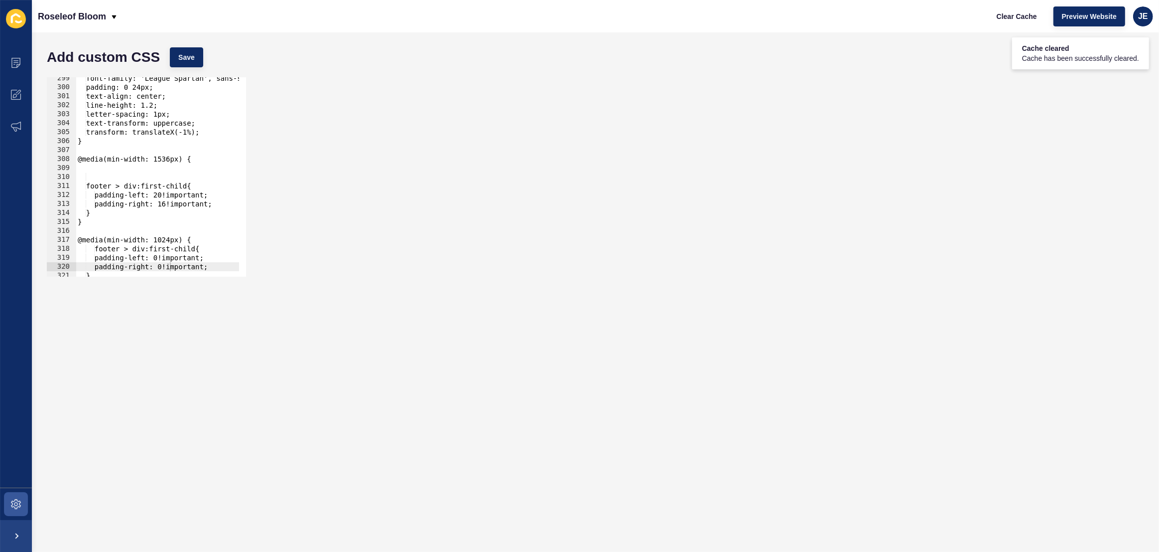
scroll to position [0, 0]
click at [96, 179] on div "font-family: 'League Spartan', sans-serif; padding: 0 24px; text-align: center;…" at bounding box center [283, 179] width 414 height 210
drag, startPoint x: 107, startPoint y: 176, endPoint x: 50, endPoint y: 171, distance: 57.1
click at [50, 171] on div "299 300 301 302 303 304 305 306 307 308 309 310 311 312 313 314 315 316 317 318…" at bounding box center [146, 176] width 199 height 199
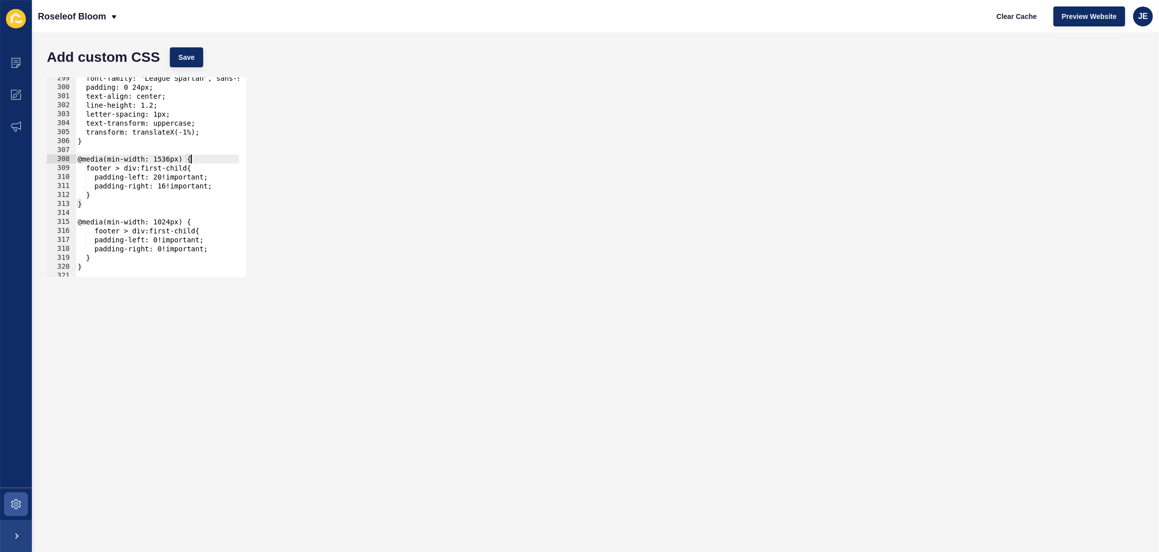
click at [169, 178] on div "font-family: 'League Spartan', sans-serif; padding: 0 24px; text-align: center;…" at bounding box center [283, 179] width 414 height 210
click at [192, 64] on button "Save" at bounding box center [186, 57] width 33 height 20
click at [508, 205] on div "padding-right: 16rem!important; 299 300 301 302 303 304 305 306 307 308 309 310…" at bounding box center [596, 176] width 1108 height 209
click at [174, 52] on button "Save" at bounding box center [186, 57] width 33 height 20
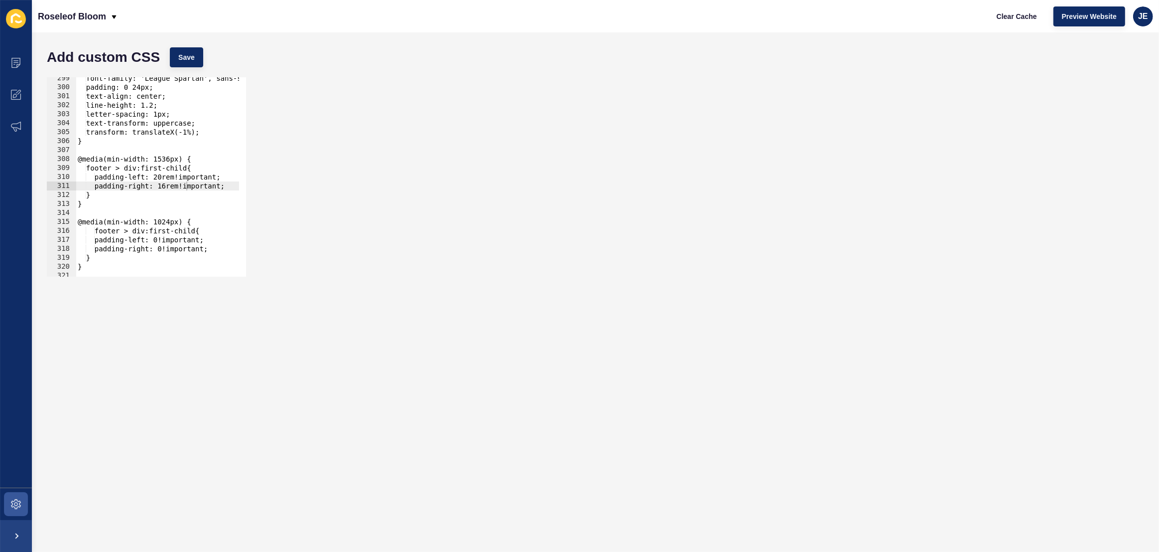
scroll to position [0, 0]
click at [149, 206] on div "font-family: 'League Spartan', sans-serif; padding: 0 24px; text-align: center;…" at bounding box center [283, 179] width 414 height 210
click at [166, 240] on div "font-family: 'League Spartan', sans-serif; padding: 0 24px; text-align: center;…" at bounding box center [283, 179] width 414 height 210
click at [173, 58] on button "Save" at bounding box center [186, 57] width 33 height 20
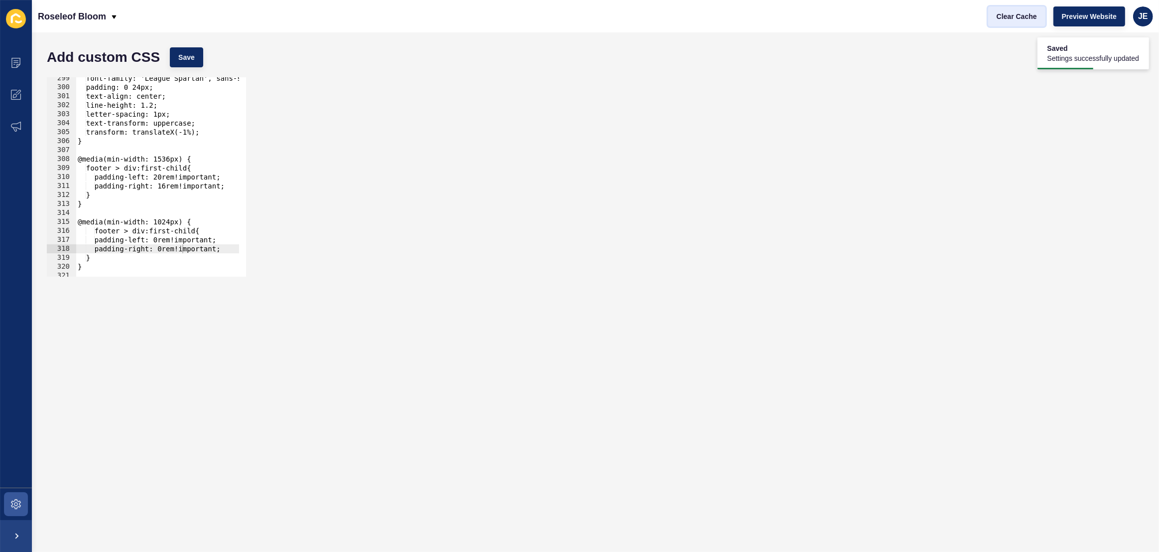
click at [1018, 14] on span "Clear Cache" at bounding box center [1017, 16] width 40 height 10
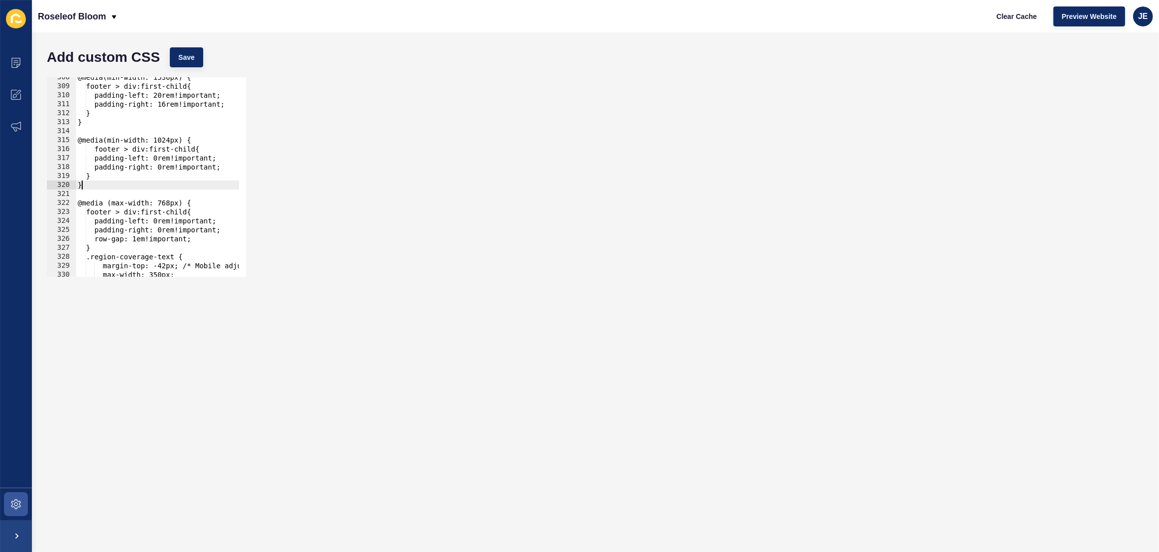
scroll to position [0, 0]
click at [95, 187] on div "@media(min-width: 1536px) { footer > div:first-child{ padding-left: 20rem!impor…" at bounding box center [283, 178] width 414 height 210
click at [160, 210] on div "@media(min-width: 1536px) { footer > div:first-child{ padding-left: 20rem!impor…" at bounding box center [283, 178] width 414 height 210
click at [132, 244] on div "@media(min-width: 1536px) { footer > div:first-child{ padding-left: 20rem!impor…" at bounding box center [283, 178] width 414 height 210
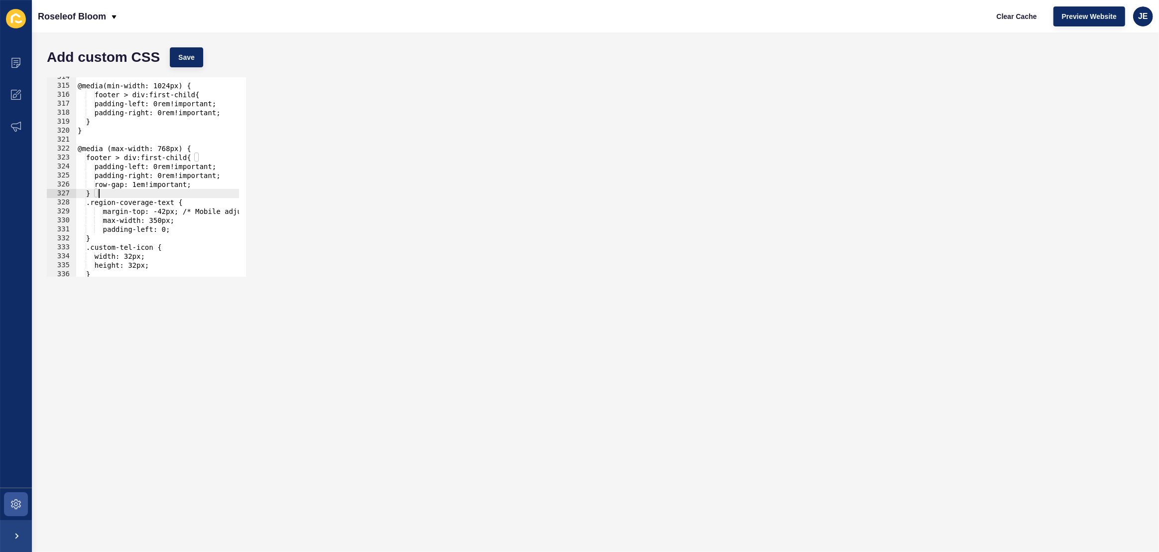
scroll to position [2758, 0]
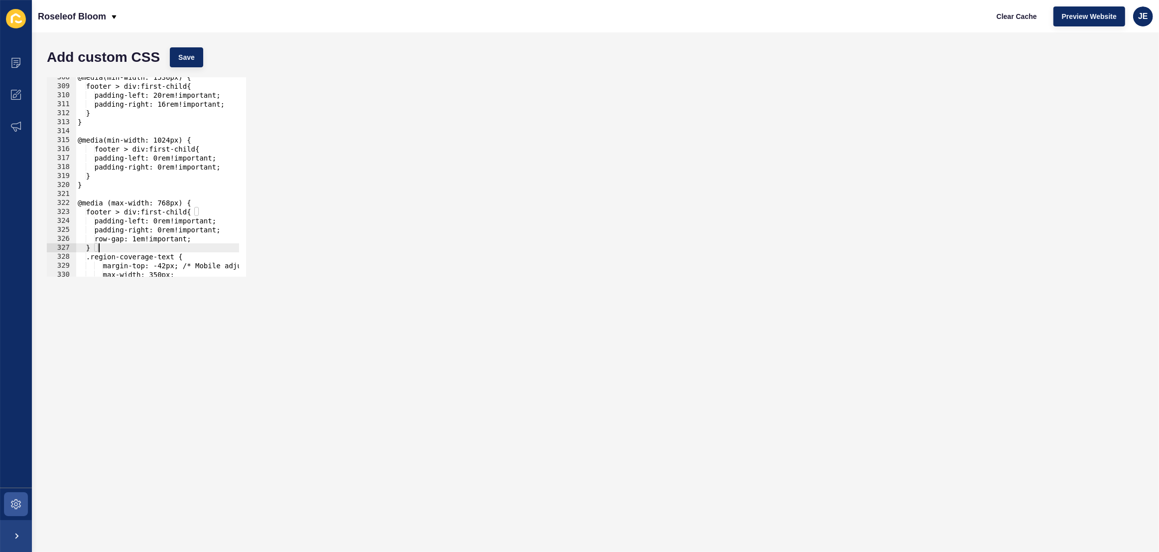
click at [162, 204] on div "@media(min-width: 1536px) { footer > div:first-child{ padding-left: 20rem!impor…" at bounding box center [283, 178] width 414 height 210
click at [197, 59] on button "Save" at bounding box center [186, 57] width 33 height 20
click at [1025, 21] on button "Clear Cache" at bounding box center [1017, 16] width 57 height 20
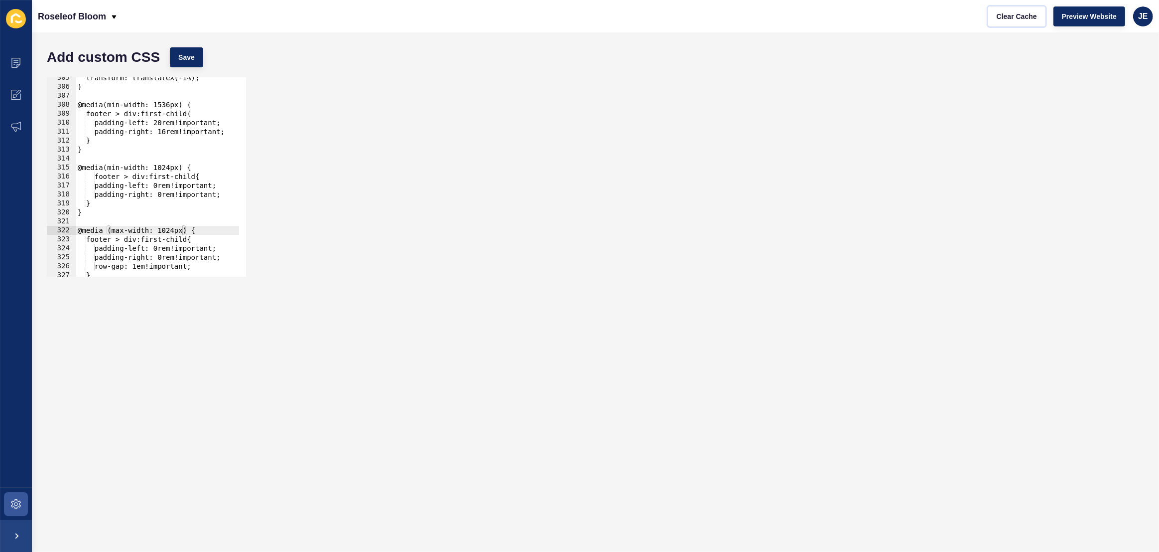
scroll to position [2703, 0]
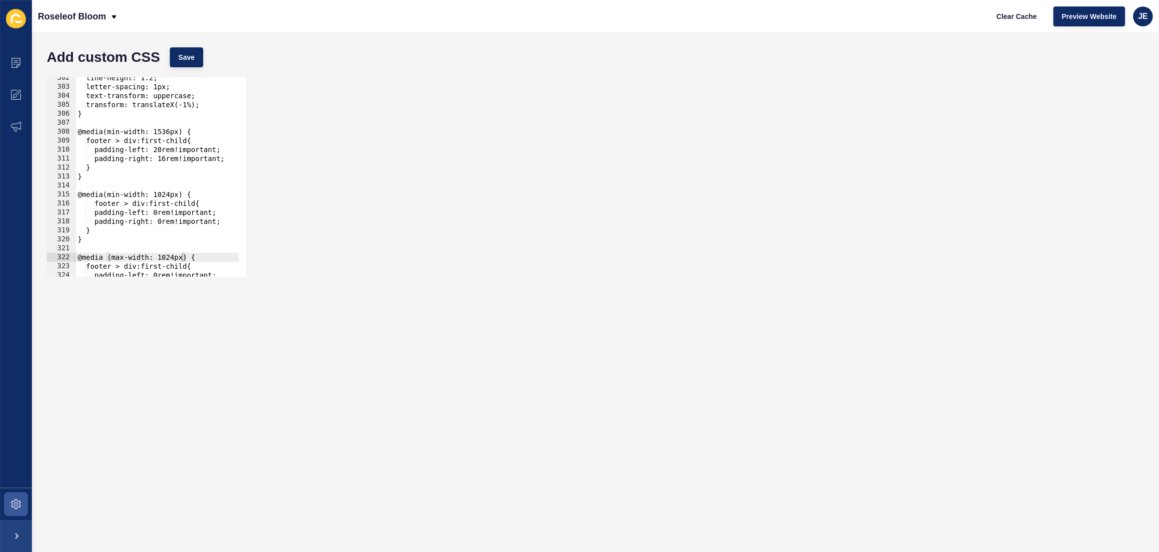
click at [94, 140] on div "line-height: 1.2; letter-spacing: 1px; text-transform: uppercase; transform: tr…" at bounding box center [283, 178] width 414 height 210
click at [95, 169] on div "line-height: 1.2; letter-spacing: 1px; text-transform: uppercase; transform: tr…" at bounding box center [283, 178] width 414 height 210
click at [104, 151] on div "line-height: 1.2; letter-spacing: 1px; text-transform: uppercase; transform: tr…" at bounding box center [283, 178] width 414 height 210
click at [103, 160] on div "line-height: 1.2; letter-spacing: 1px; text-transform: uppercase; transform: tr…" at bounding box center [283, 178] width 414 height 210
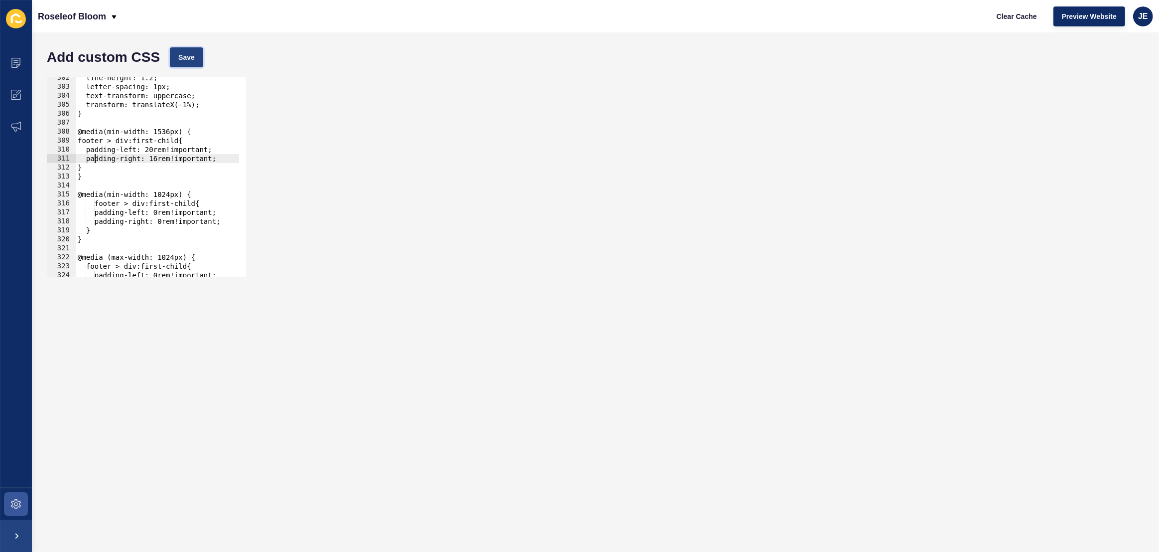
click at [191, 61] on span "Save" at bounding box center [186, 57] width 16 height 10
click at [100, 206] on div "line-height: 1.2; letter-spacing: 1px; text-transform: uppercase; transform: tr…" at bounding box center [283, 178] width 414 height 210
type textarea "footer > div:first-child{"
click at [195, 49] on button "Save" at bounding box center [186, 57] width 33 height 20
drag, startPoint x: 996, startPoint y: 17, endPoint x: 1025, endPoint y: 22, distance: 29.2
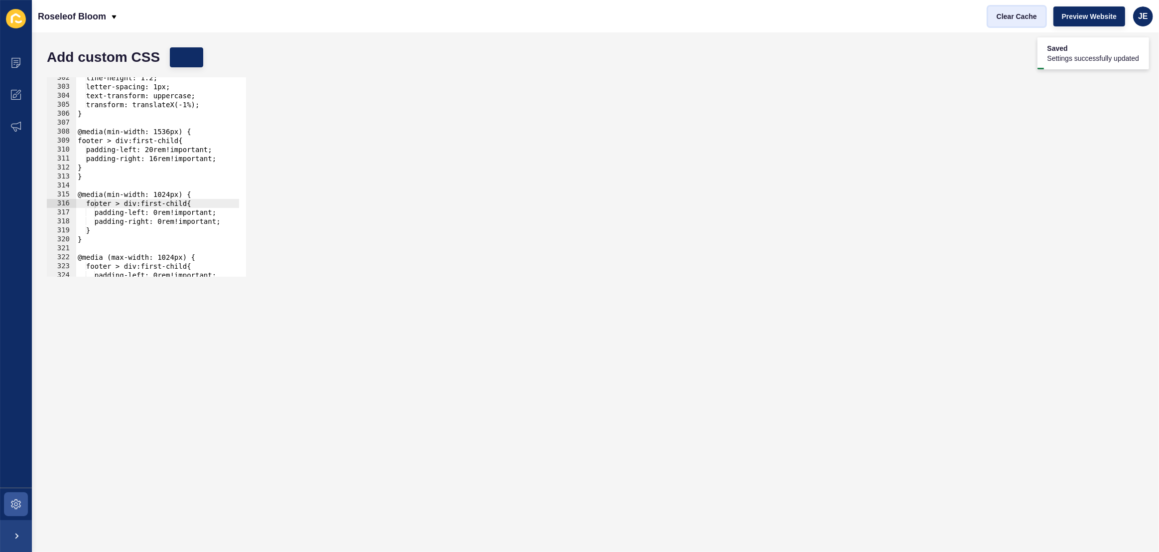
click at [1021, 21] on button "Clear Cache" at bounding box center [1017, 16] width 57 height 20
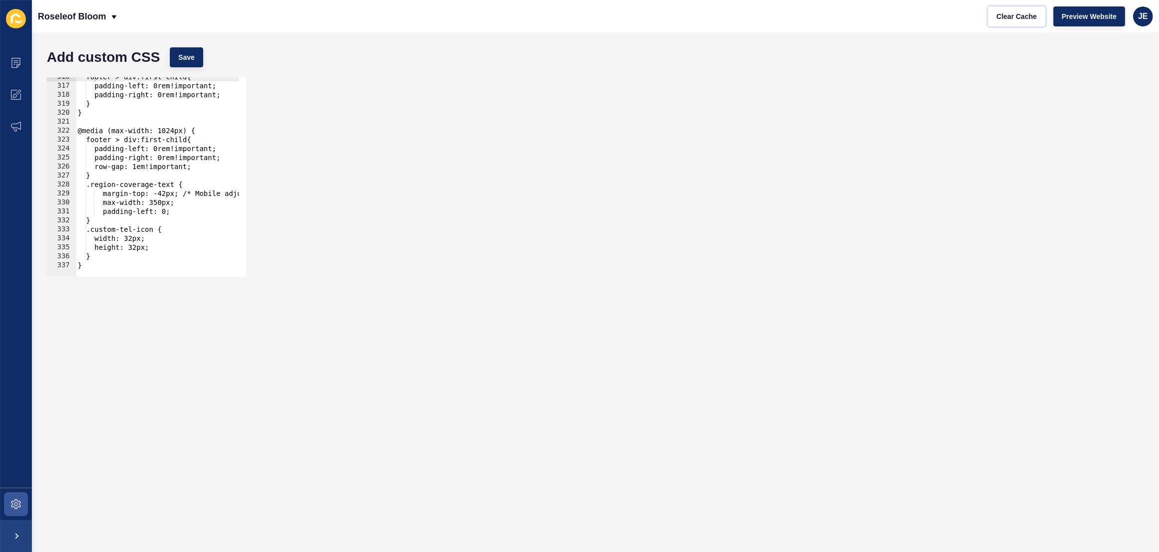
scroll to position [2830, 0]
click at [109, 221] on div "footer > div:first-child{ padding-left: 0rem!important; padding-right: 0rem!imp…" at bounding box center [283, 177] width 414 height 210
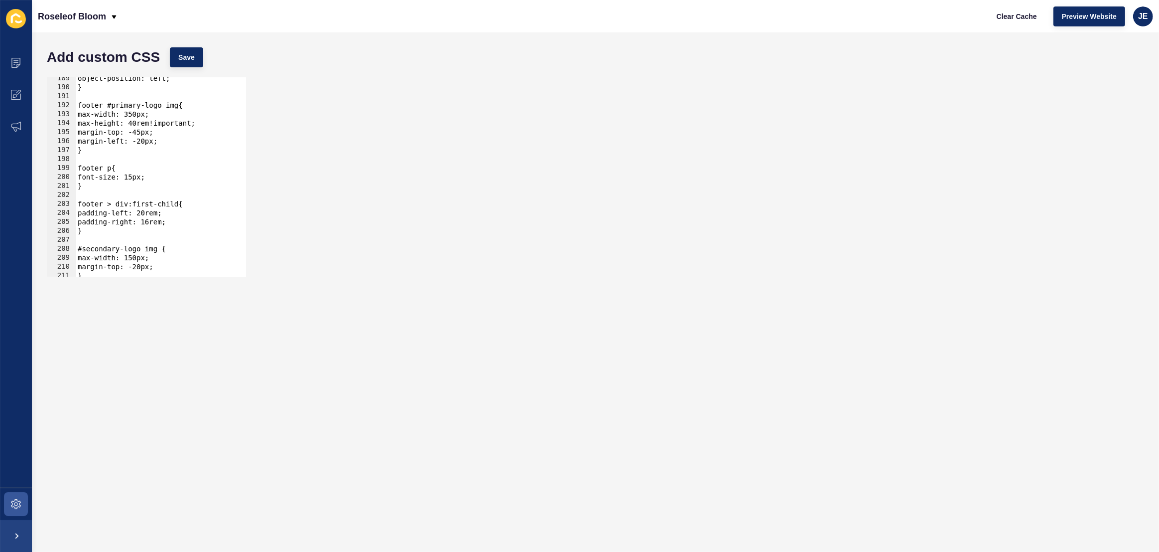
scroll to position [1635, 0]
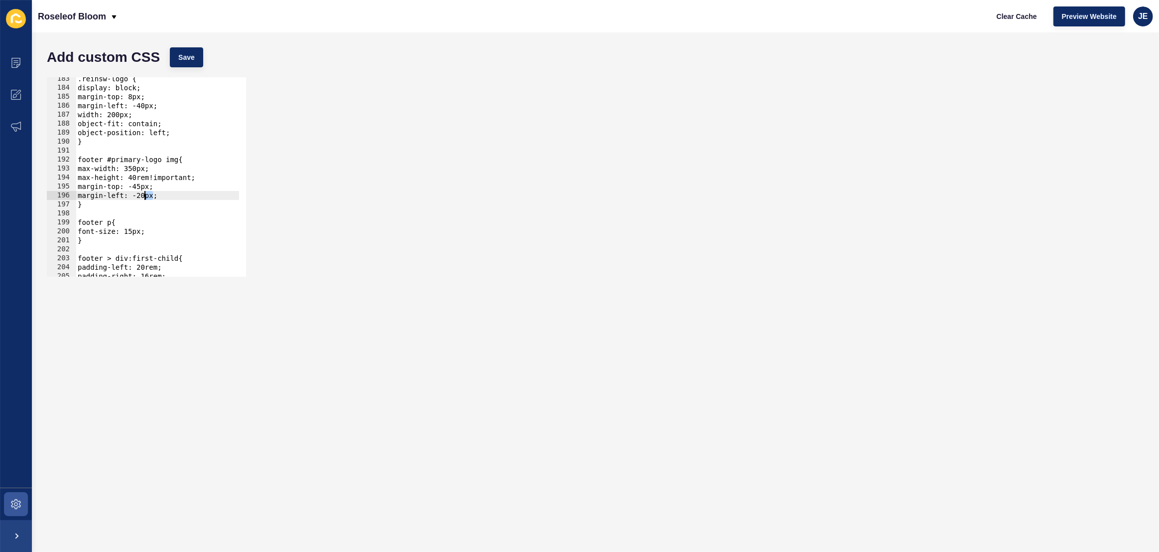
drag, startPoint x: 152, startPoint y: 197, endPoint x: 145, endPoint y: 197, distance: 7.0
click at [145, 197] on div ".reinsw-logo { display: block; margin-top: 8px; margin-left: -40px; width: 200p…" at bounding box center [283, 179] width 414 height 210
click at [198, 58] on button "Save" at bounding box center [186, 57] width 33 height 20
click at [1029, 18] on span "Clear Cache" at bounding box center [1017, 16] width 40 height 10
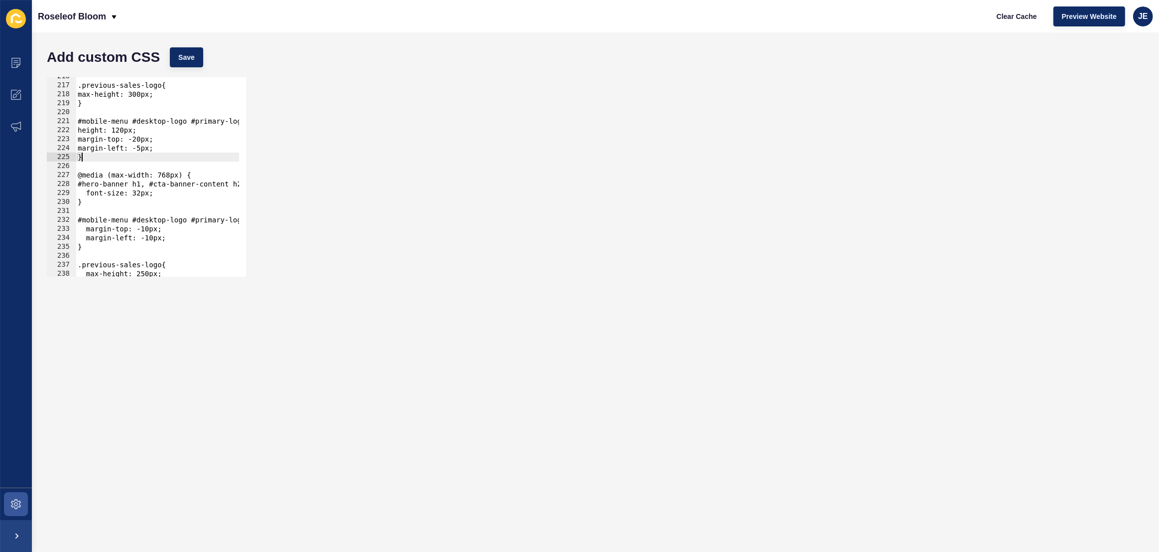
scroll to position [1879, 0]
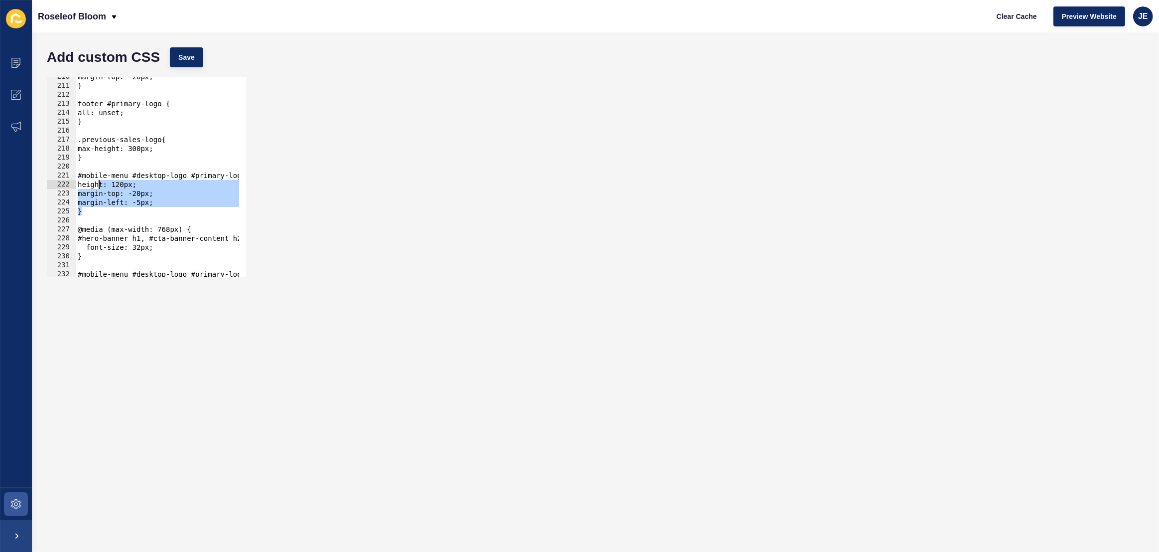
drag, startPoint x: 103, startPoint y: 159, endPoint x: 97, endPoint y: 180, distance: 21.6
click at [97, 180] on div "margin-top: -20px; } footer #primary-logo { all: unset; } .previous-sales-logo{…" at bounding box center [283, 177] width 414 height 210
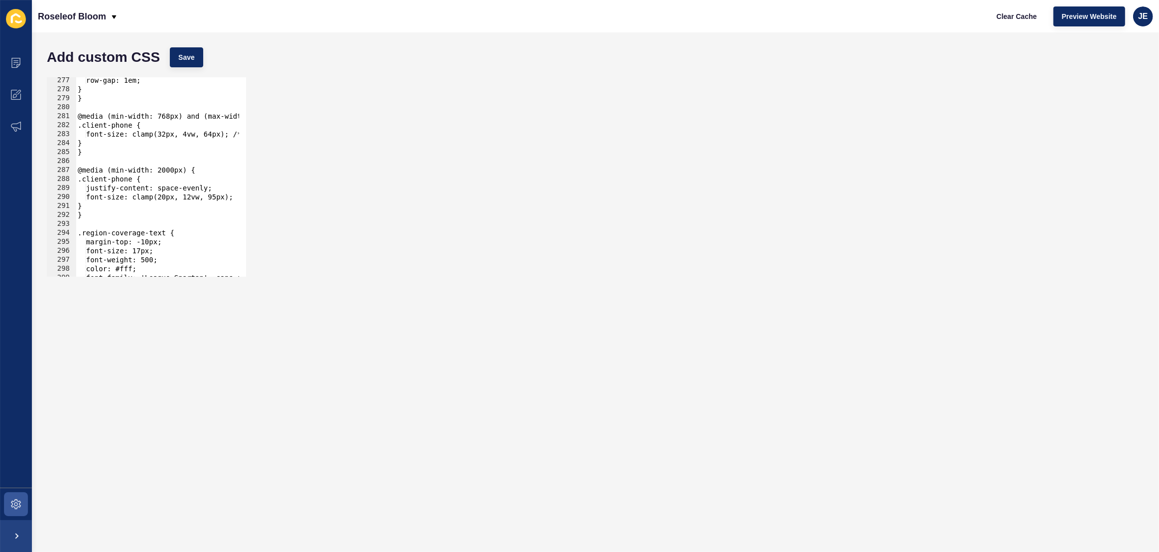
scroll to position [2504, 0]
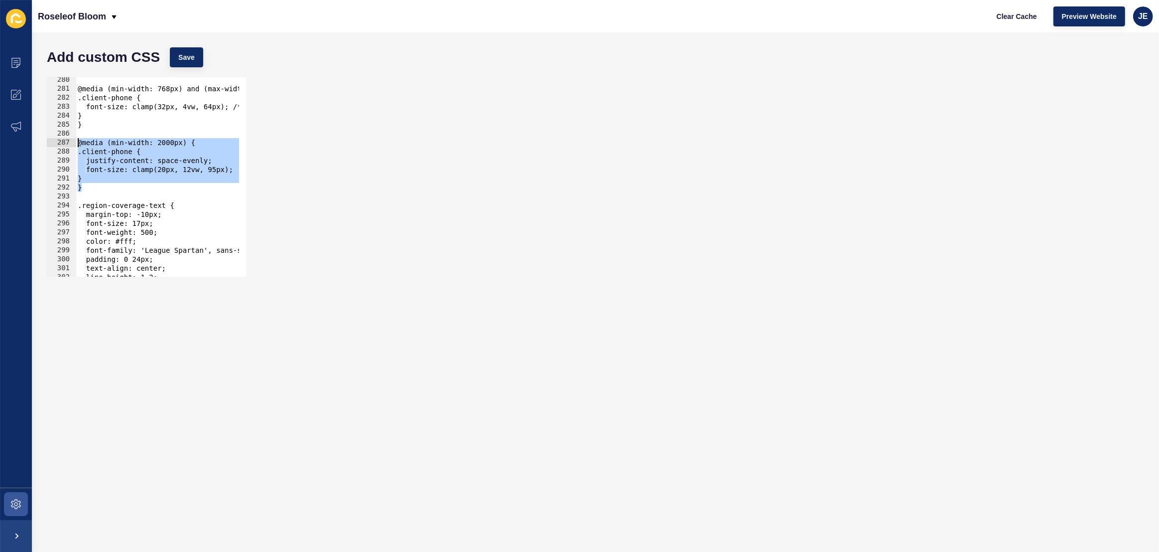
drag, startPoint x: 93, startPoint y: 189, endPoint x: 56, endPoint y: 141, distance: 61.5
click at [56, 141] on div "height: 120px; margin-top: -20px; 280 281 282 283 284 285 286 287 288 289 290 2…" at bounding box center [146, 176] width 199 height 199
type textarea "@media (min-width: 2000px) { .client-phone {"
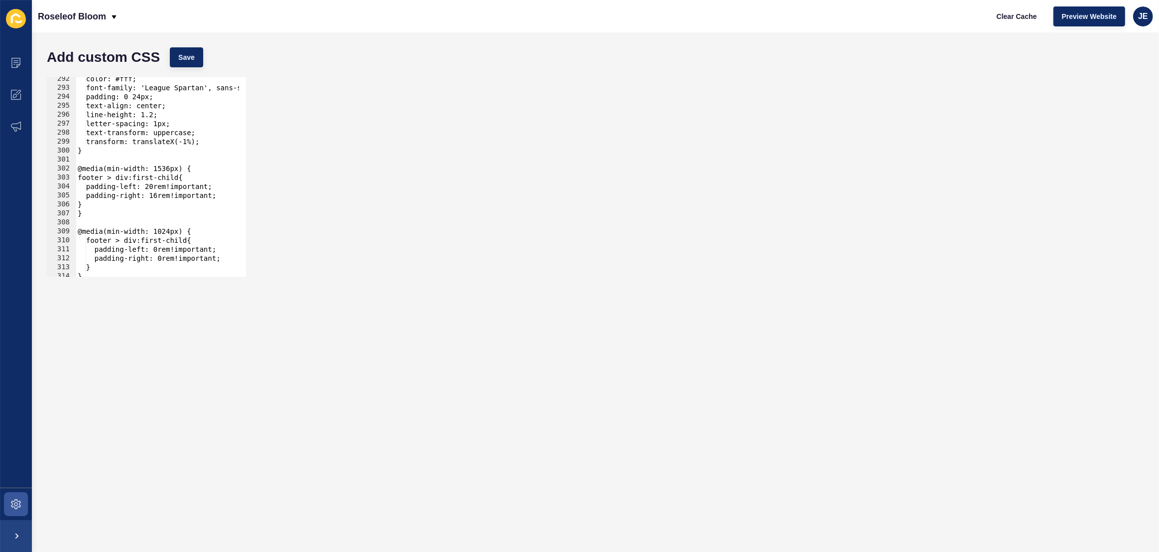
scroll to position [2640, 0]
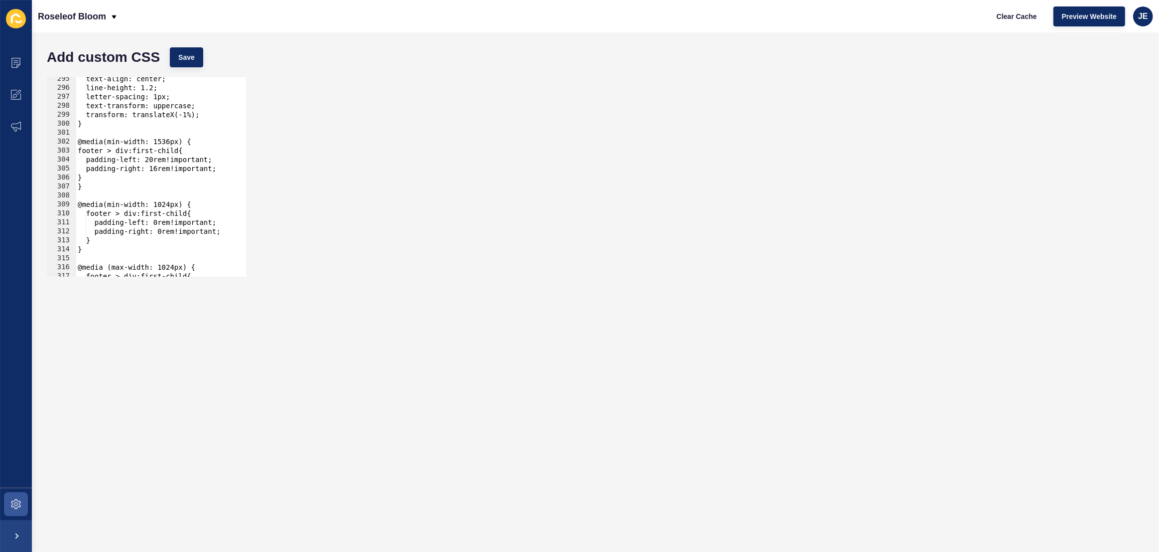
click at [102, 188] on div "text-align: center; line-height: 1.2; letter-spacing: 1px; text-transform: uppe…" at bounding box center [283, 179] width 414 height 210
type textarea "}"
paste textarea "}"
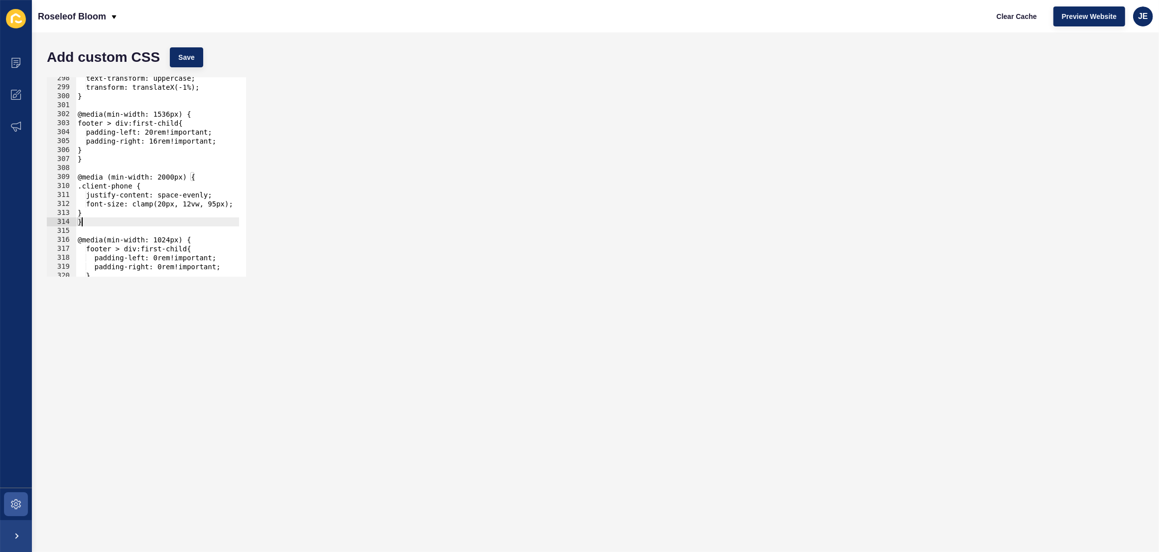
scroll to position [2694, 0]
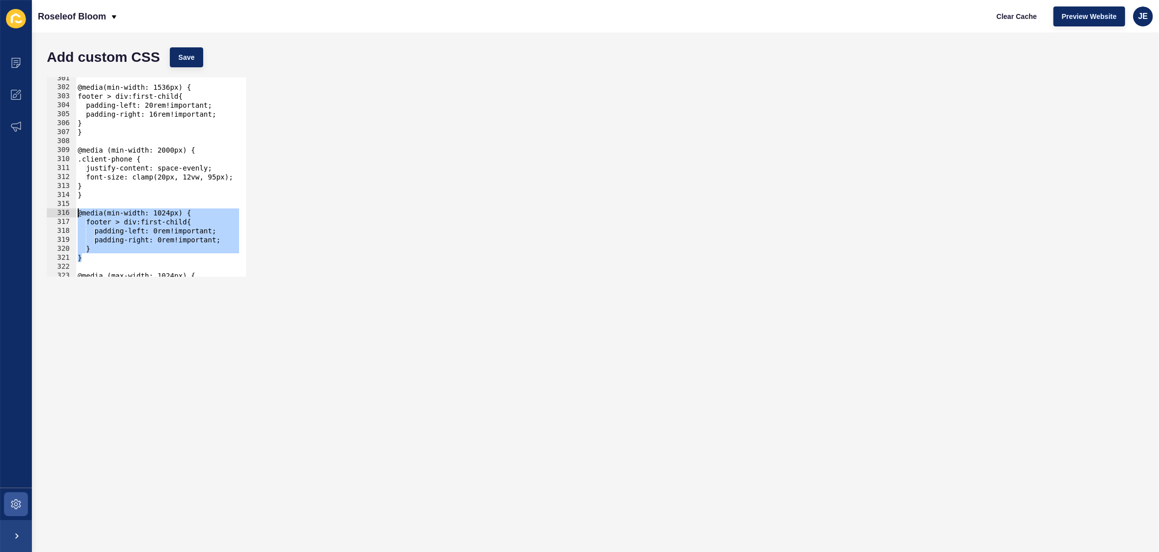
drag, startPoint x: 95, startPoint y: 259, endPoint x: 58, endPoint y: 215, distance: 57.3
click at [58, 215] on div "} 301 302 303 304 305 306 307 308 309 310 311 312 313 314 315 316 317 318 319 3…" at bounding box center [146, 176] width 199 height 199
type textarea "@media(min-width: 1024px) { footer > div:first-child{"
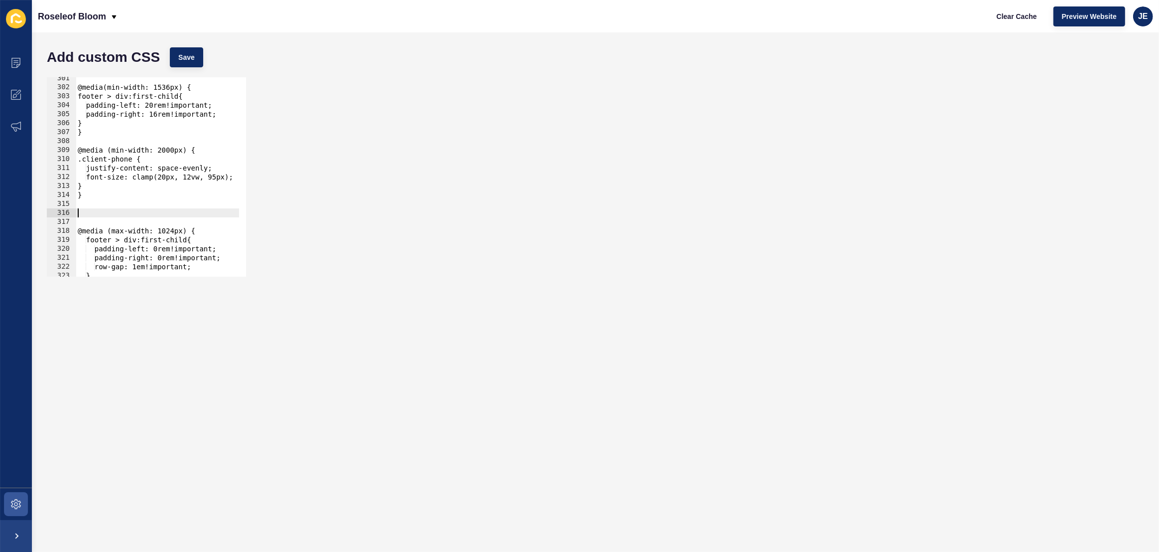
scroll to position [2640, 0]
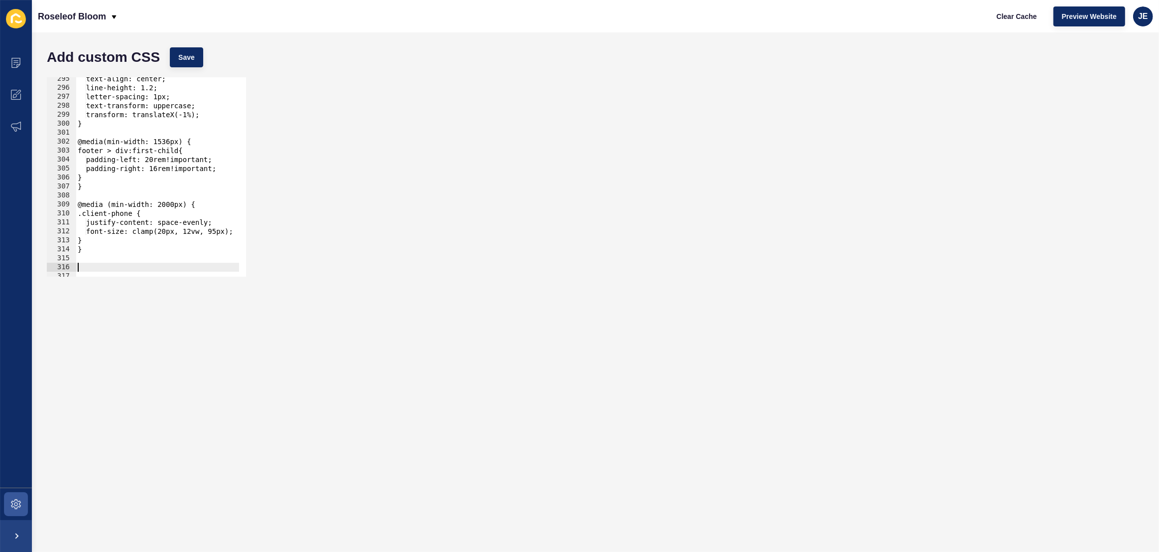
click at [93, 125] on div "text-align: center; line-height: 1.2; letter-spacing: 1px; text-transform: uppe…" at bounding box center [283, 179] width 414 height 210
type textarea "}"
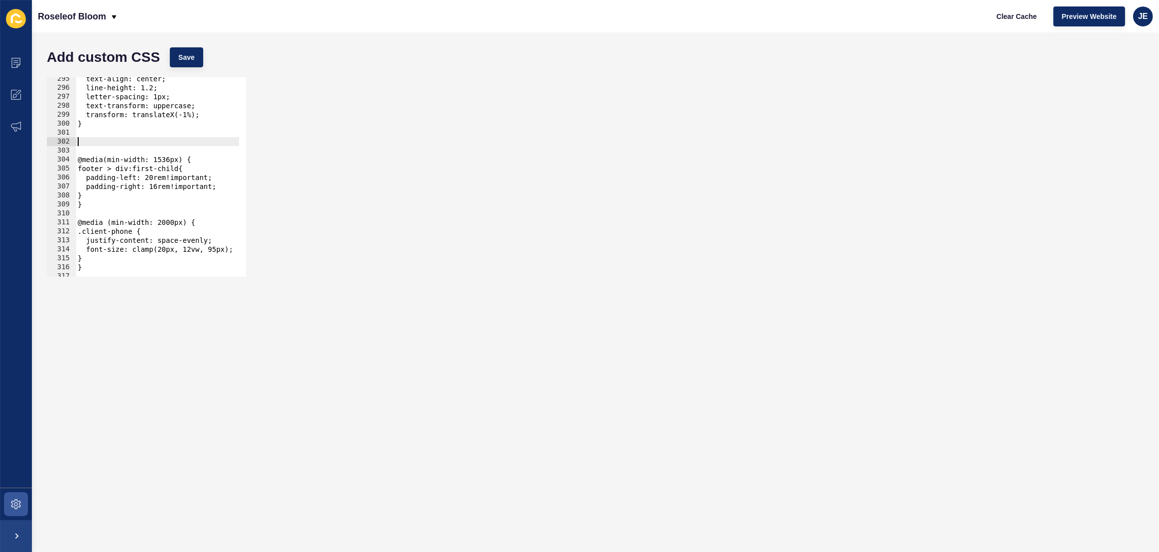
paste textarea "}"
type textarea "}"
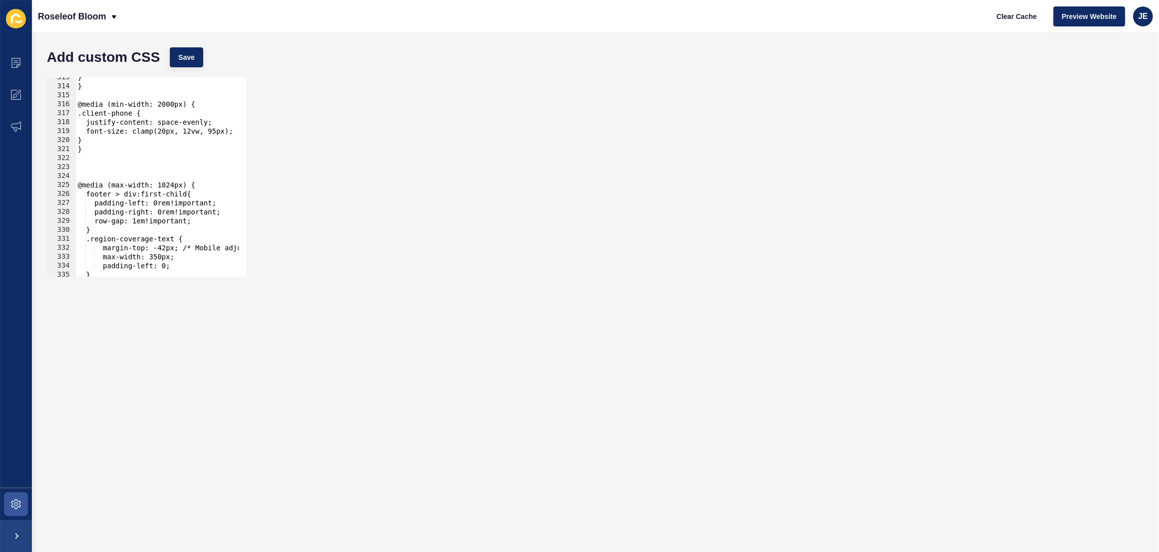
scroll to position [2856, 0]
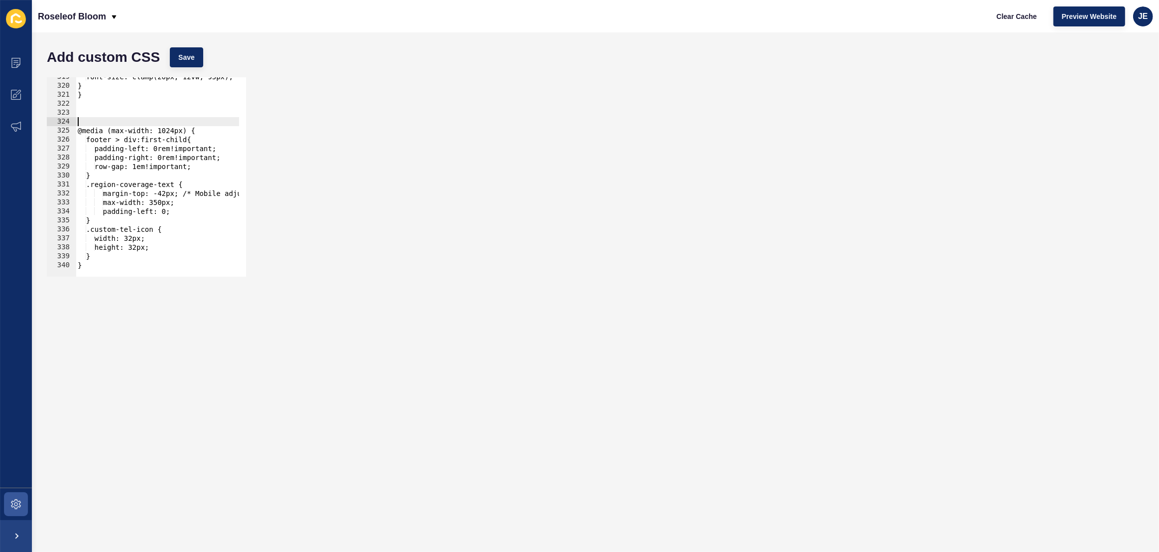
click at [90, 119] on div "font-size: clamp(20px, 12vw, 95px); } } @media (max-width: 1024px) { footer > d…" at bounding box center [283, 177] width 414 height 210
click at [180, 57] on span "Save" at bounding box center [186, 57] width 16 height 10
click at [1022, 16] on span "Clear Cache" at bounding box center [1017, 16] width 40 height 10
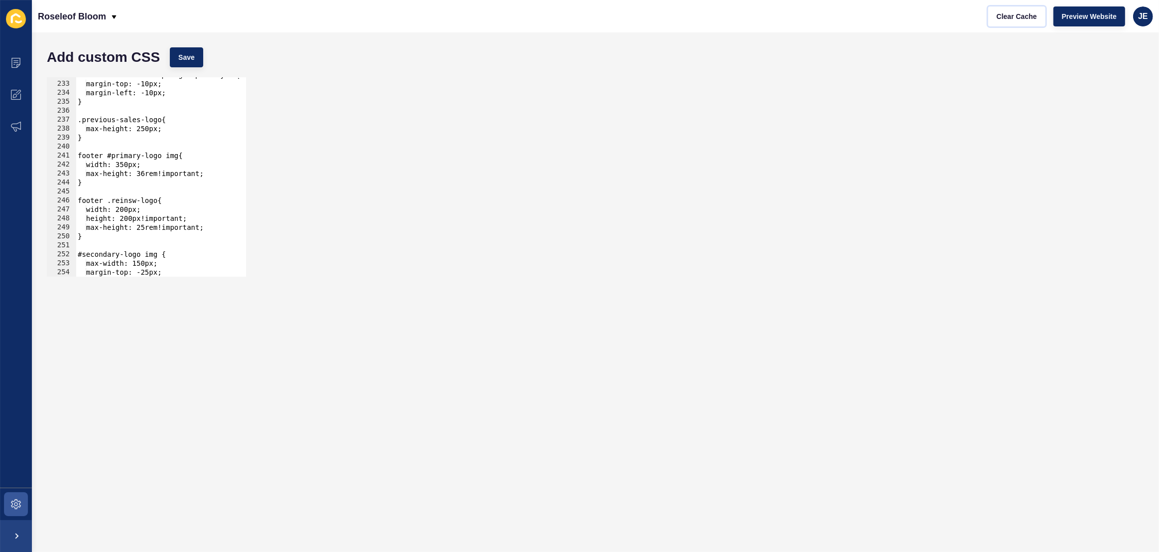
scroll to position [2051, 0]
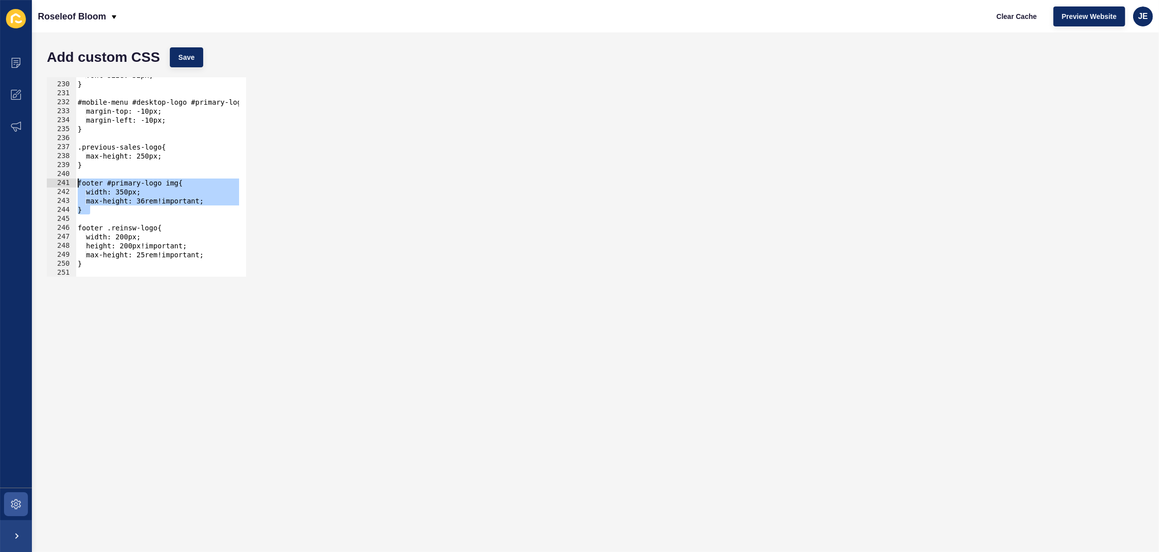
drag, startPoint x: 107, startPoint y: 210, endPoint x: 55, endPoint y: 185, distance: 57.7
click at [55, 185] on div "} 229 230 231 232 233 234 235 236 237 238 239 240 241 242 243 244 245 246 247 2…" at bounding box center [146, 176] width 199 height 199
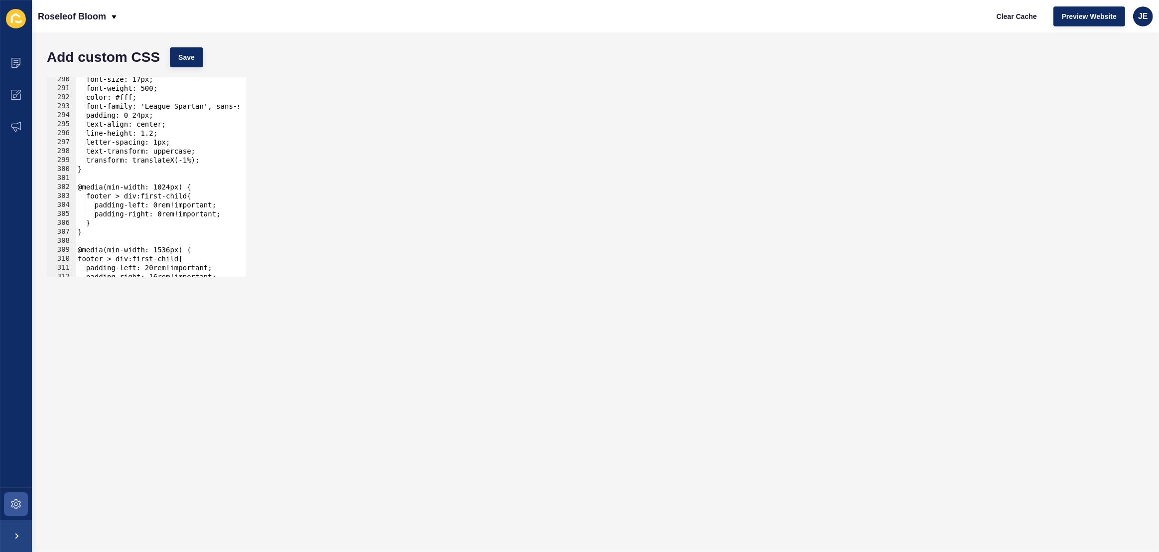
scroll to position [2540, 0]
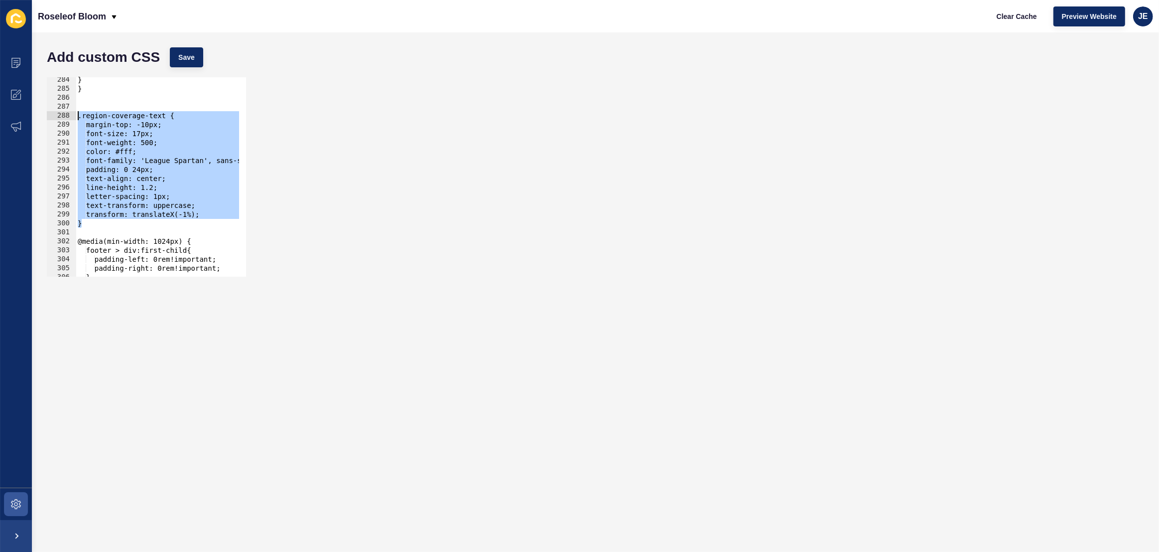
drag, startPoint x: 96, startPoint y: 225, endPoint x: 68, endPoint y: 114, distance: 115.2
click at [68, 114] on div "footer #primary-logo img{ width: 350px; 284 285 286 287 288 289 290 291 292 293…" at bounding box center [146, 176] width 199 height 199
type textarea ".region-coverage-text { margin-top: -10px;"
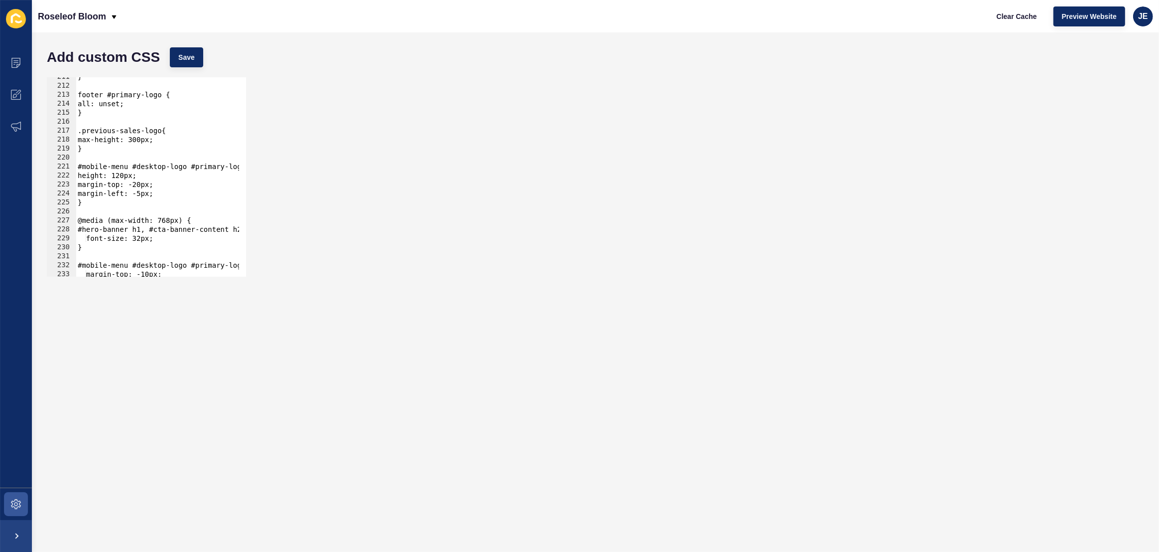
scroll to position [1888, 0]
click at [110, 150] on div "} footer #primary-logo { all: unset; } .previous-sales-logo{ max-height: 300px;…" at bounding box center [283, 177] width 414 height 210
type textarea "}"
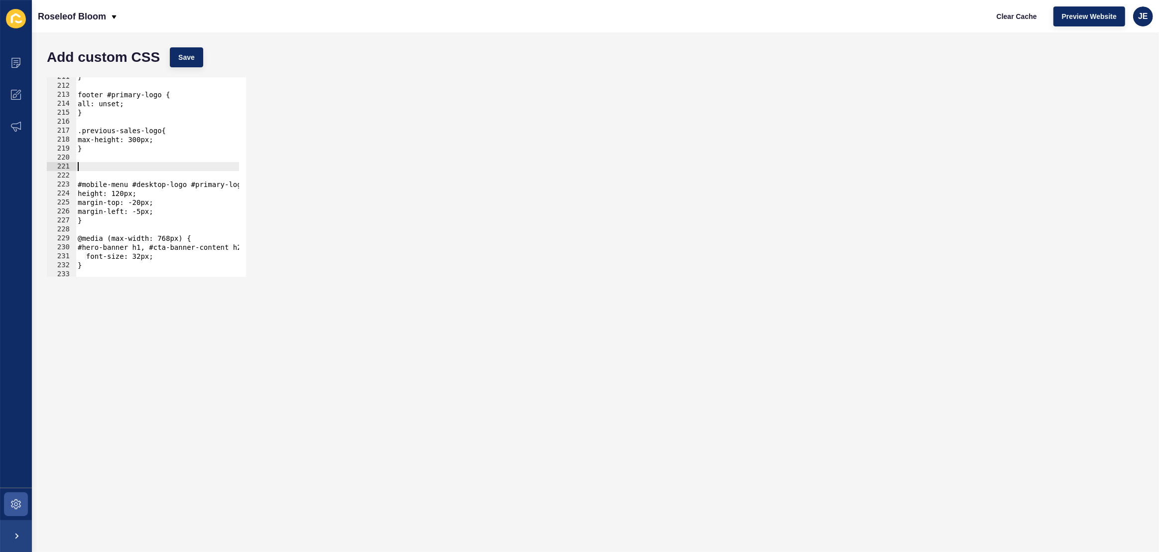
paste textarea "}"
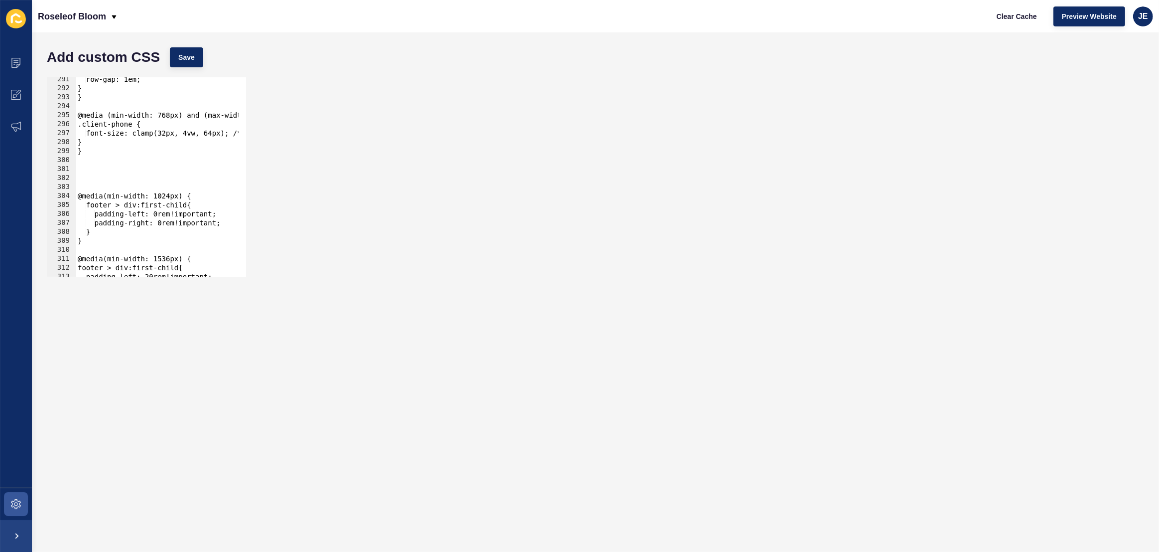
scroll to position [2603, 0]
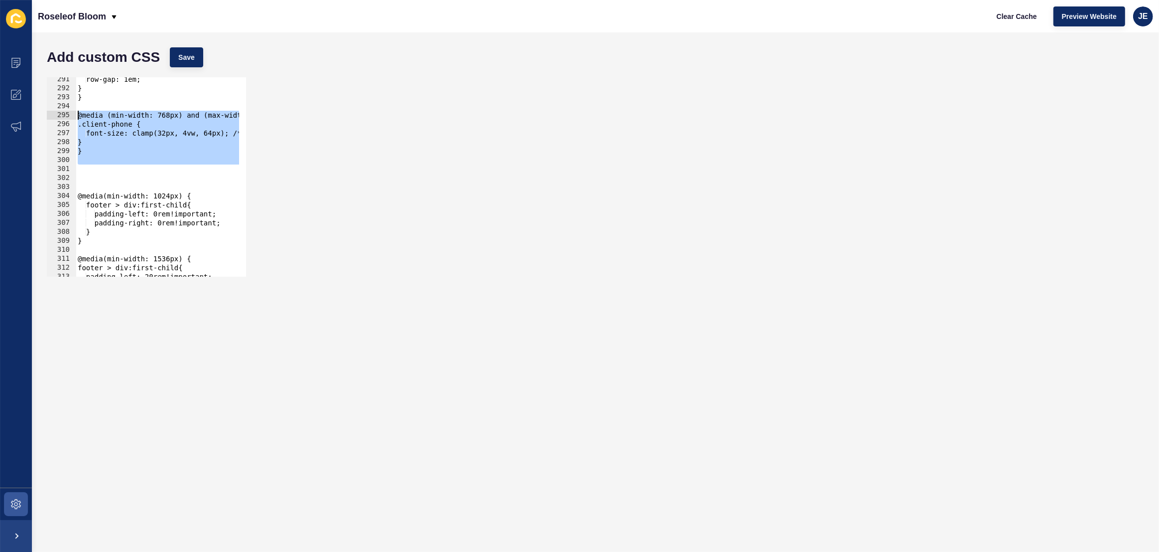
drag, startPoint x: 110, startPoint y: 166, endPoint x: 62, endPoint y: 117, distance: 68.4
click at [62, 117] on div "} 291 292 293 294 295 296 297 298 299 300 301 302 303 304 305 306 307 308 309 3…" at bounding box center [146, 176] width 199 height 199
type textarea "@media (min-width: 768px) and (max-width: 1200px) { .client-phone {"
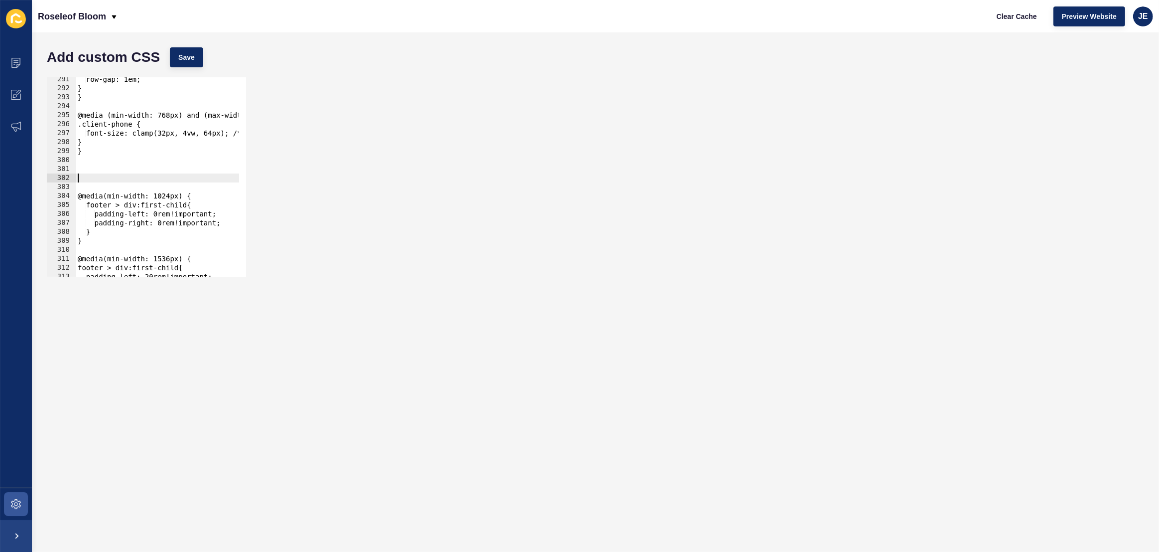
click at [108, 175] on div "row-gap: 1em; } } @media (min-width: 768px) and (max-width: 1200px) { .client-p…" at bounding box center [283, 180] width 414 height 210
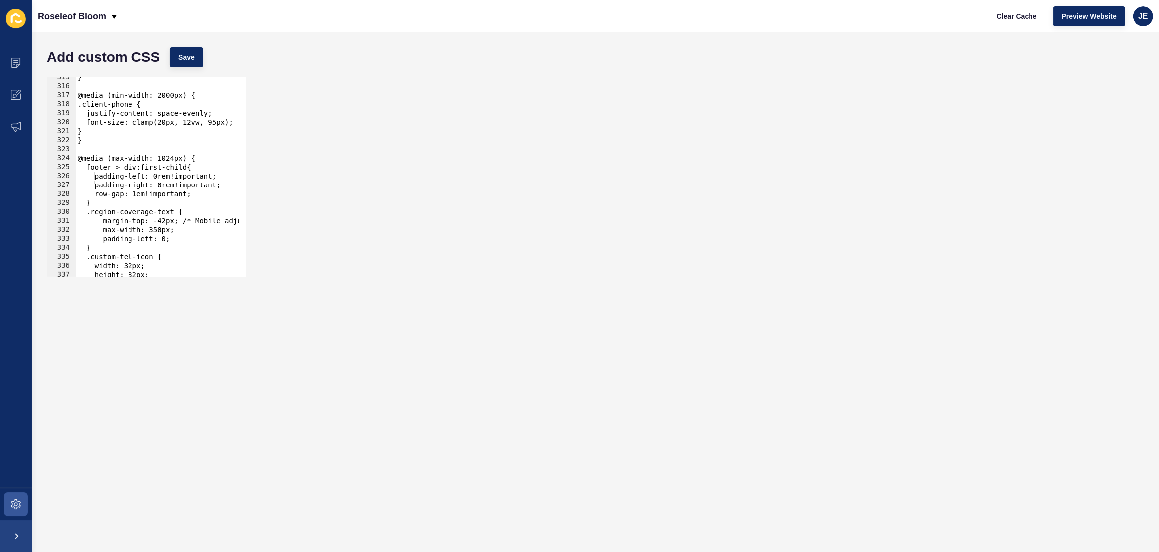
scroll to position [2847, 0]
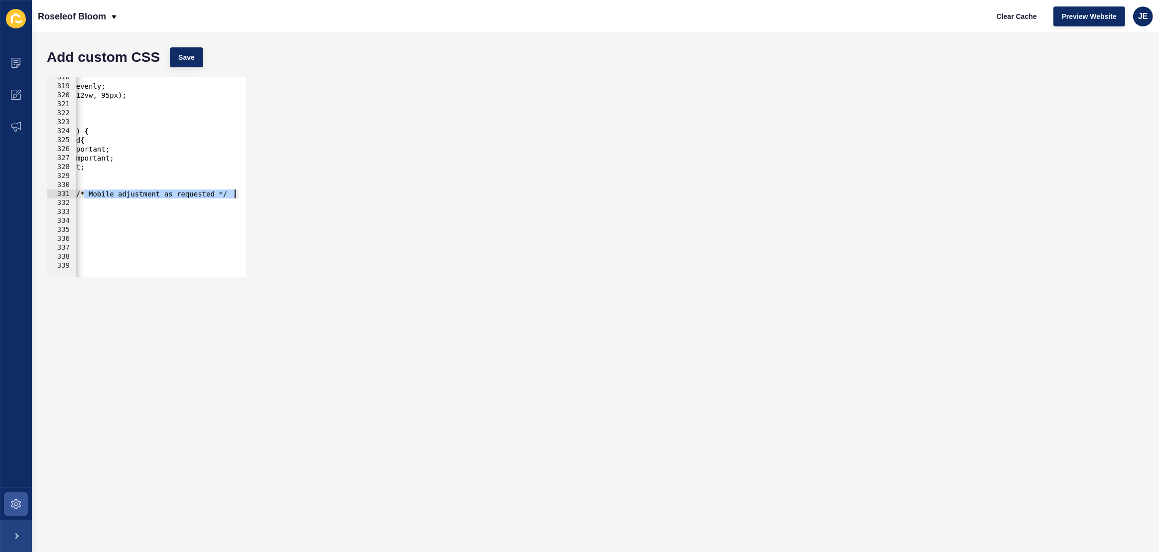
drag, startPoint x: 191, startPoint y: 194, endPoint x: 285, endPoint y: 193, distance: 94.2
click at [285, 193] on div "318 319 320 321 322 323 324 325 326 327 328 329 330 331 332 333 334 335 336 337…" at bounding box center [596, 176] width 1108 height 209
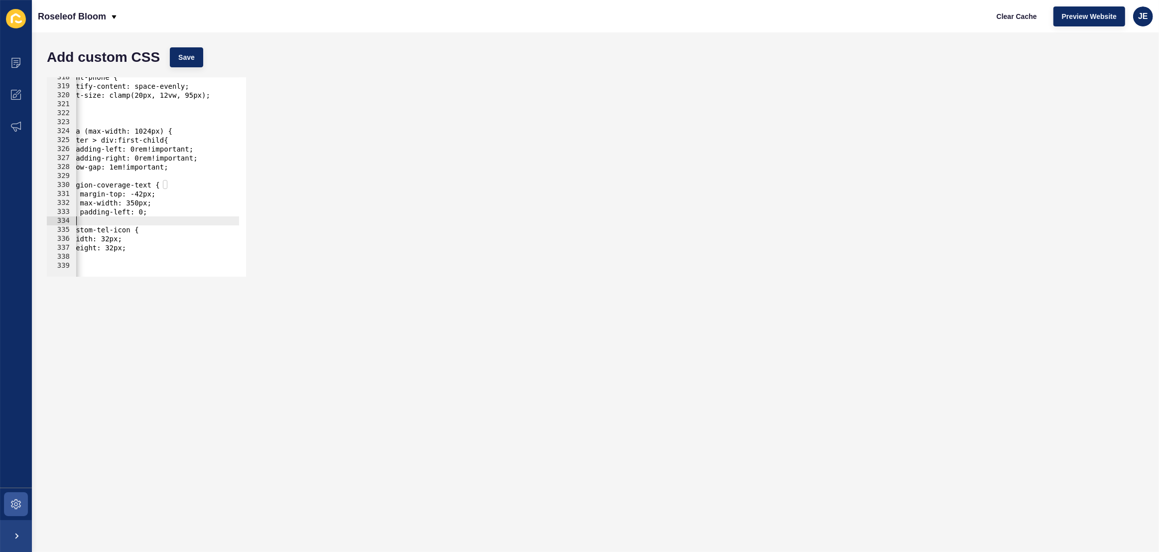
scroll to position [0, 0]
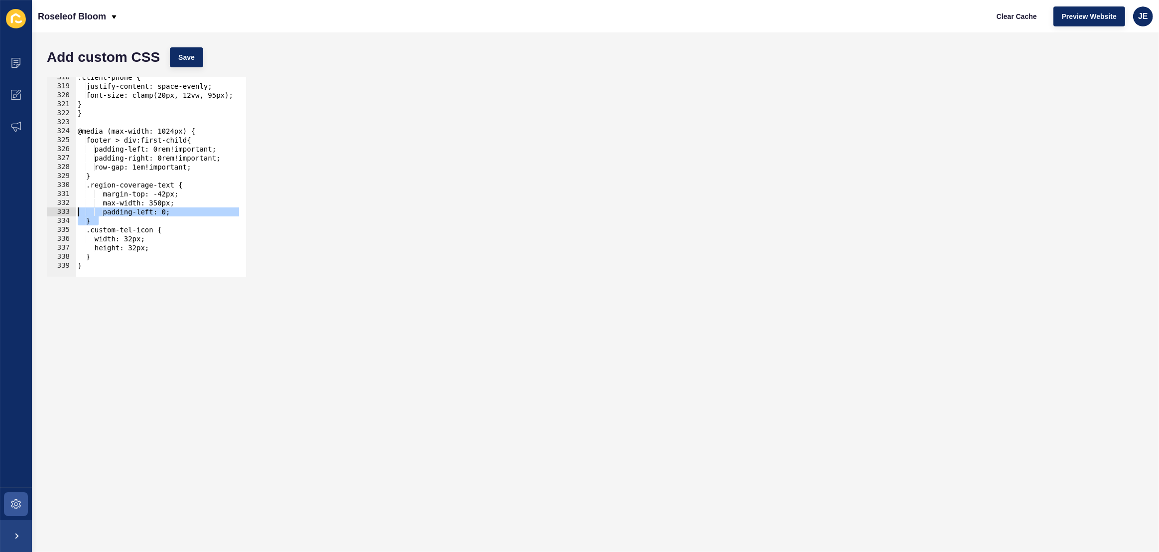
drag, startPoint x: 135, startPoint y: 221, endPoint x: 42, endPoint y: 215, distance: 92.4
click at [42, 215] on div "margin-top: -42px; 318 319 320 321 322 323 324 325 326 327 328 329 330 331 332 …" at bounding box center [596, 176] width 1108 height 209
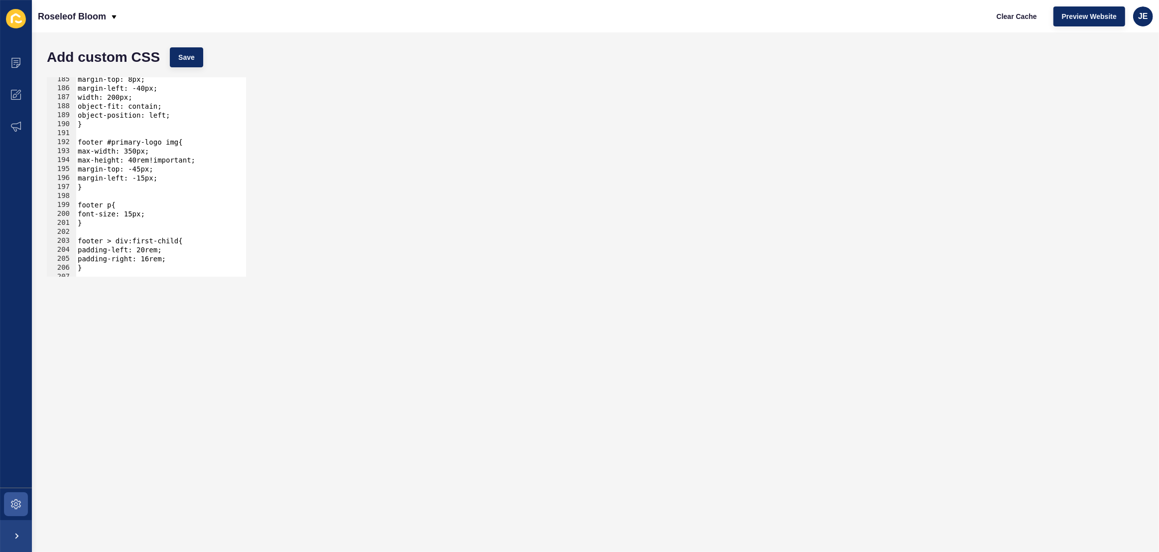
scroll to position [1625, 0]
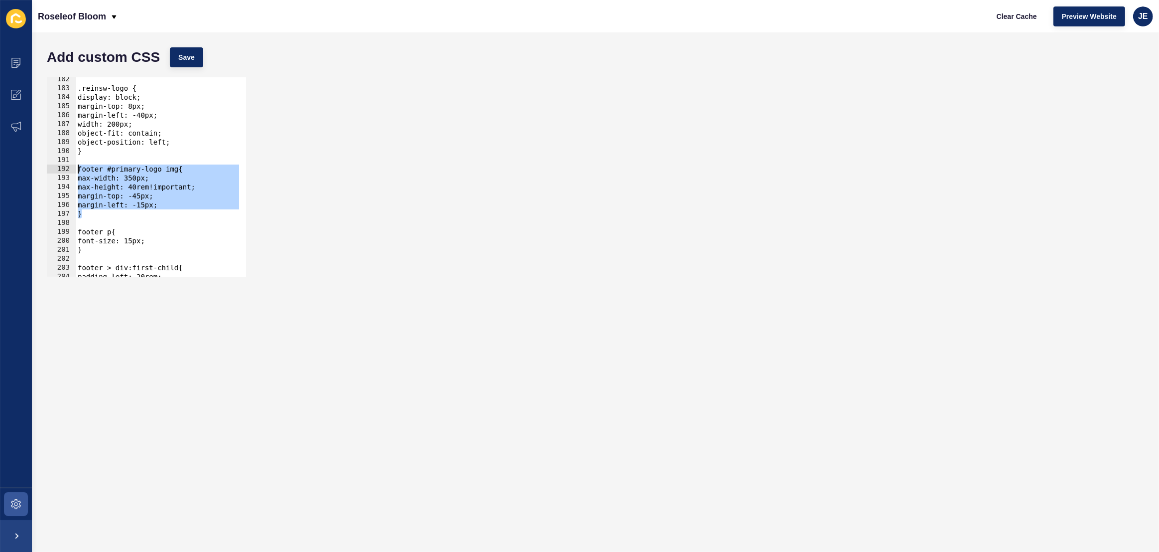
drag, startPoint x: 95, startPoint y: 215, endPoint x: 69, endPoint y: 169, distance: 53.1
click at [69, 169] on div "padding-left: 0; } 182 183 184 185 186 187 188 189 190 191 192 193 194 195 196 …" at bounding box center [146, 176] width 199 height 199
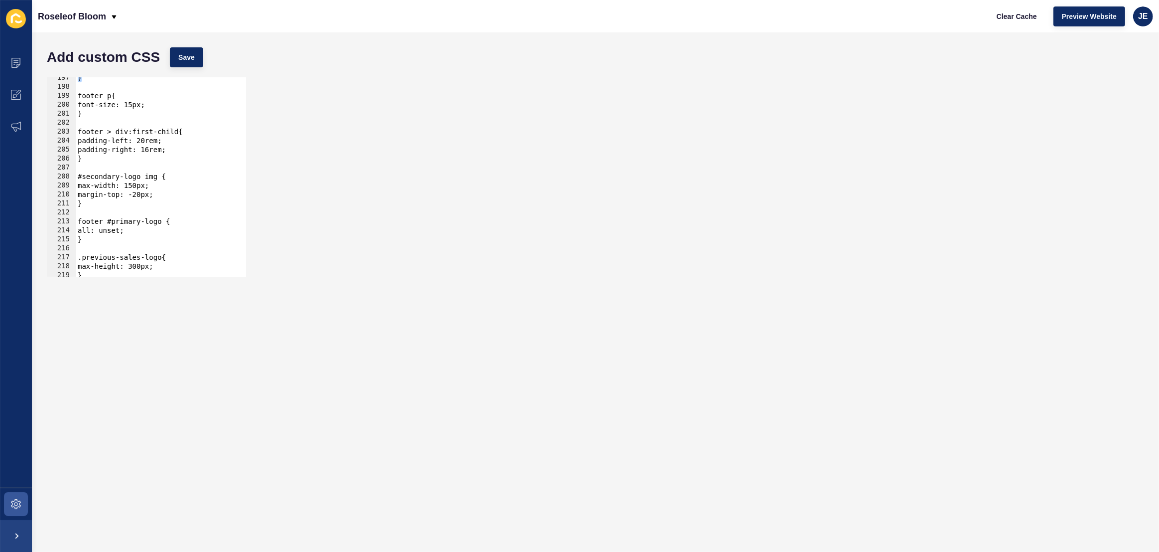
scroll to position [1680, 0]
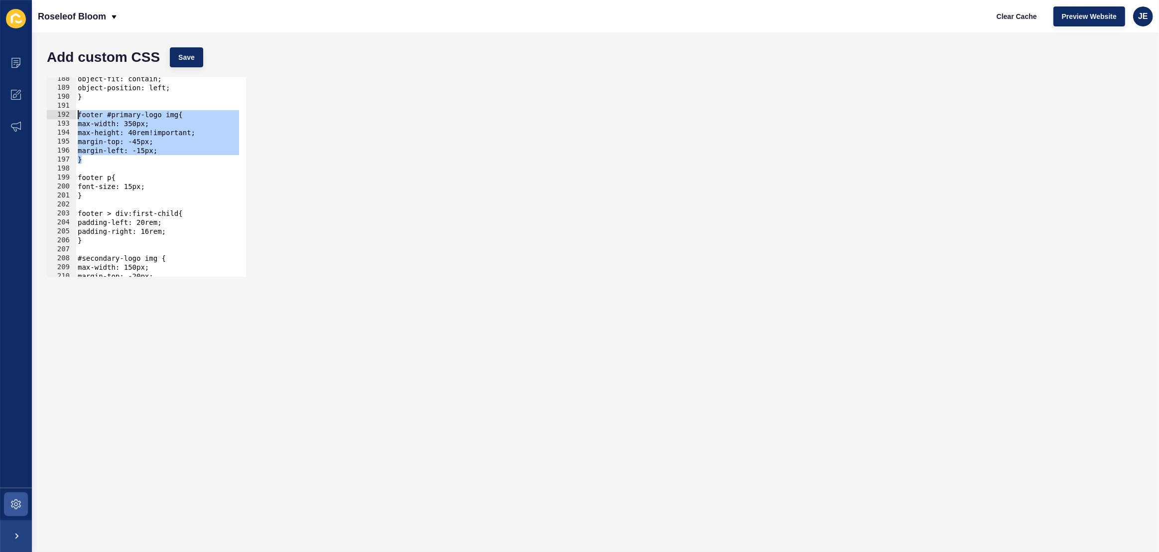
click at [150, 156] on div "object-fit: contain; object-position: left; } footer #primary-logo img{ max-wid…" at bounding box center [283, 179] width 414 height 210
drag, startPoint x: 183, startPoint y: 150, endPoint x: 68, endPoint y: 148, distance: 115.1
click at [68, 148] on div "} 188 189 190 191 192 193 194 195 196 197 198 199 200 201 202 203 204 205 206 2…" at bounding box center [146, 176] width 199 height 199
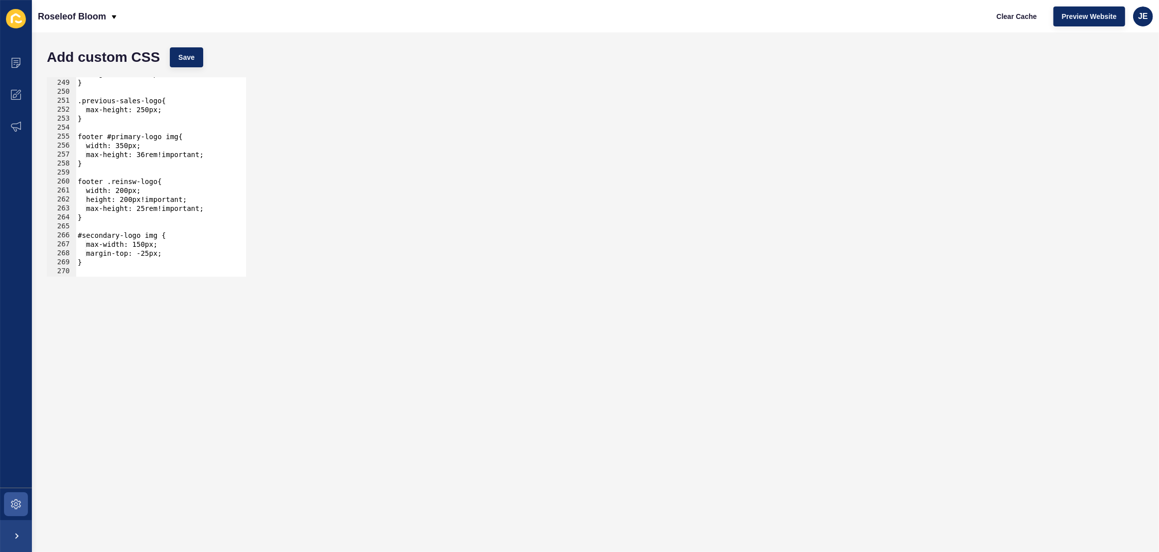
scroll to position [2169, 0]
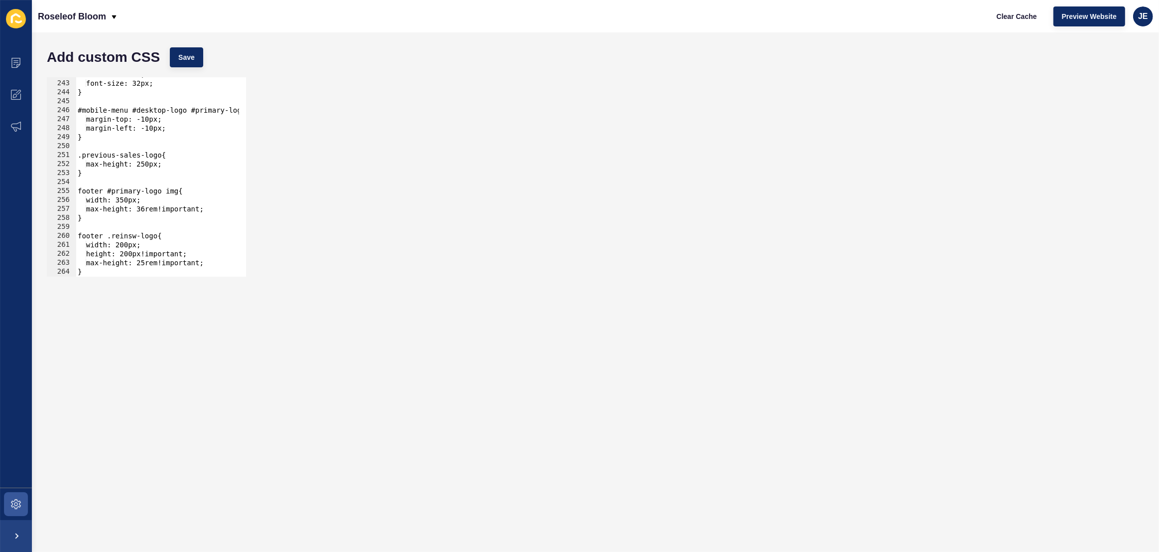
click at [215, 207] on div "#hero-banner h1, #cta-banner-content h2{ font-size: 32px; } #mobile-menu #deskt…" at bounding box center [283, 175] width 414 height 210
type textarea "max-height: 36rem!important;"
paste textarea "margin-left: -15px;"
click at [103, 218] on div "#hero-banner h1, #cta-banner-content h2{ font-size: 32px; } #mobile-menu #deskt…" at bounding box center [283, 175] width 414 height 210
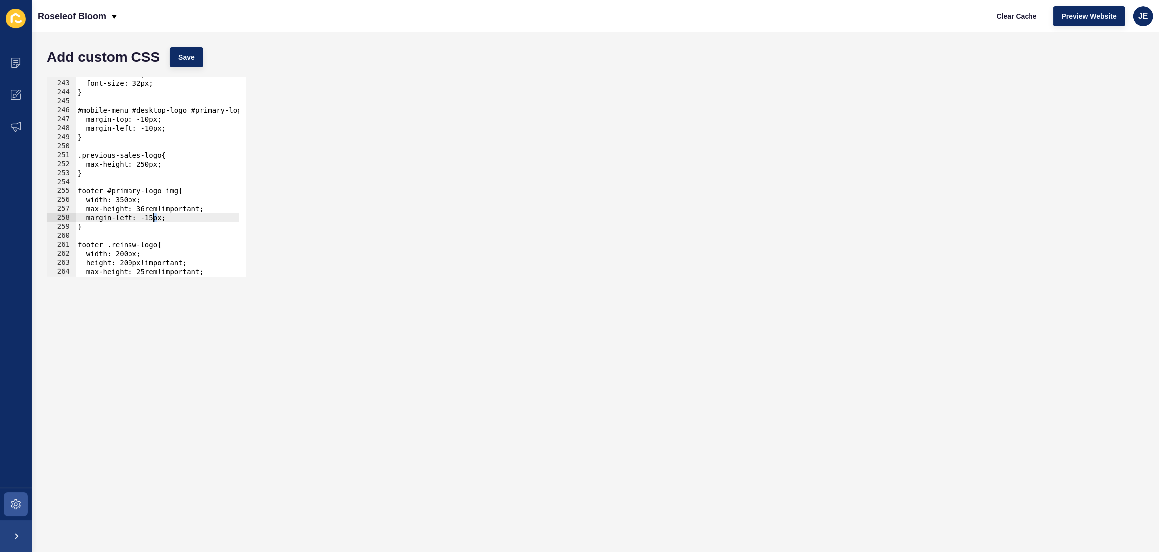
drag, startPoint x: 159, startPoint y: 220, endPoint x: 154, endPoint y: 220, distance: 5.0
click at [154, 220] on div "#hero-banner h1, #cta-banner-content h2{ font-size: 32px; } #mobile-menu #deskt…" at bounding box center [283, 175] width 414 height 210
drag, startPoint x: 160, startPoint y: 219, endPoint x: 154, endPoint y: 218, distance: 6.0
click at [154, 218] on div "#hero-banner h1, #cta-banner-content h2{ font-size: 32px; } #mobile-menu #deskt…" at bounding box center [283, 175] width 414 height 210
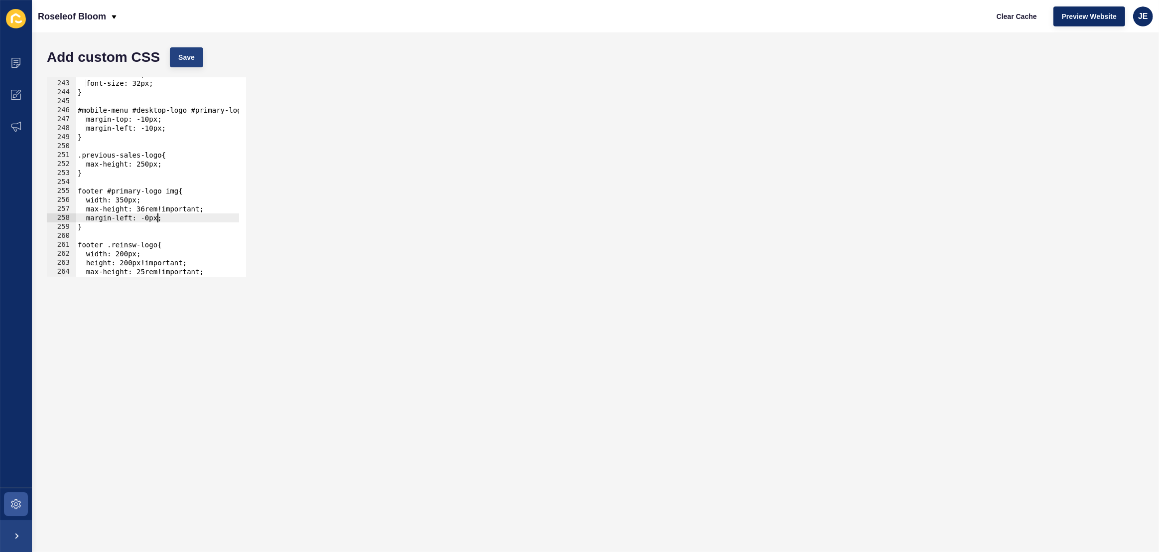
type textarea "margin-left: -0px;"
click at [177, 52] on button "Save" at bounding box center [186, 57] width 33 height 20
click at [1008, 18] on span "Clear Cache" at bounding box center [1017, 16] width 40 height 10
click at [188, 218] on div "#hero-banner h1, #cta-banner-content h2{ font-size: 32px; } #mobile-menu #deskt…" at bounding box center [283, 175] width 414 height 210
click at [182, 57] on span "Save" at bounding box center [186, 57] width 16 height 10
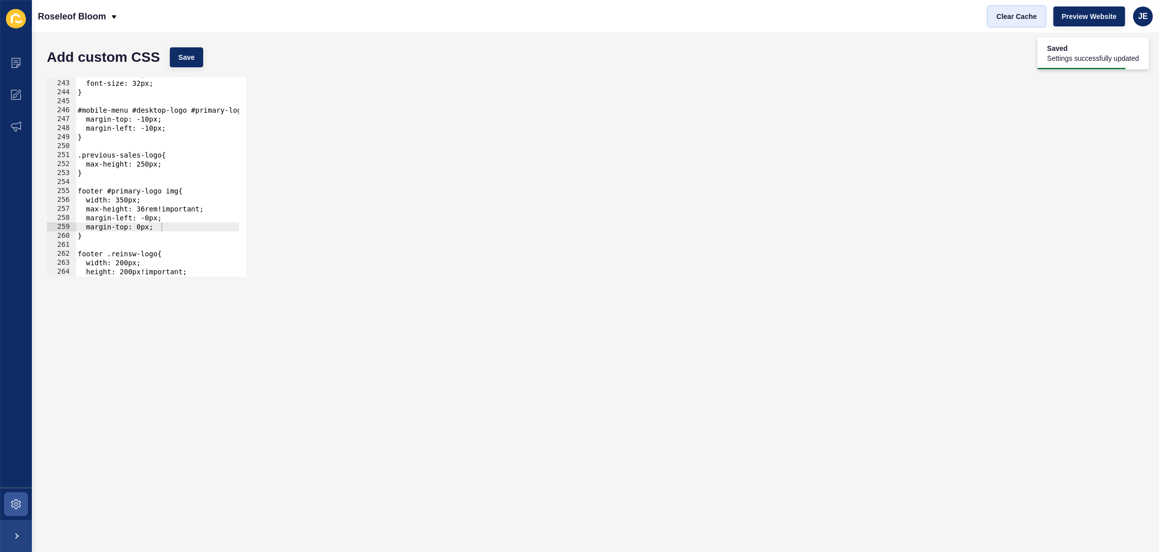
click at [1007, 19] on span "Clear Cache" at bounding box center [1017, 16] width 40 height 10
click at [154, 220] on div "#hero-banner h1, #cta-banner-content h2{ font-size: 32px; } #mobile-menu #deskt…" at bounding box center [283, 175] width 414 height 210
click at [204, 69] on div "Add custom CSS Save" at bounding box center [596, 57] width 1108 height 30
click at [203, 62] on div "Add custom CSS Save" at bounding box center [596, 57] width 1108 height 30
click at [194, 60] on span "Save" at bounding box center [186, 57] width 16 height 10
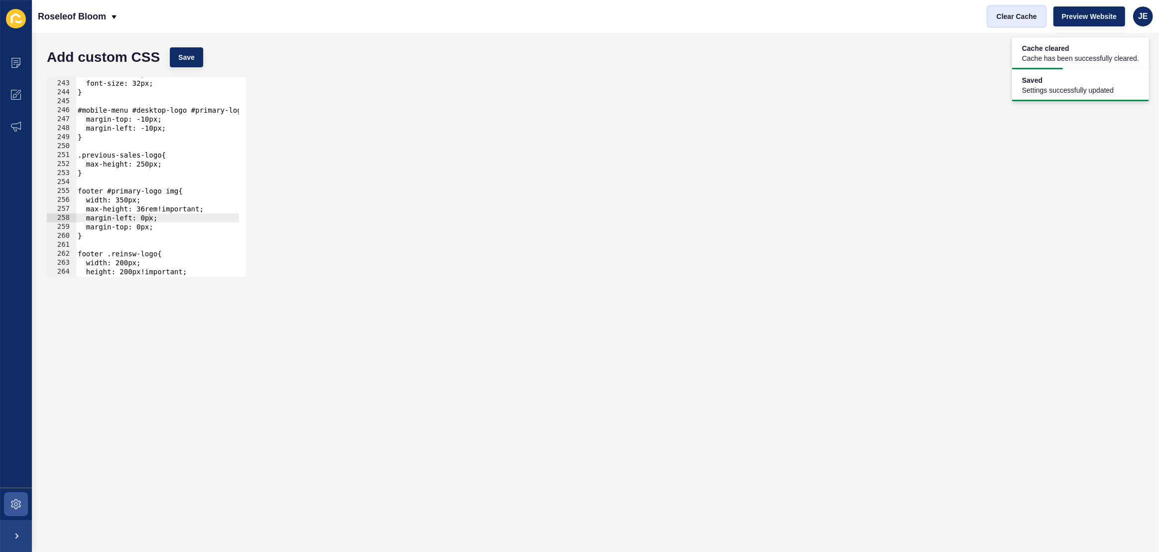
click at [1008, 17] on span "Clear Cache" at bounding box center [1017, 16] width 40 height 10
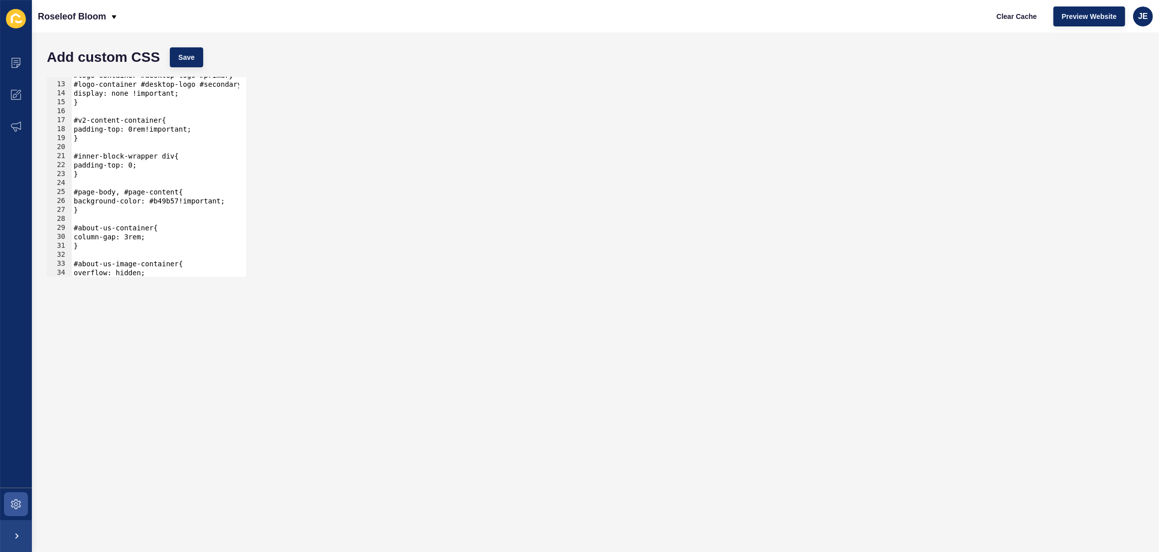
scroll to position [0, 0]
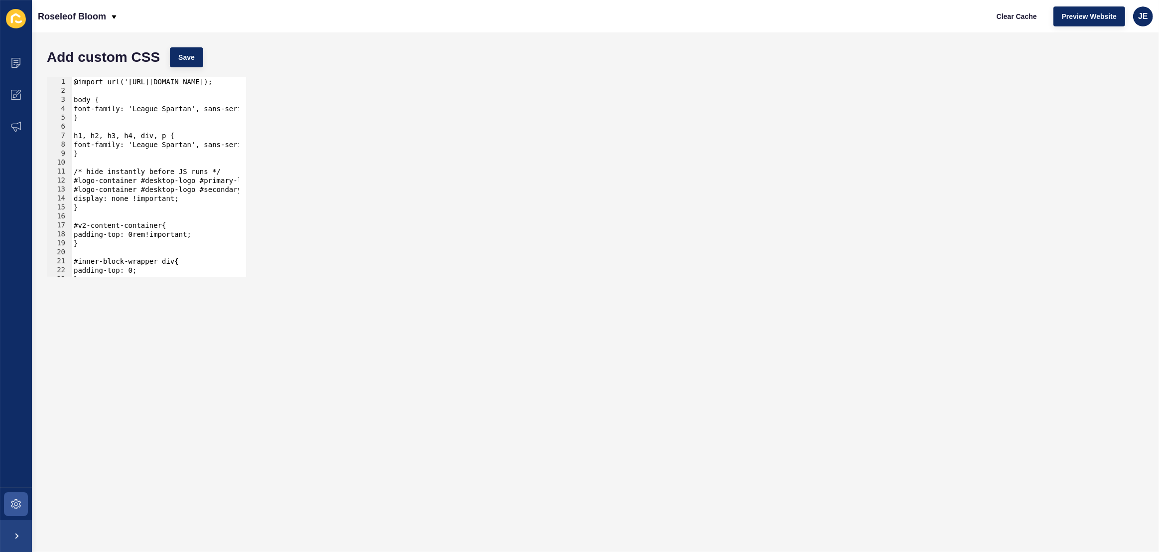
type textarea "padding-top: 0rem!important;"
click at [206, 234] on div "@import url('https://fonts.googleapis.com/css2?family=League+Spartan:wght@100..…" at bounding box center [279, 182] width 414 height 210
click at [194, 70] on div "Add custom CSS Save" at bounding box center [596, 57] width 1108 height 30
click at [191, 64] on button "Save" at bounding box center [186, 57] width 33 height 20
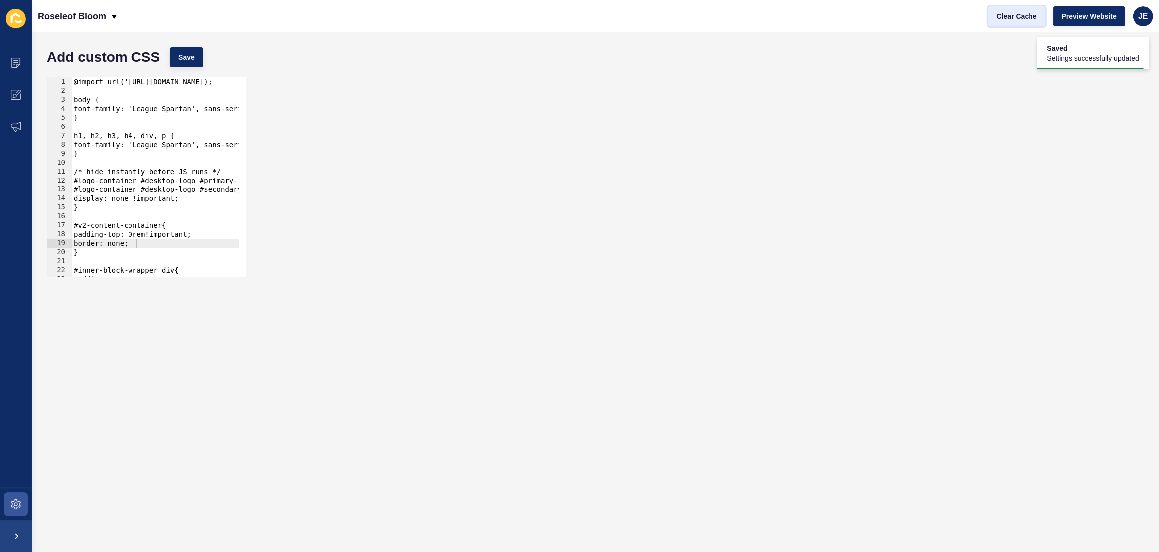
click at [999, 18] on span "Clear Cache" at bounding box center [1017, 16] width 40 height 10
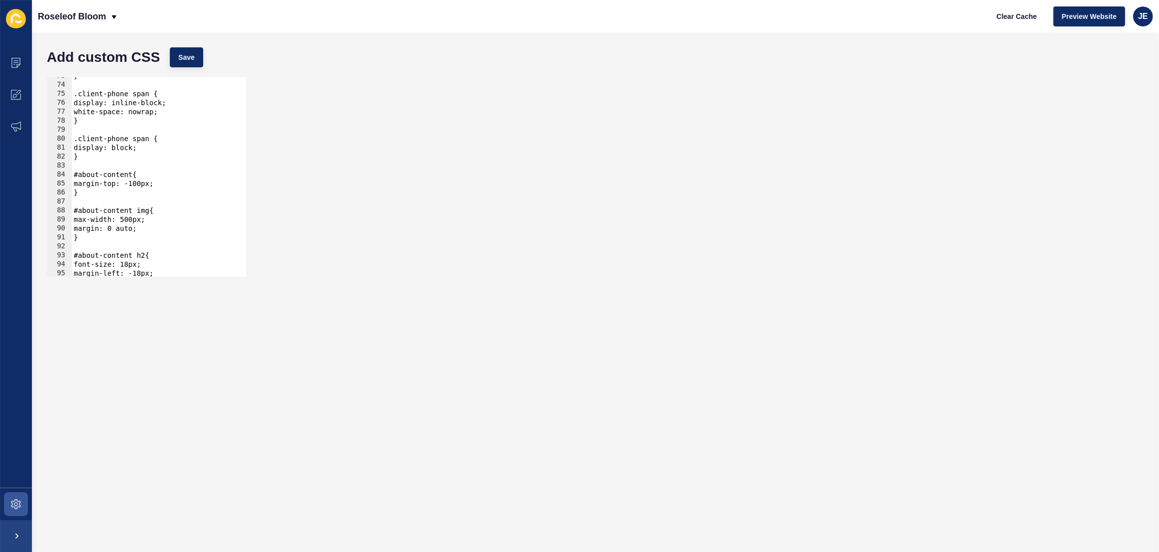
scroll to position [0, 0]
drag, startPoint x: 100, startPoint y: 191, endPoint x: 69, endPoint y: 178, distance: 34.0
click at [69, 178] on div "} 73 74 75 76 77 78 79 80 81 82 83 84 85 86 87 88 89 90 91 92 93 94 95 96 97 } …" at bounding box center [146, 176] width 199 height 199
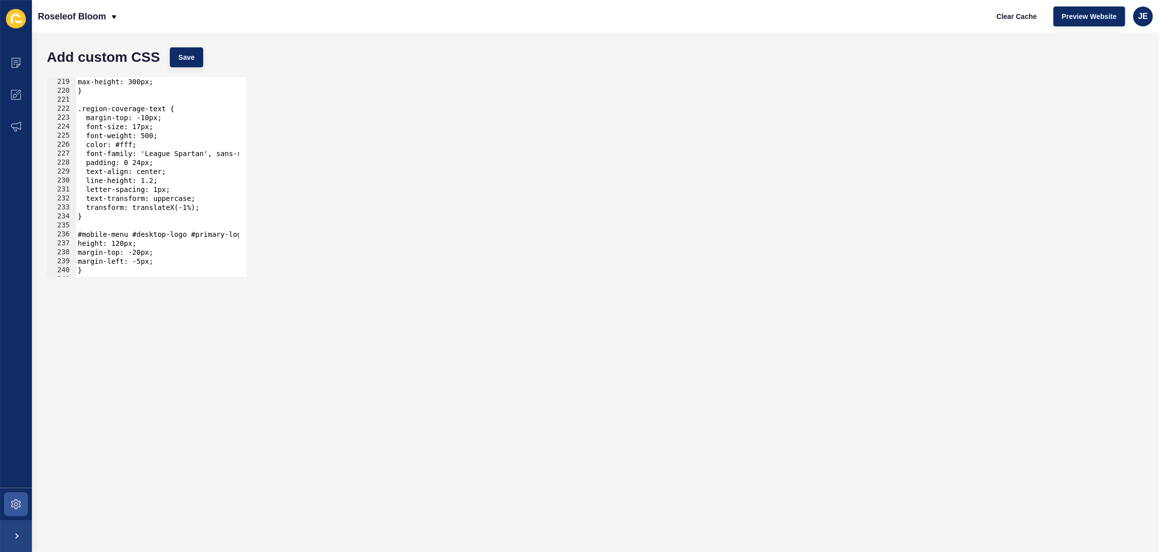
scroll to position [2091, 0]
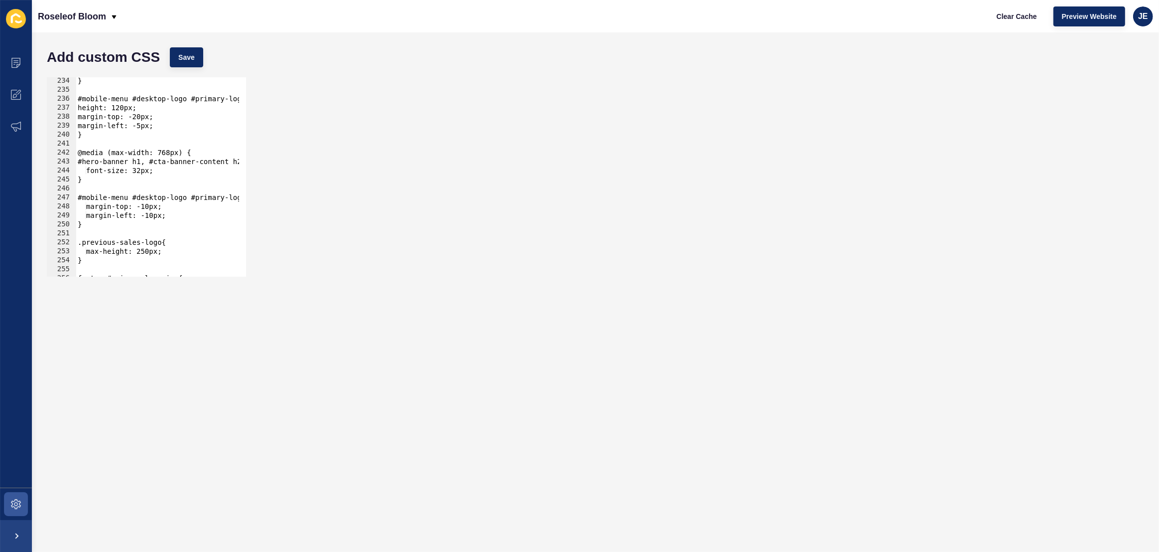
click at [202, 151] on div "} #mobile-menu #desktop-logo #primary-logo img{ height: 120px; margin-top: -20p…" at bounding box center [283, 181] width 414 height 210
type textarea "@media (max-width: 768px) {"
paste textarea "}"
type textarea "}"
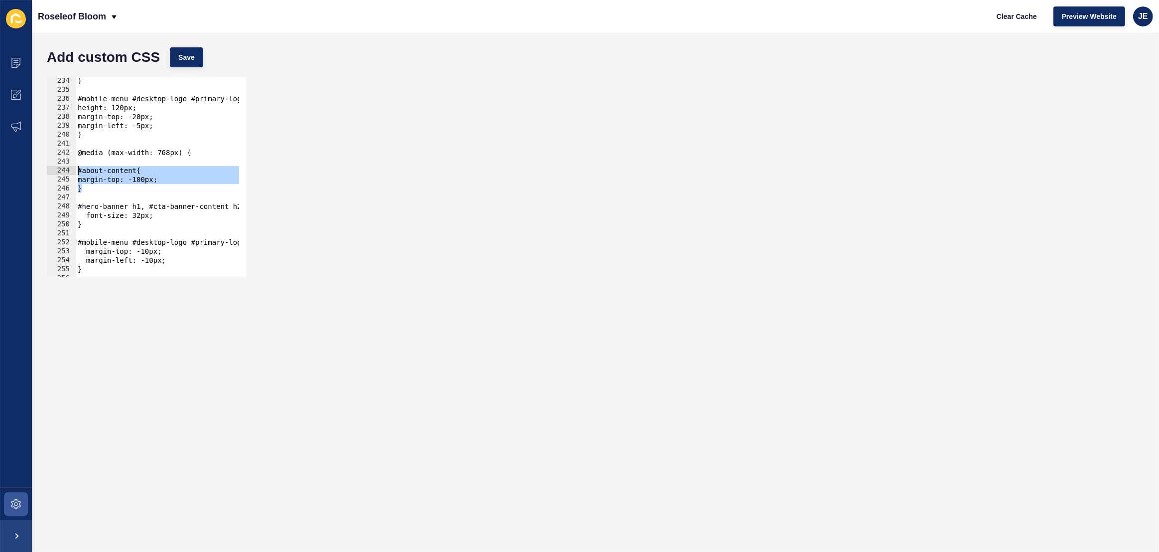
drag, startPoint x: 88, startPoint y: 186, endPoint x: 70, endPoint y: 172, distance: 22.0
click at [70, 172] on div "234 235 236 237 238 239 240 241 242 243 244 245 246 247 248 249 250 251 252 253…" at bounding box center [146, 176] width 199 height 199
click at [118, 185] on div "} #mobile-menu #desktop-logo #primary-logo img{ height: 120px; margin-top: -20p…" at bounding box center [283, 181] width 414 height 210
drag, startPoint x: 158, startPoint y: 179, endPoint x: 150, endPoint y: 180, distance: 8.0
click at [150, 180] on div "} #mobile-menu #desktop-logo #primary-logo img{ height: 120px; margin-top: -20p…" at bounding box center [283, 181] width 414 height 210
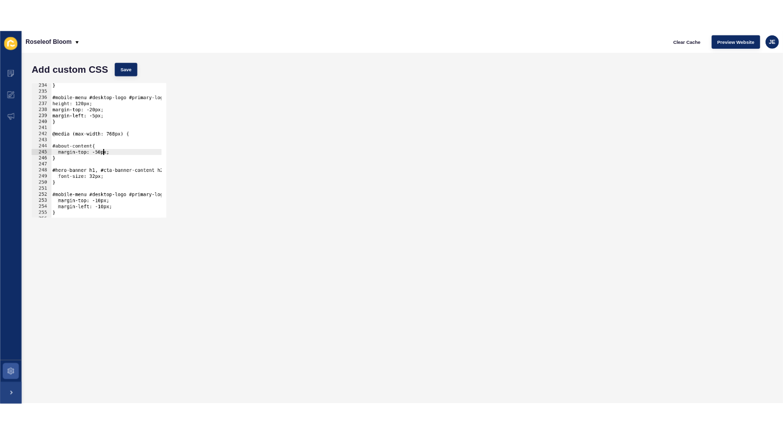
scroll to position [0, 5]
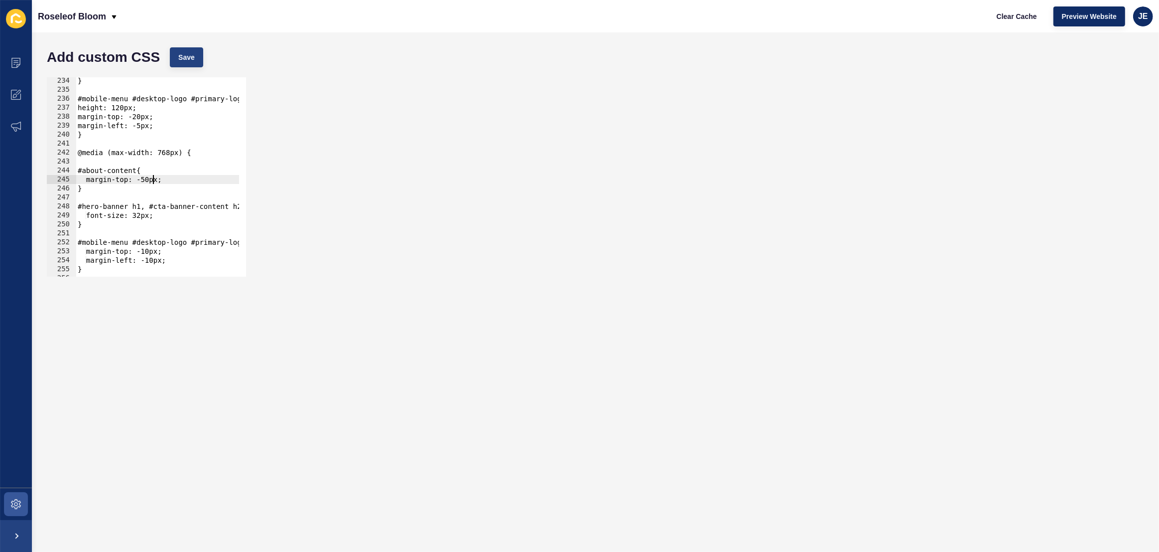
type textarea "margin-top: -50px;"
click at [189, 54] on span "Save" at bounding box center [186, 57] width 16 height 10
click at [1010, 17] on span "Clear Cache" at bounding box center [1017, 16] width 40 height 10
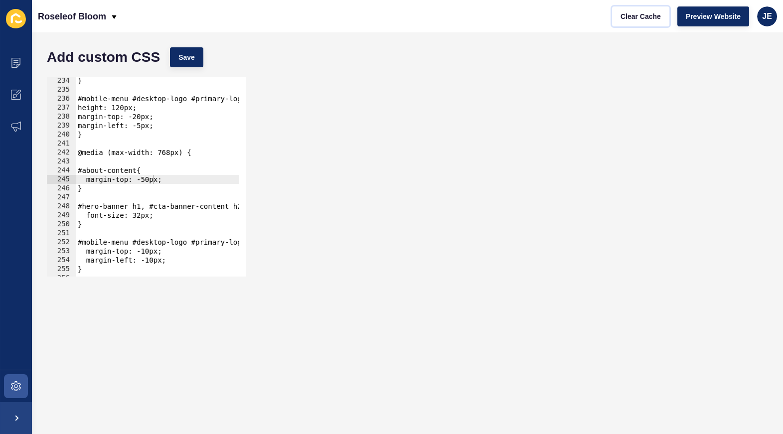
scroll to position [2091, 0]
